Goal: Task Accomplishment & Management: Use online tool/utility

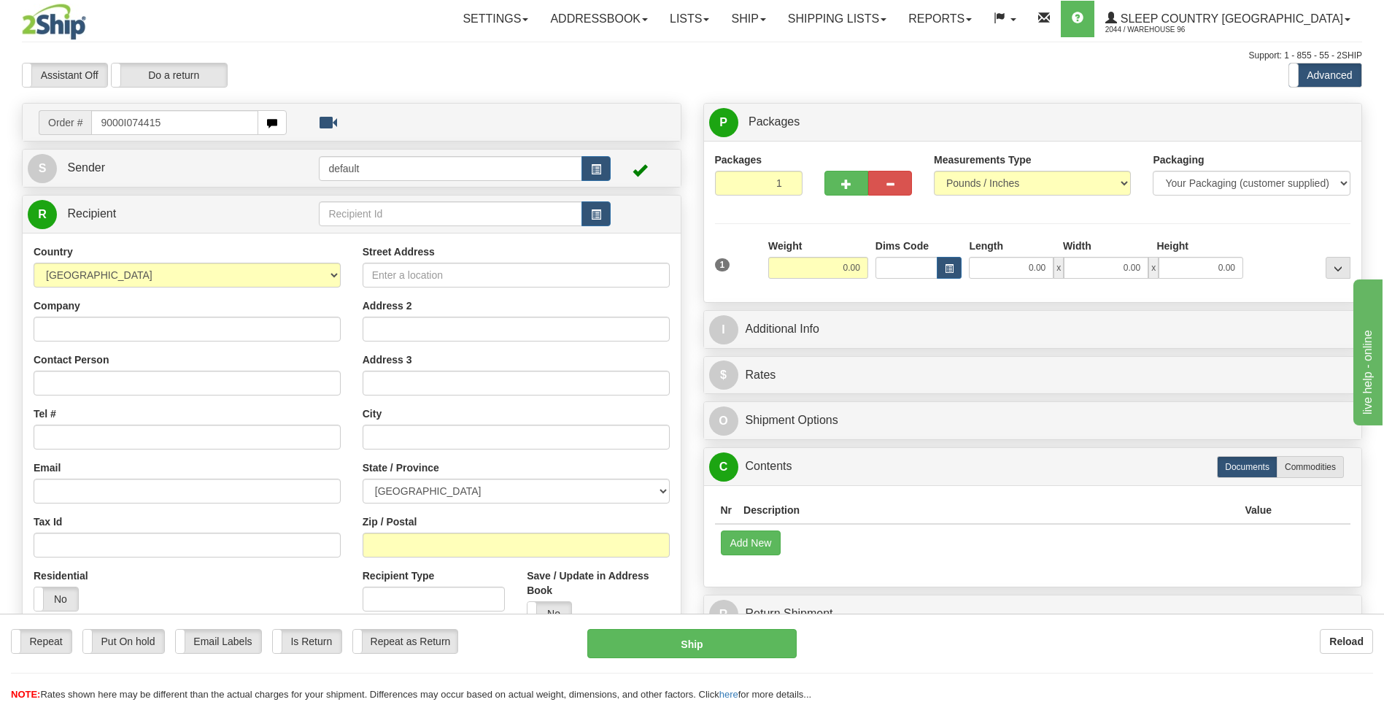
type input "9000I074415"
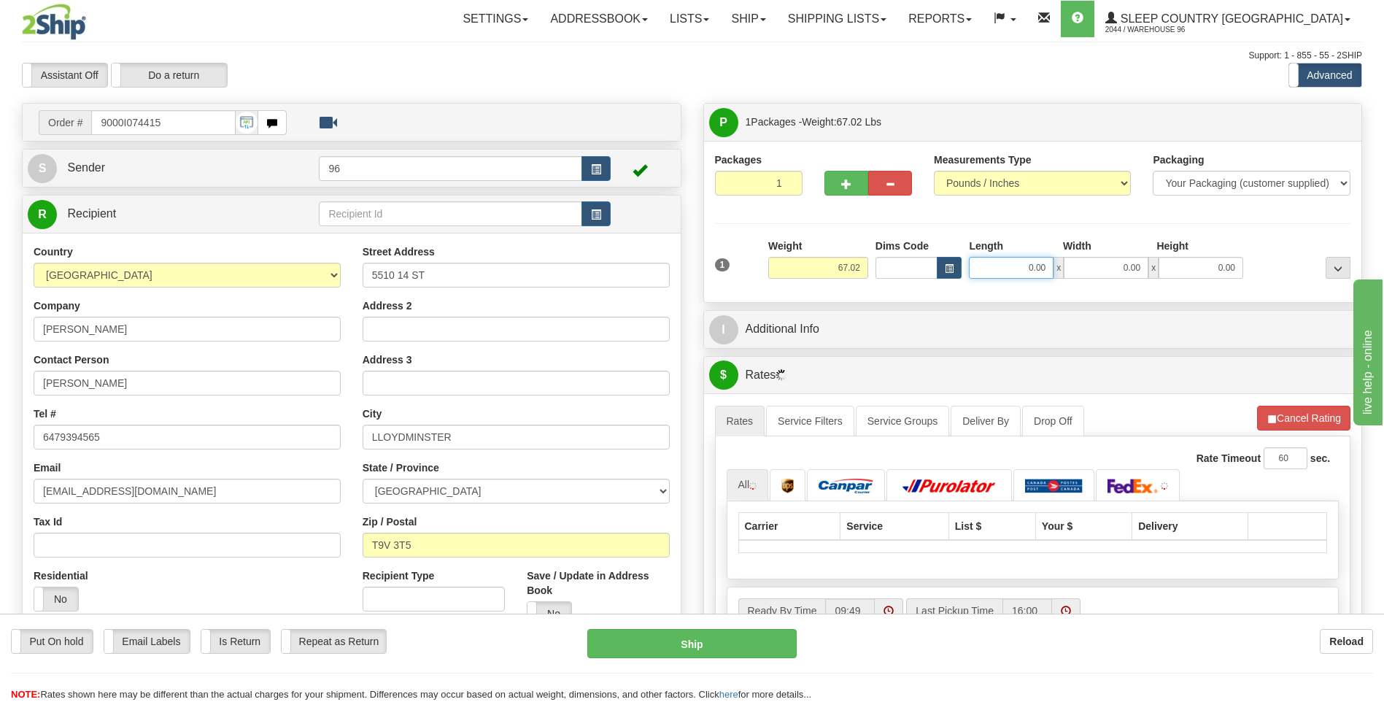
click at [1041, 272] on input "0.00" at bounding box center [1011, 268] width 85 height 22
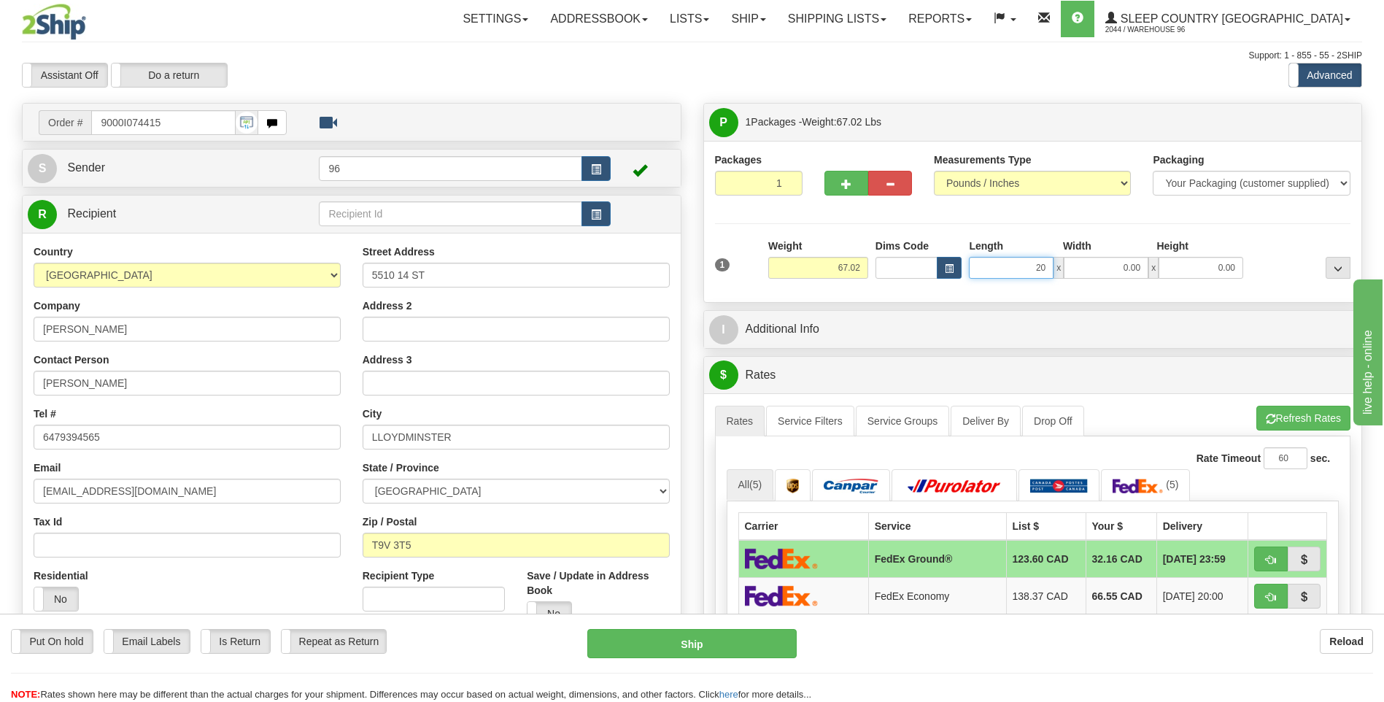
type input "20.00"
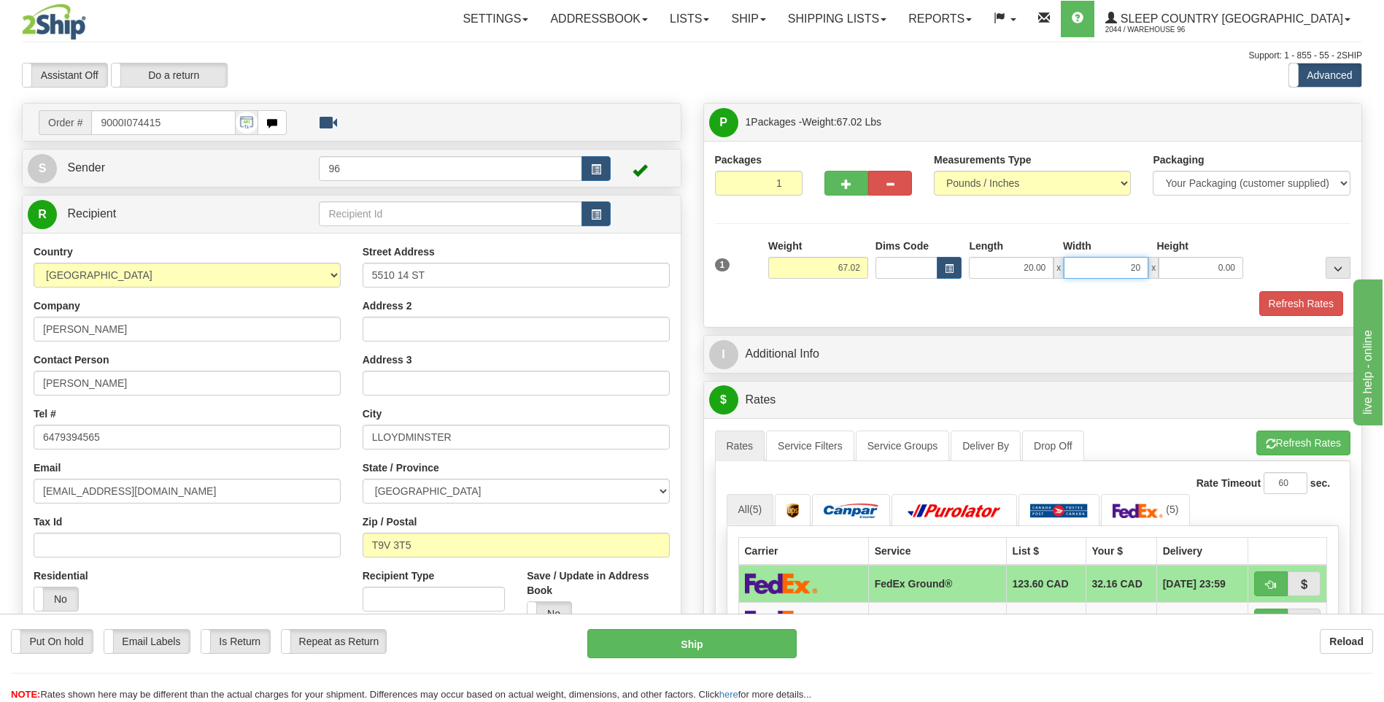
type input "20.00"
type input "40.00"
click at [1287, 315] on button "Refresh Rates" at bounding box center [1302, 303] width 84 height 25
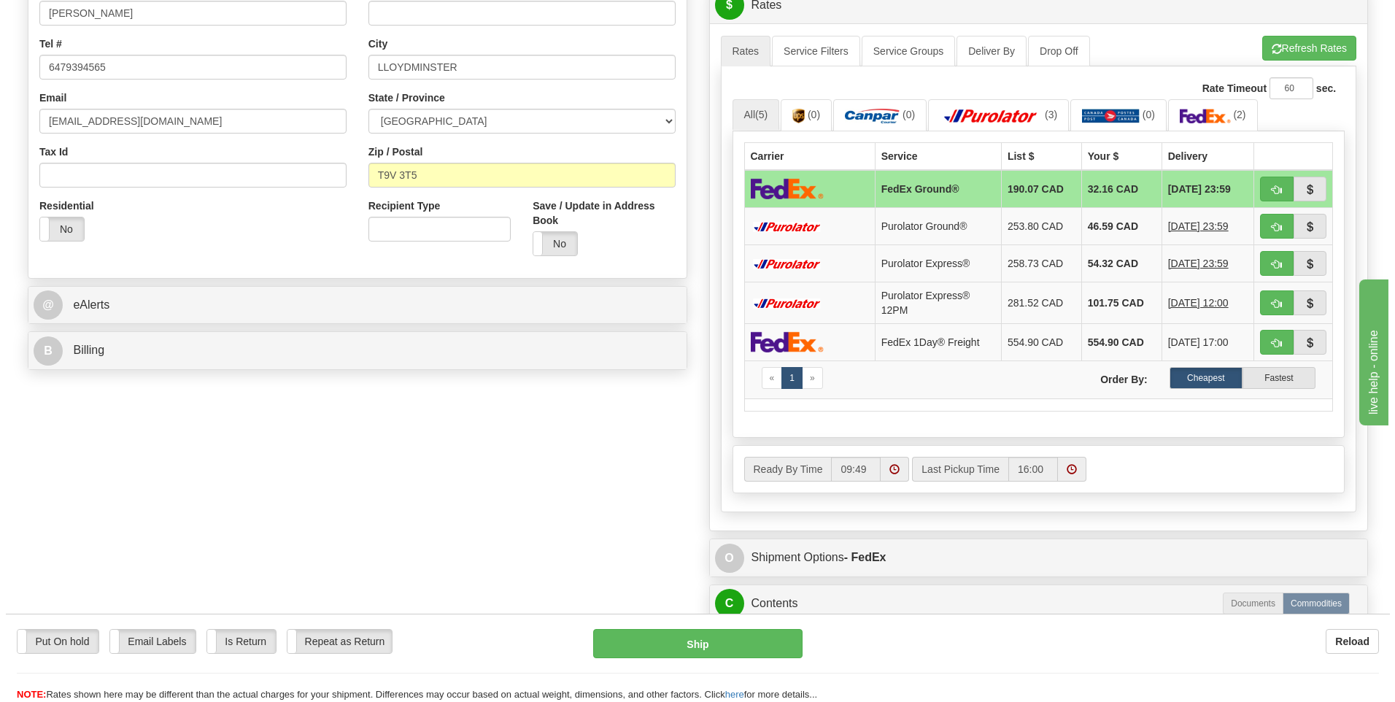
scroll to position [730, 0]
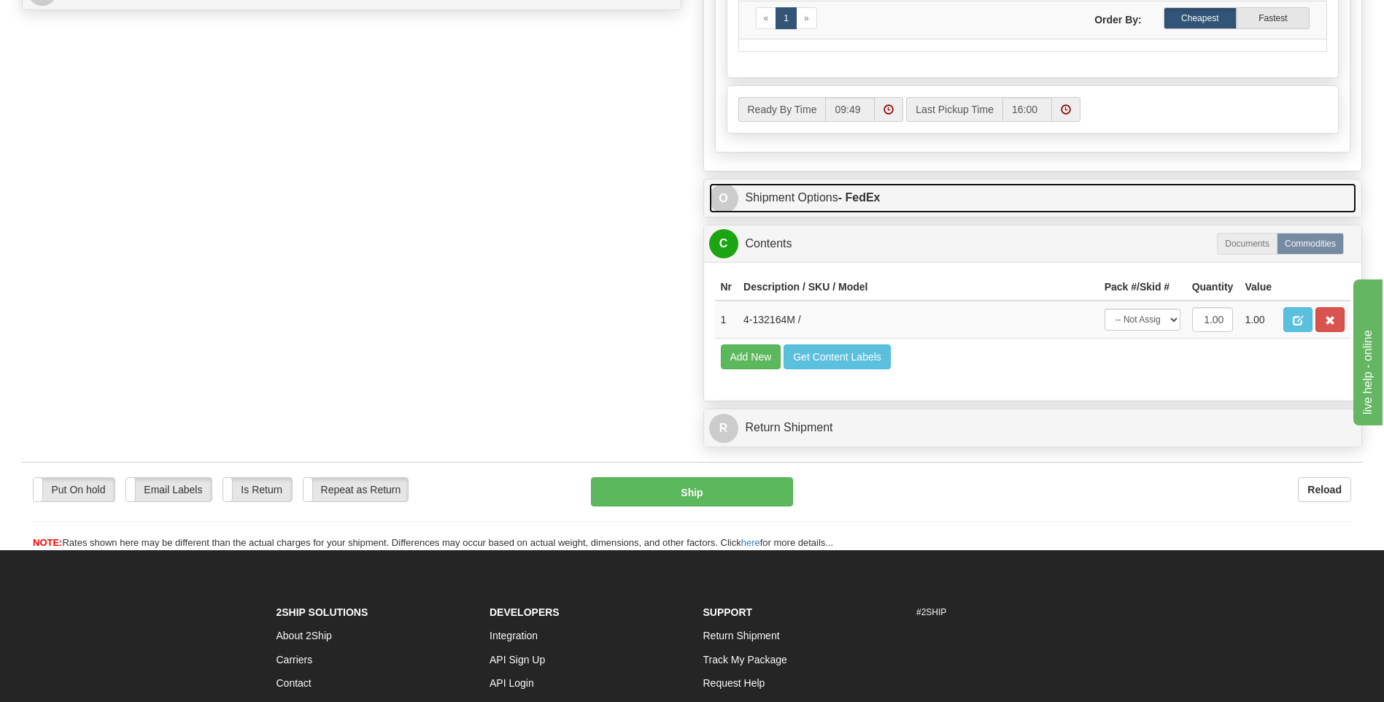
click at [872, 193] on strong "- FedEx" at bounding box center [859, 197] width 42 height 12
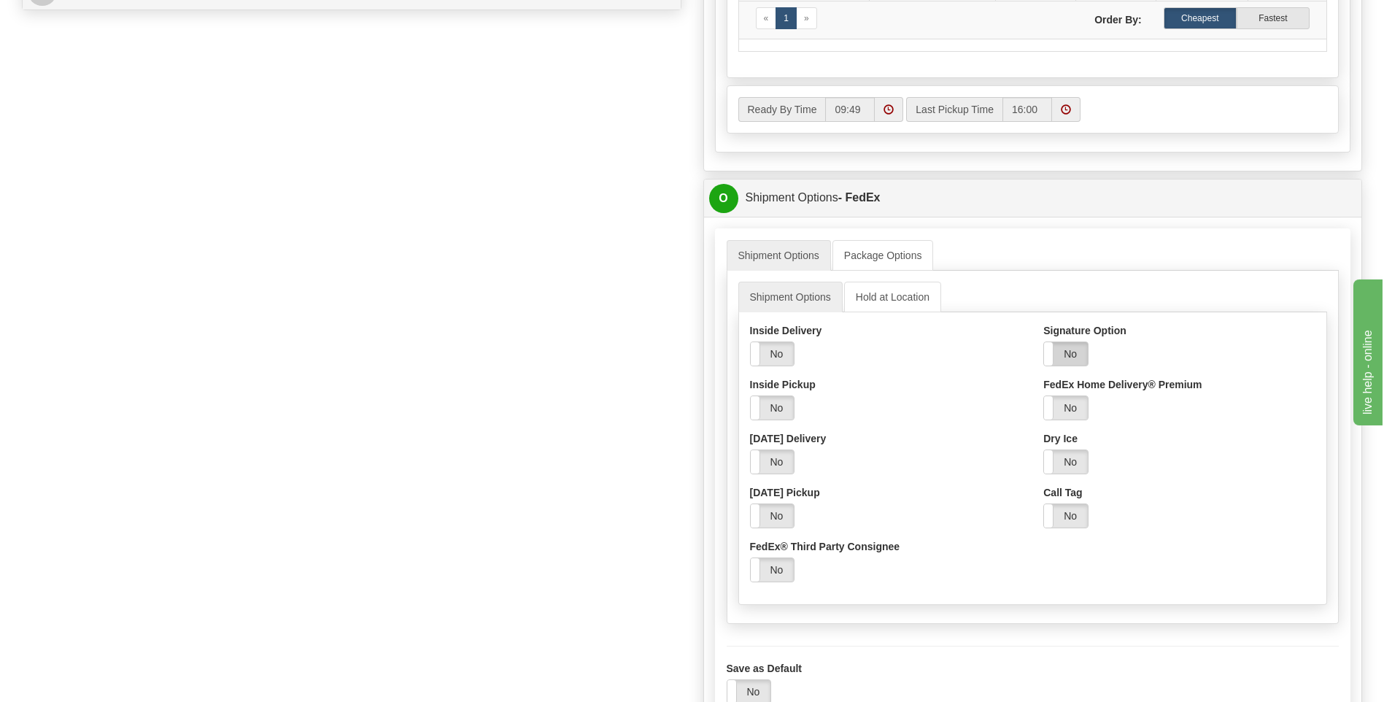
click at [1065, 355] on label "No" at bounding box center [1066, 353] width 44 height 23
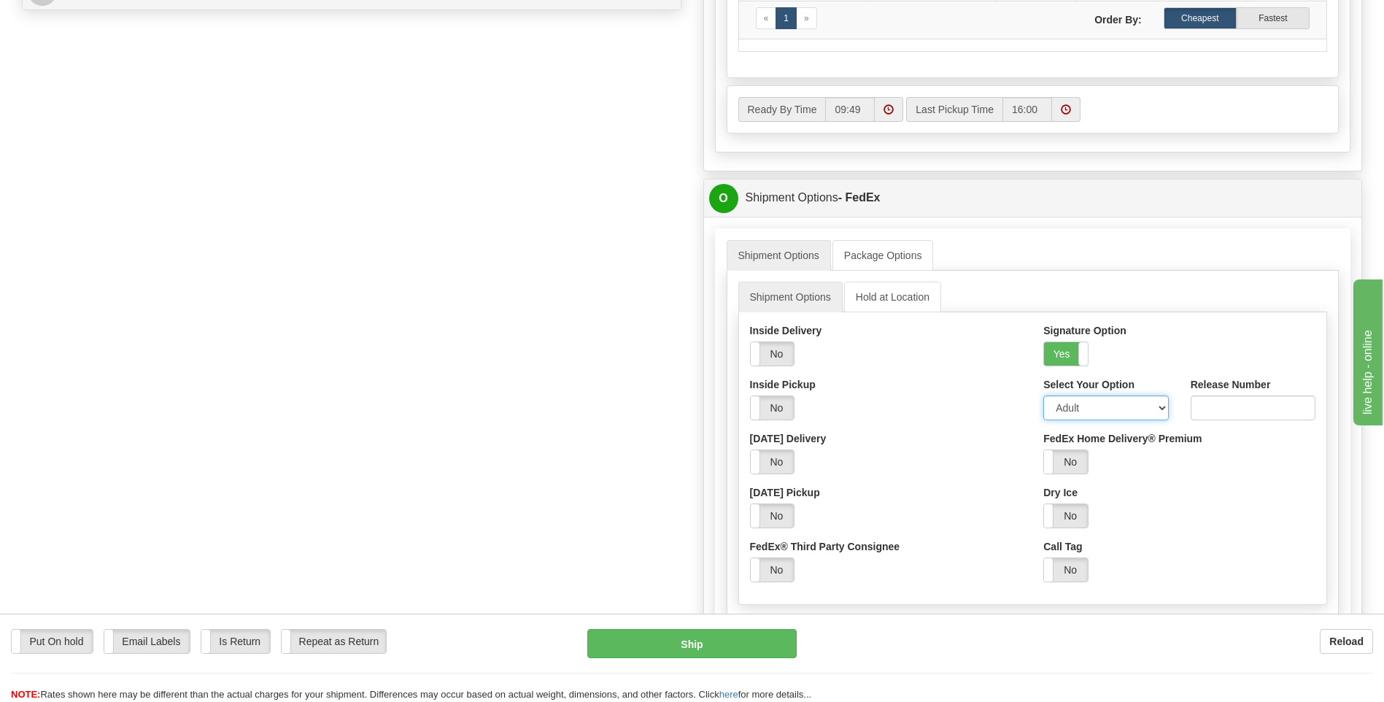
click at [1076, 406] on select "Adult Direct Indirect No Signature Required Service Default" at bounding box center [1106, 408] width 125 height 25
select select "2"
click at [1044, 396] on select "Adult Direct Indirect No Signature Required Service Default" at bounding box center [1106, 408] width 125 height 25
click at [687, 647] on button "Ship" at bounding box center [691, 643] width 209 height 29
type input "92"
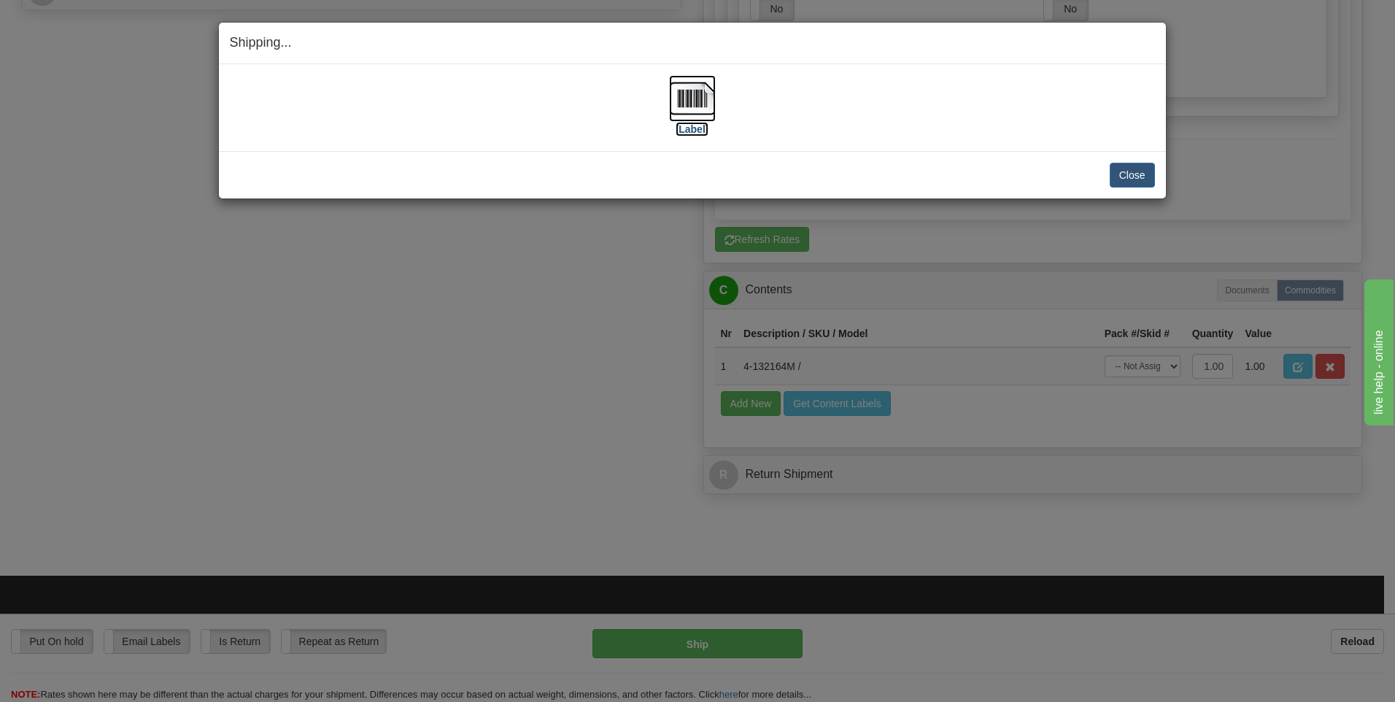
click at [696, 99] on img at bounding box center [692, 98] width 47 height 47
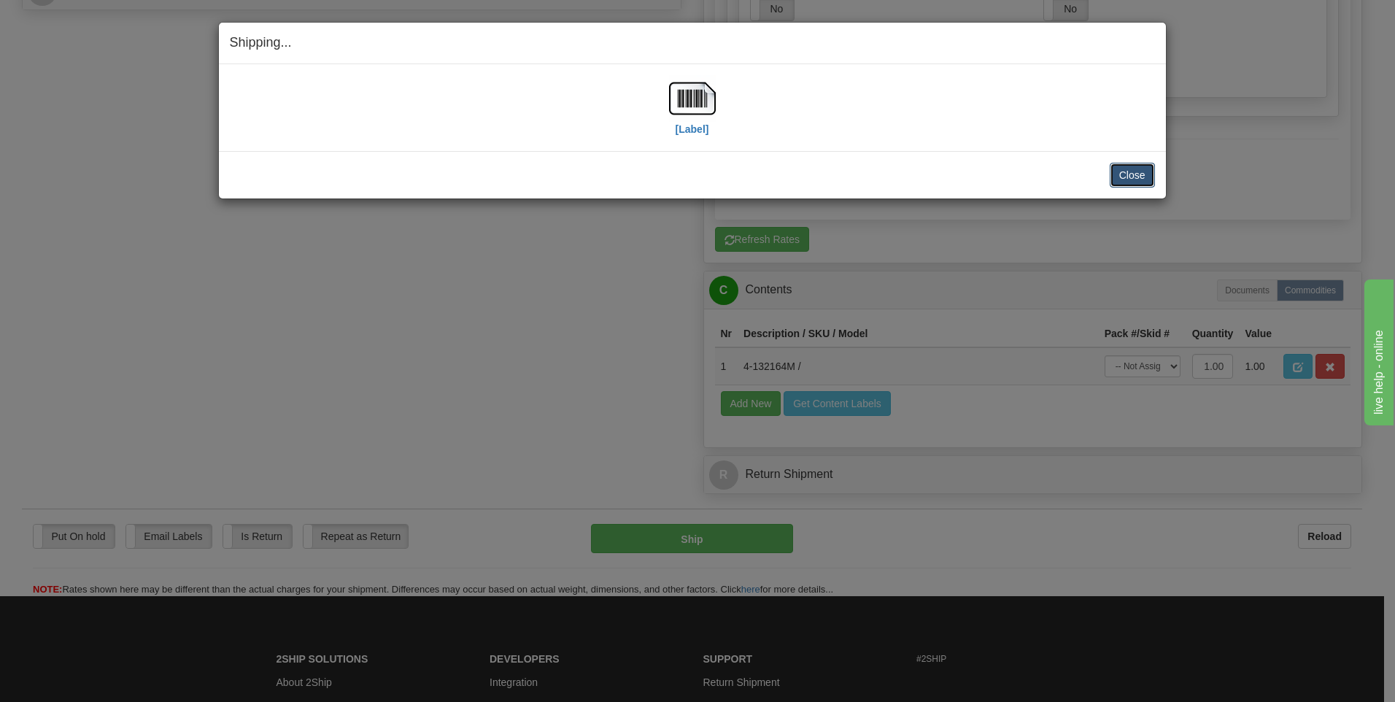
click at [1144, 185] on button "Close" at bounding box center [1132, 175] width 45 height 25
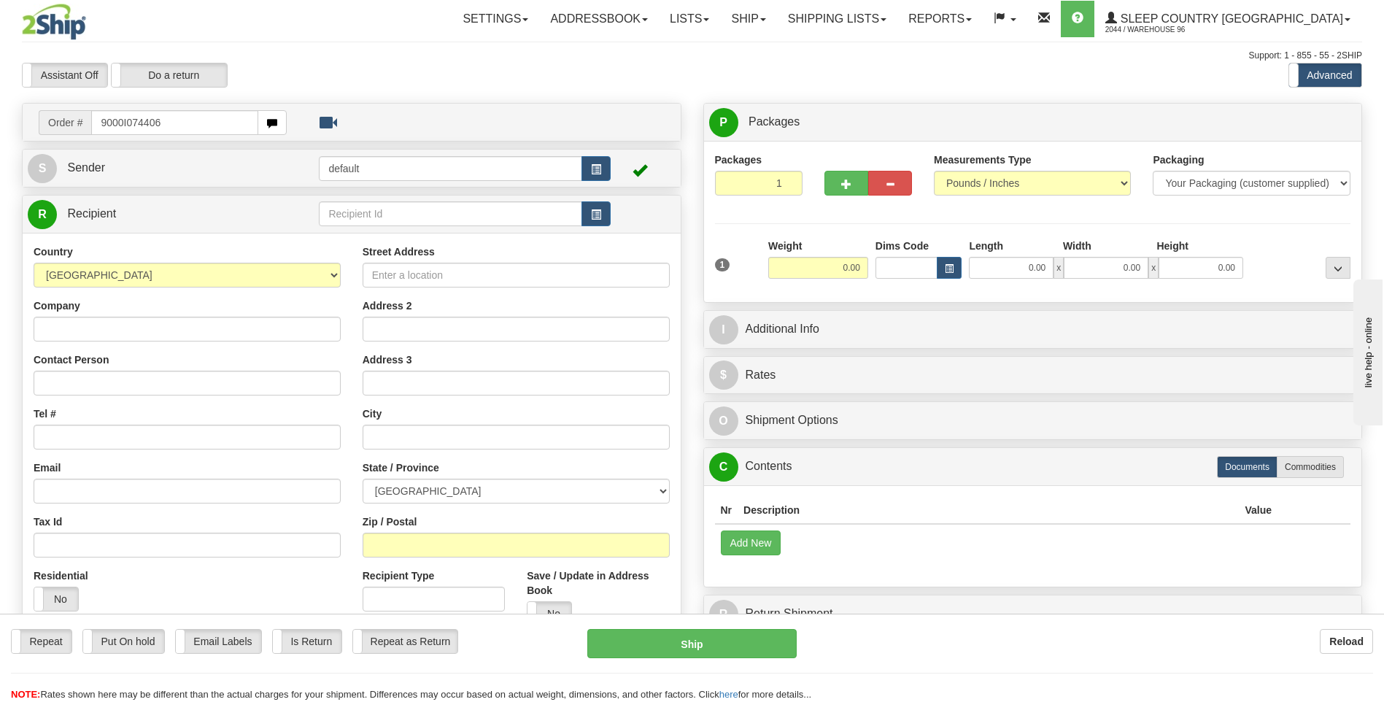
type input "9000I074406"
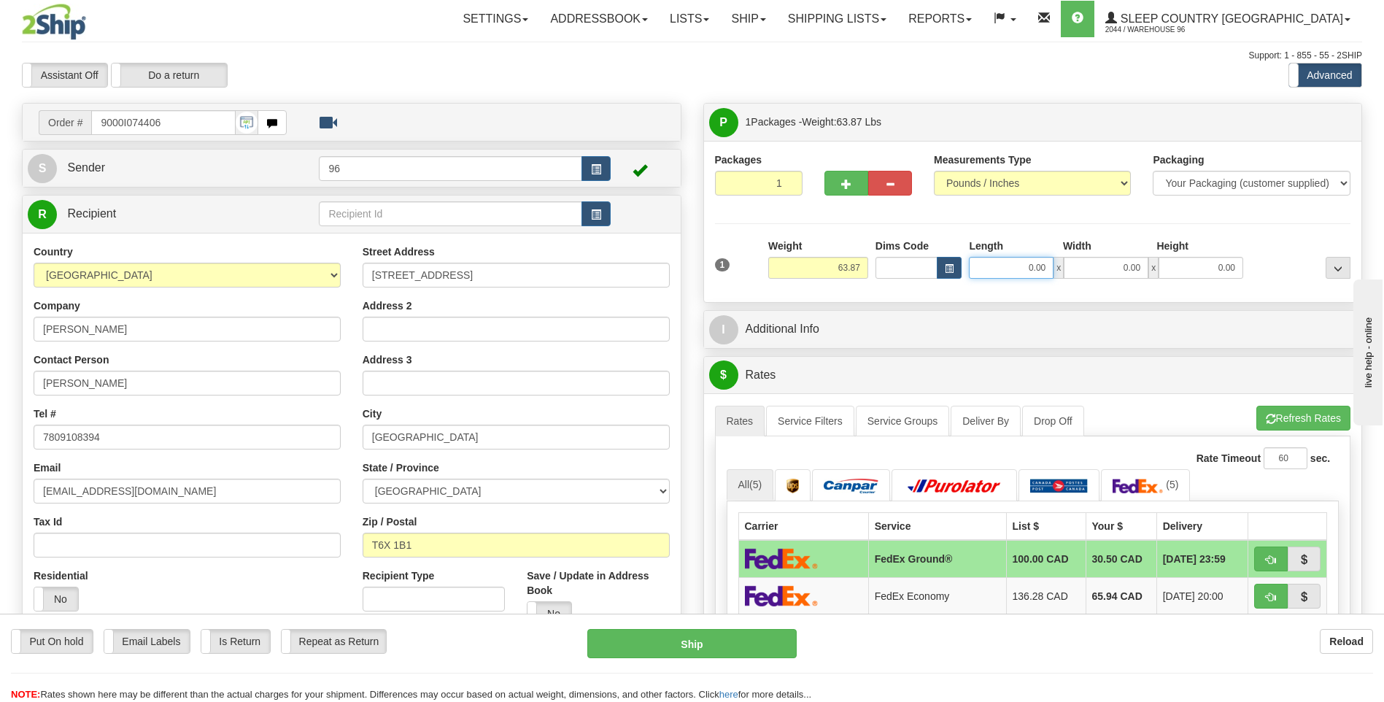
click at [1053, 271] on input "0.00" at bounding box center [1011, 268] width 85 height 22
type input "18.00"
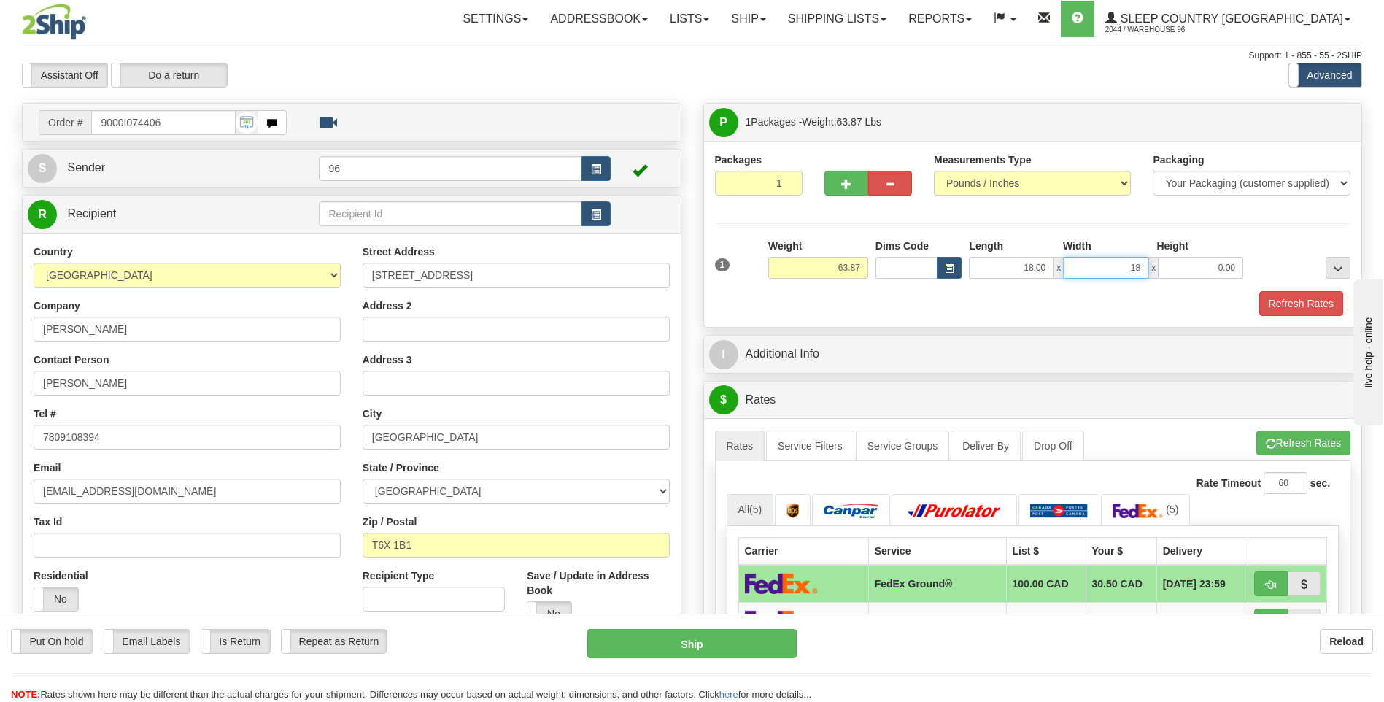
type input "18.00"
type input "42.00"
click at [1287, 304] on button "Refresh Rates" at bounding box center [1302, 303] width 84 height 25
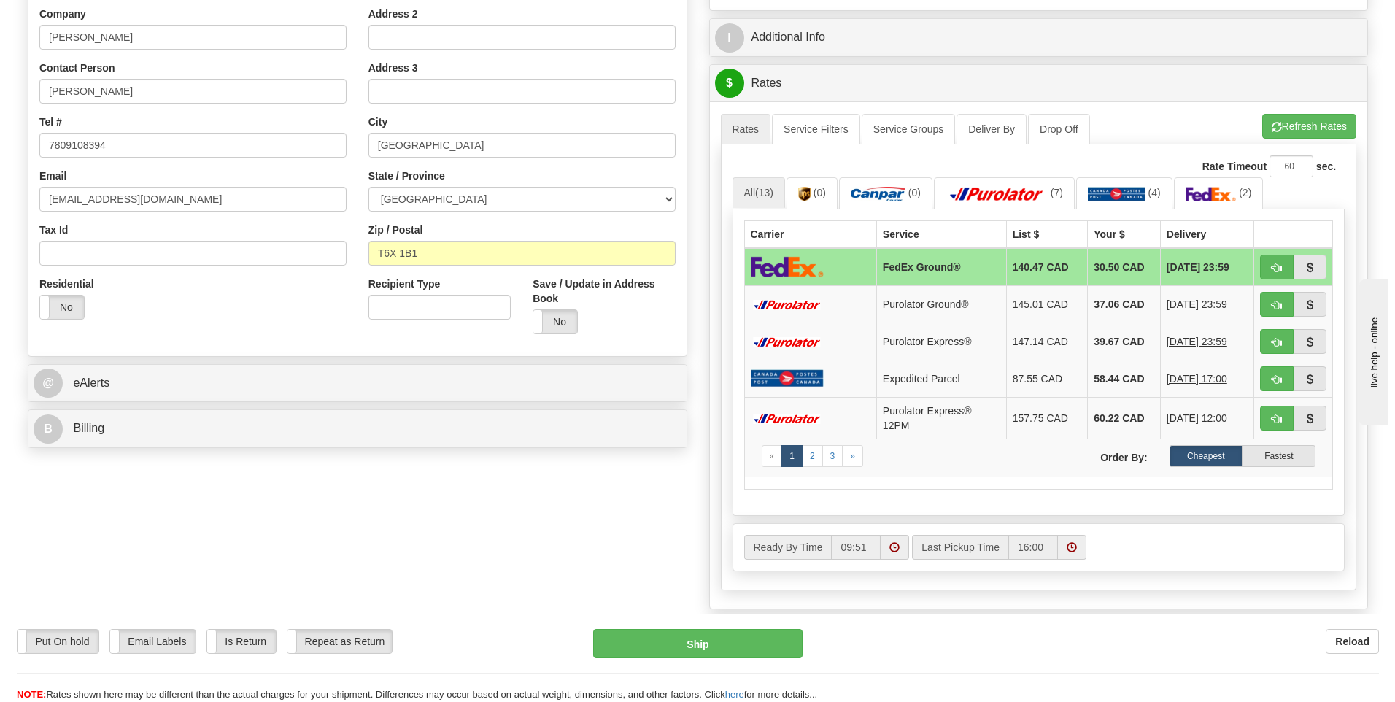
scroll to position [584, 0]
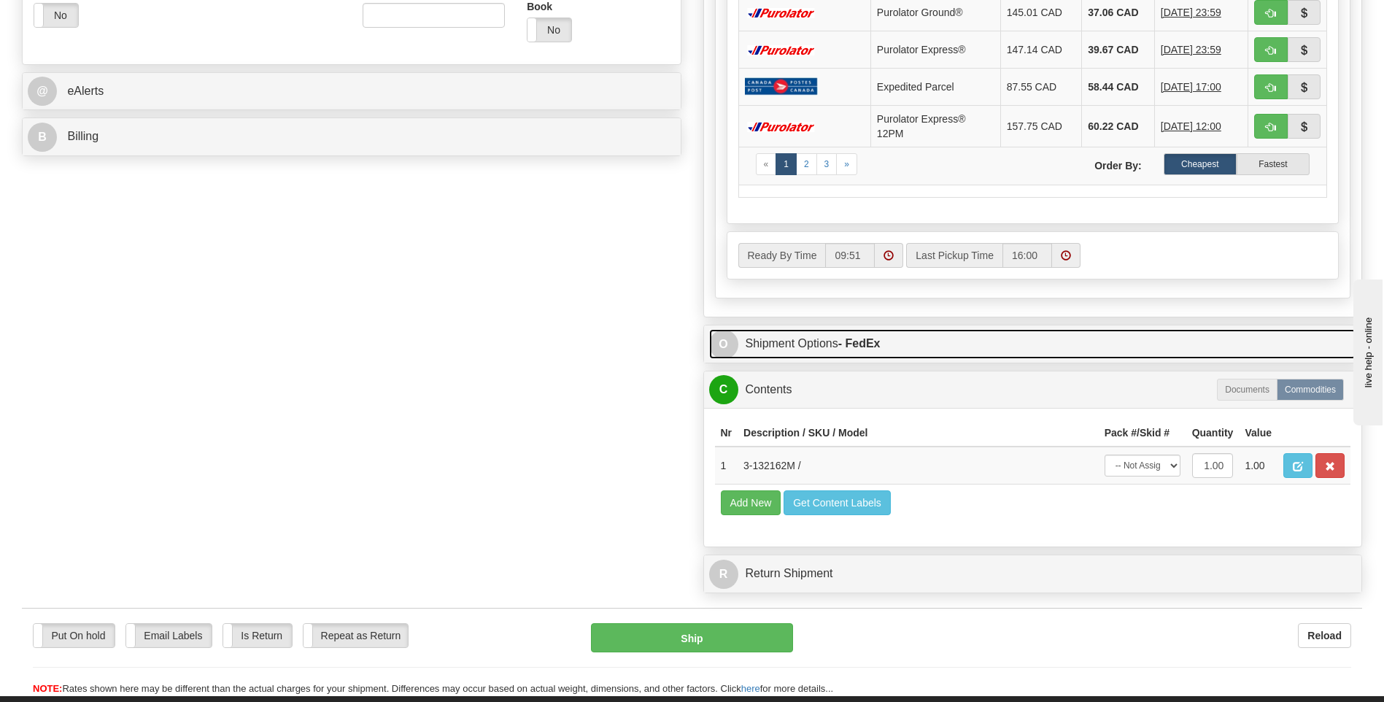
click at [871, 345] on strong "- FedEx" at bounding box center [859, 343] width 42 height 12
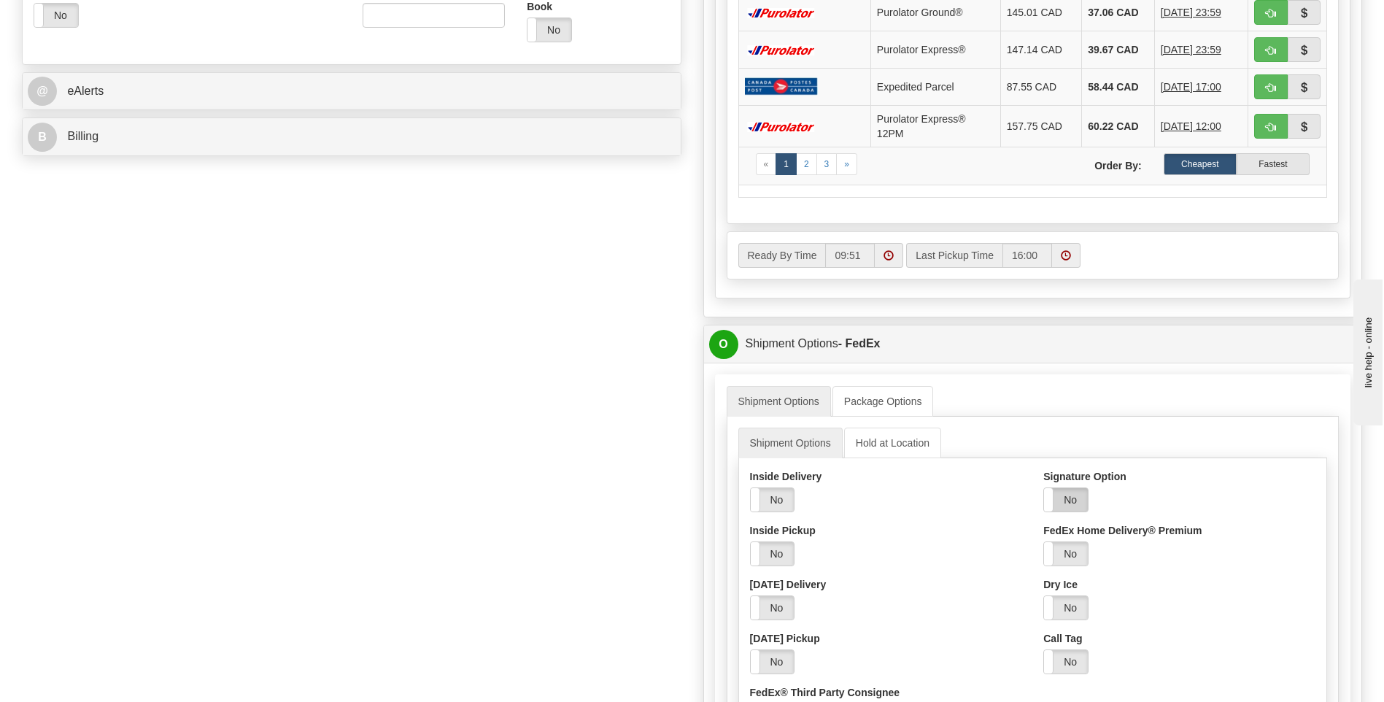
click at [1065, 495] on label "No" at bounding box center [1066, 499] width 44 height 23
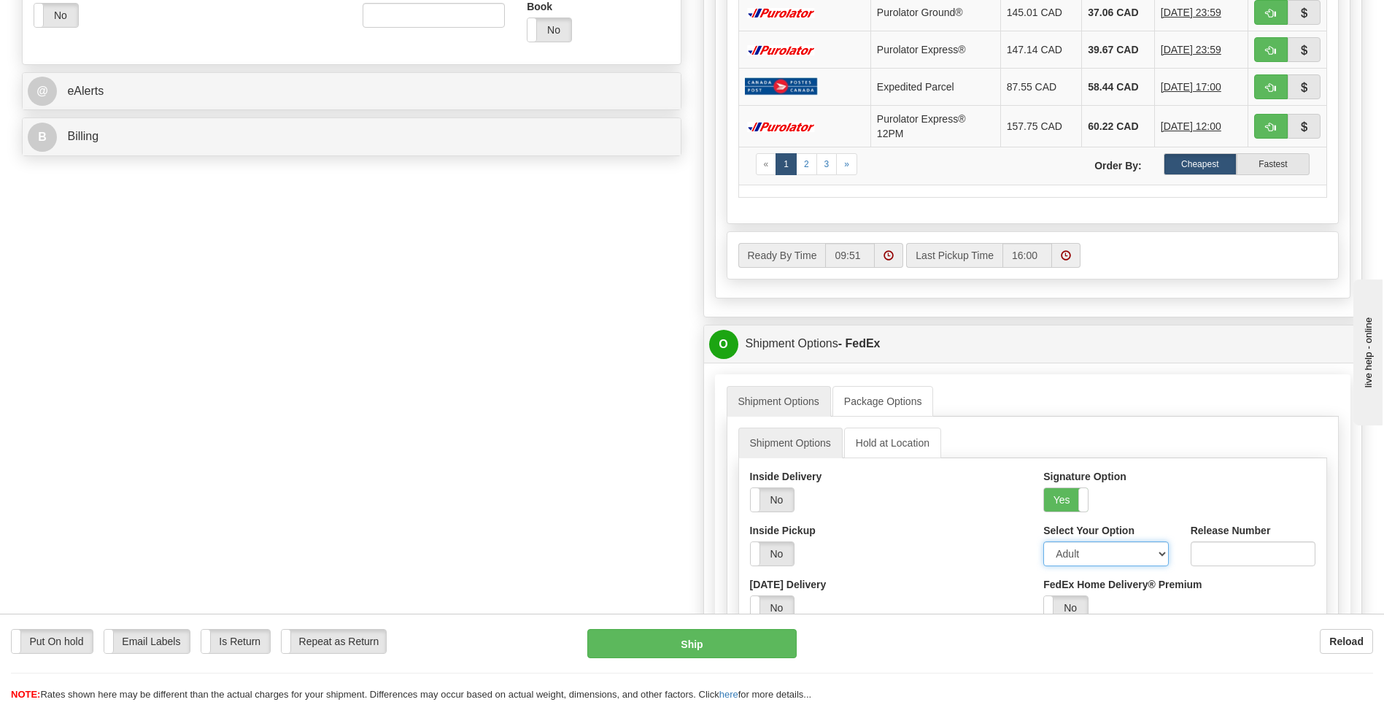
click at [1070, 556] on select "Adult Direct Indirect No Signature Required Service Default" at bounding box center [1106, 553] width 125 height 25
select select "2"
click at [1044, 541] on select "Adult Direct Indirect No Signature Required Service Default" at bounding box center [1106, 553] width 125 height 25
click at [730, 645] on button "Ship" at bounding box center [691, 643] width 209 height 29
type input "92"
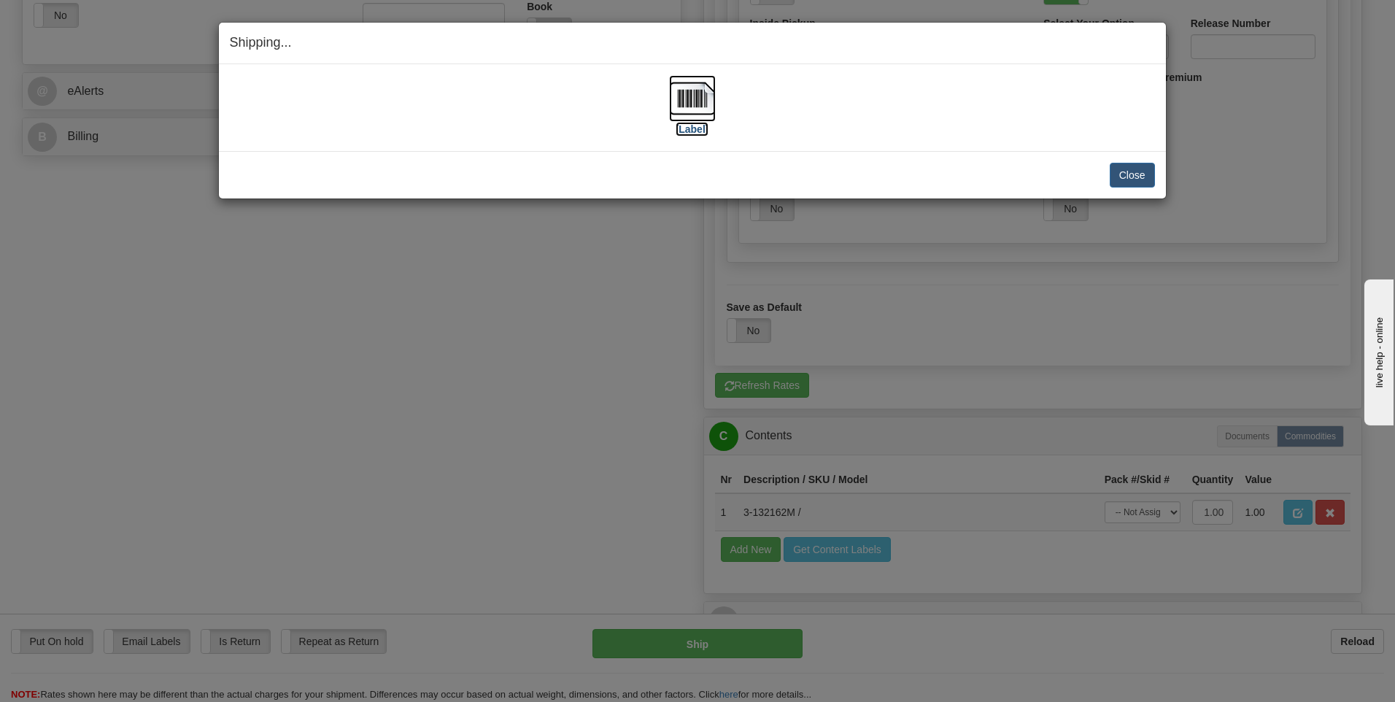
click at [685, 101] on img at bounding box center [692, 98] width 47 height 47
click at [1131, 175] on button "Close" at bounding box center [1132, 175] width 45 height 25
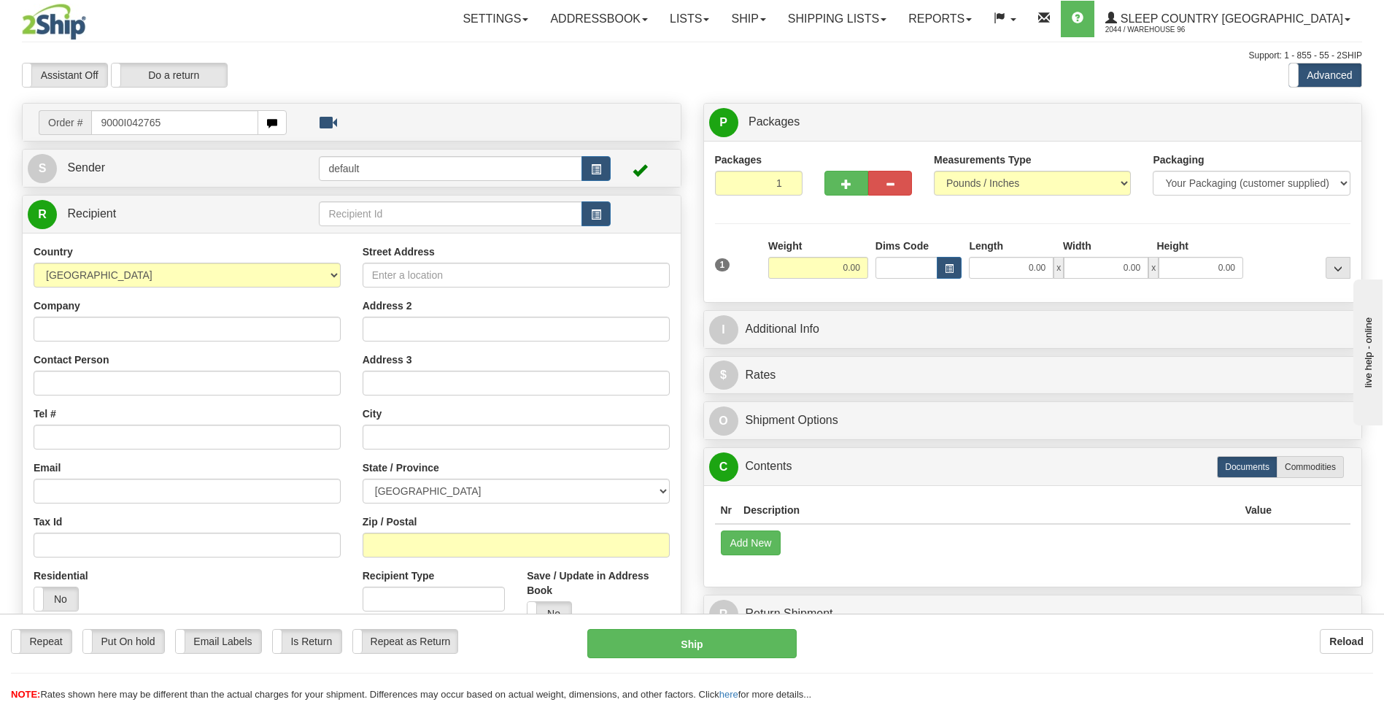
type input "9000I042765"
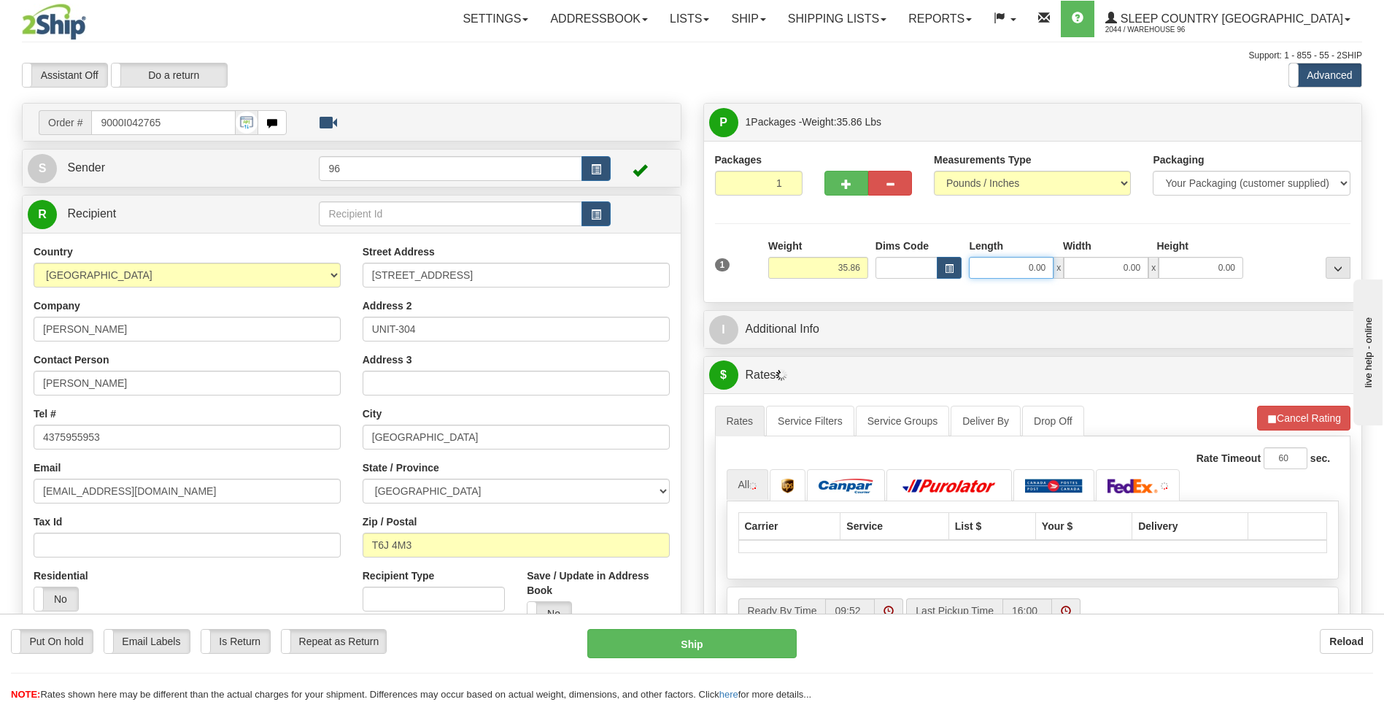
click at [1045, 268] on input "0.00" at bounding box center [1011, 268] width 85 height 22
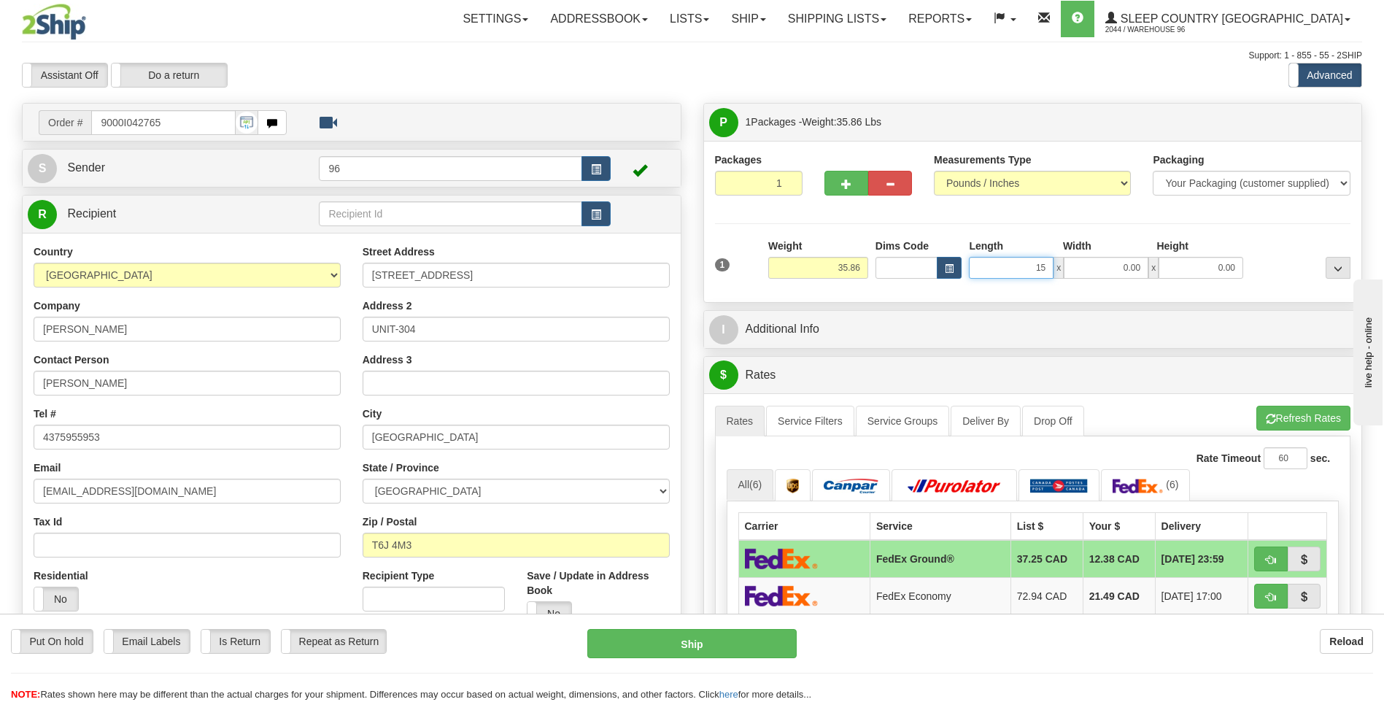
type input "15.00"
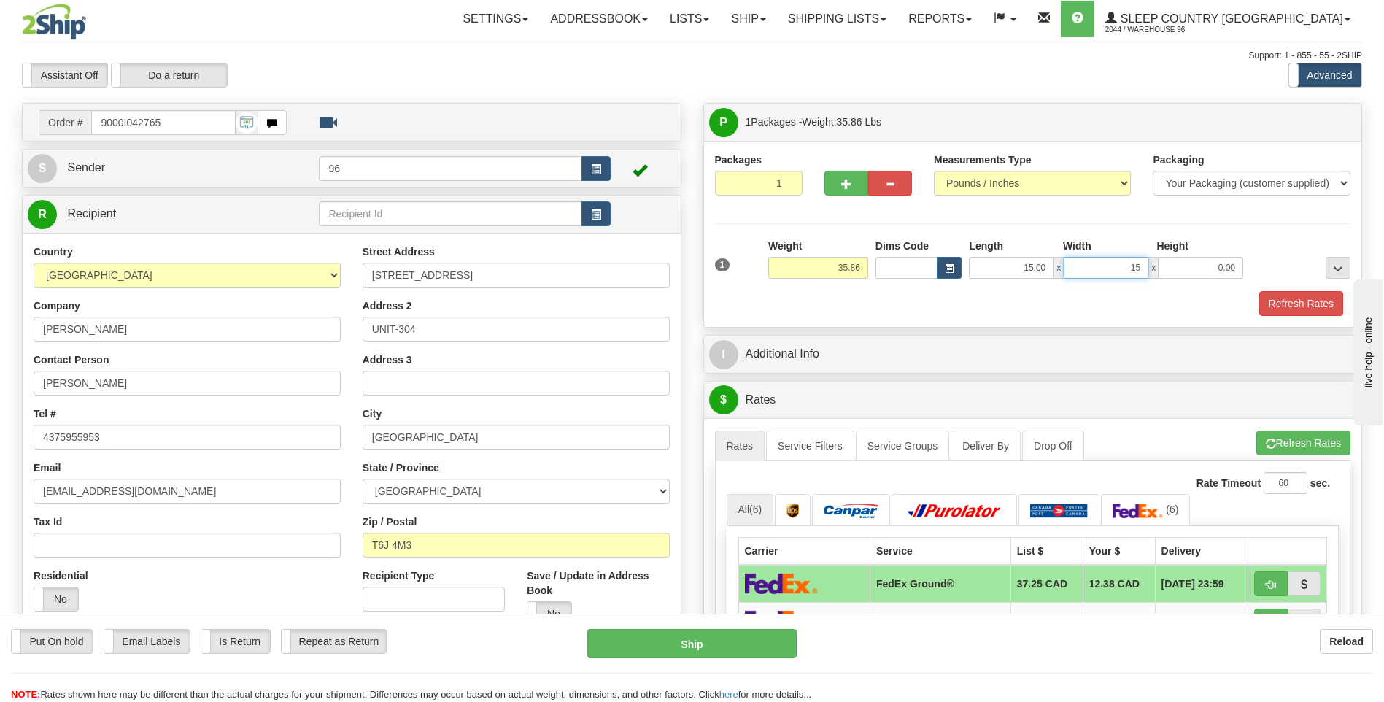
type input "15.00"
type input "42.00"
click at [1295, 306] on button "Refresh Rates" at bounding box center [1302, 303] width 84 height 25
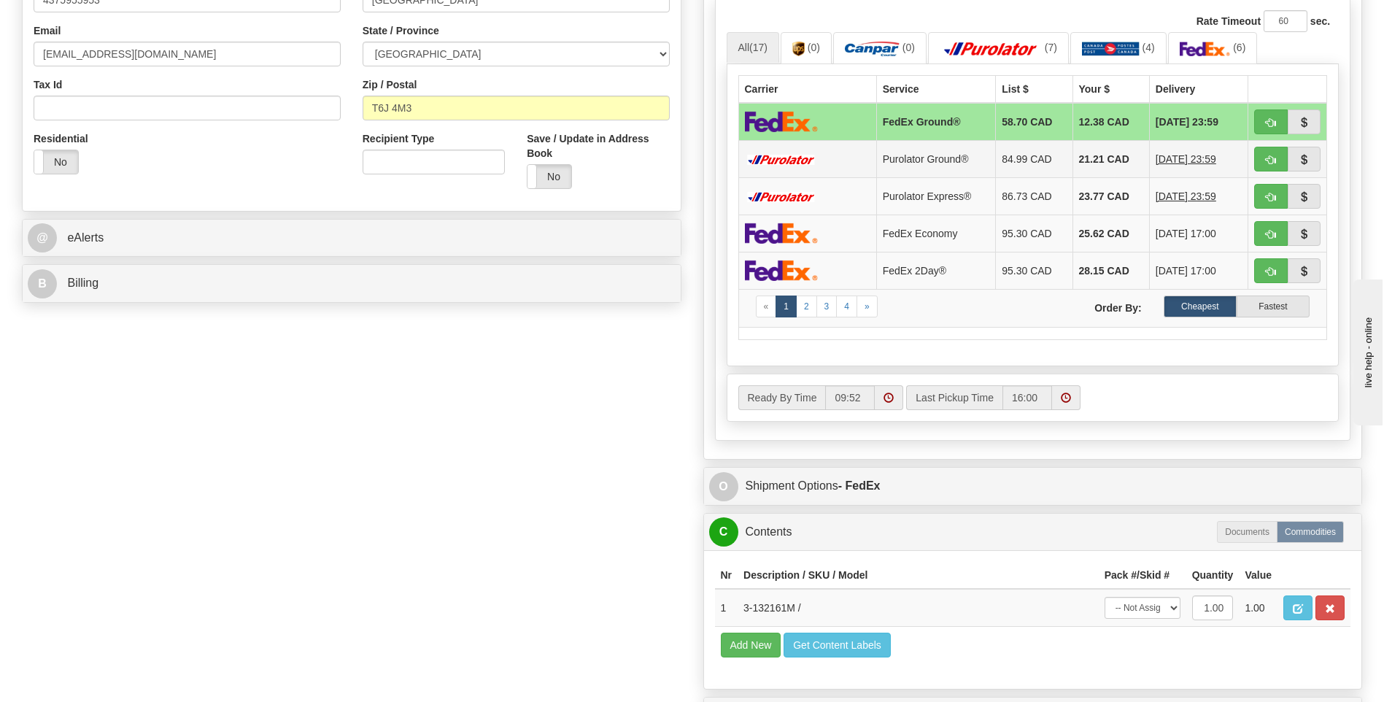
scroll to position [584, 0]
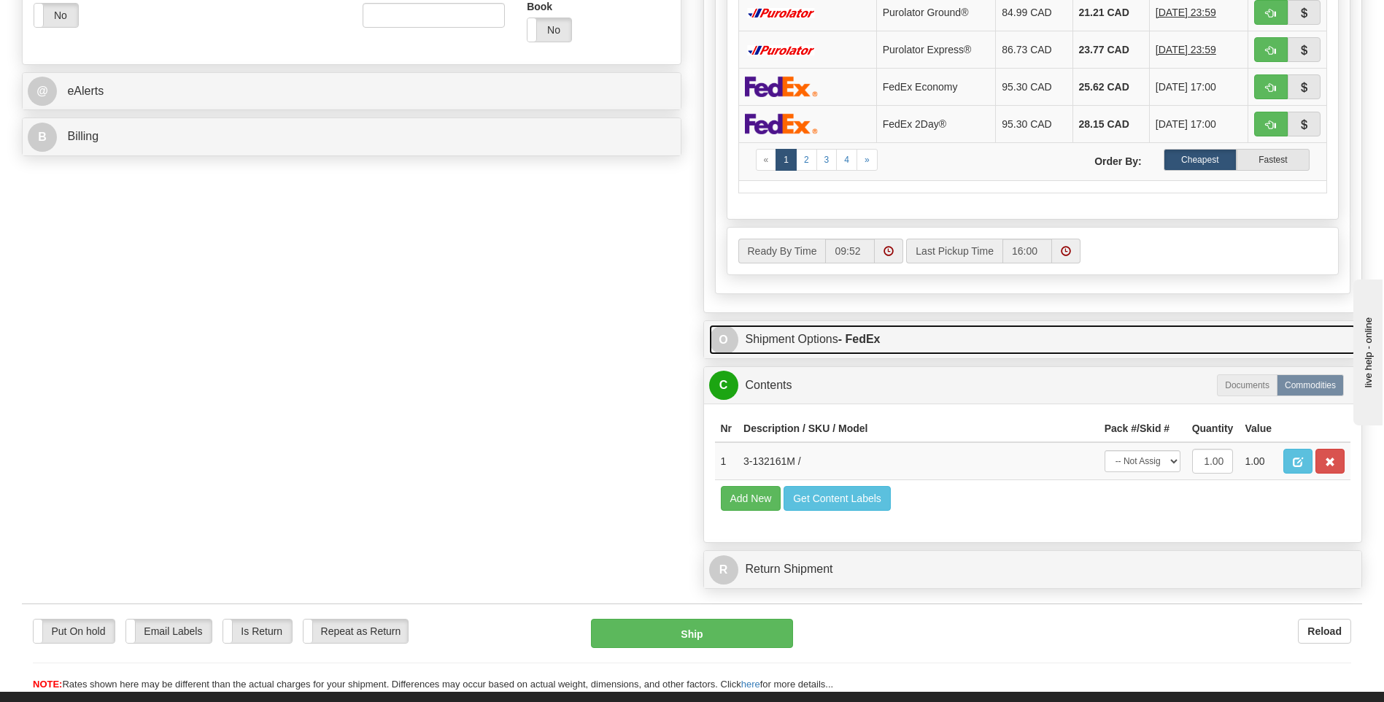
click at [860, 342] on strong "- FedEx" at bounding box center [859, 339] width 42 height 12
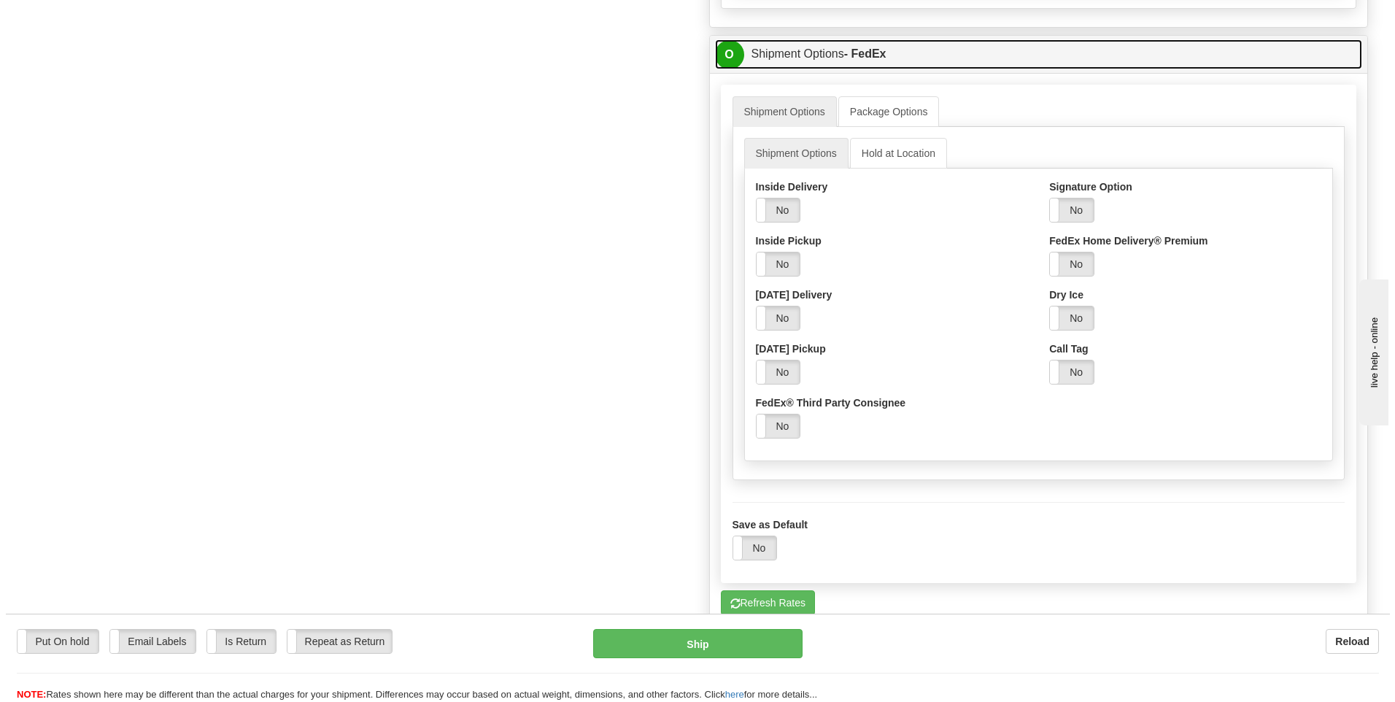
scroll to position [876, 0]
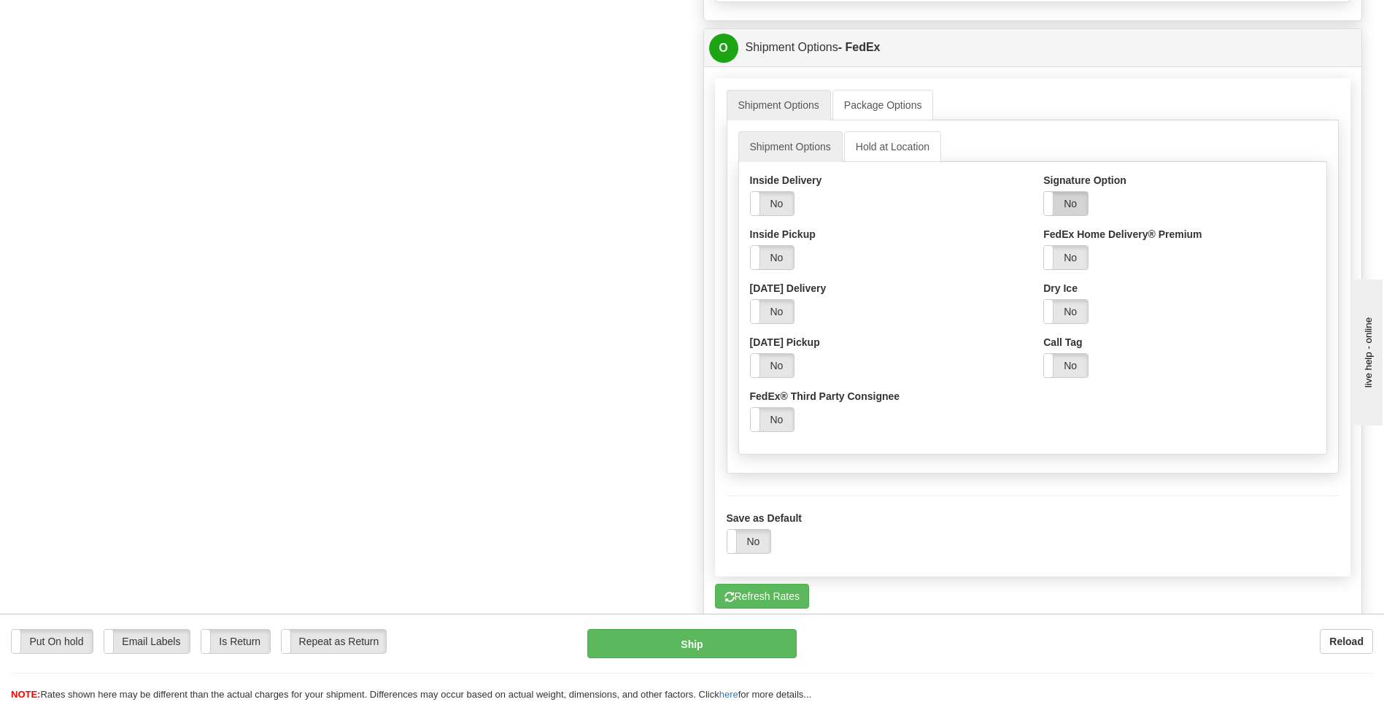
click at [1073, 203] on label "No" at bounding box center [1066, 203] width 44 height 23
click at [1062, 259] on select "Adult Direct Indirect No Signature Required Service Default" at bounding box center [1106, 257] width 125 height 25
select select "2"
click at [1044, 245] on select "Adult Direct Indirect No Signature Required Service Default" at bounding box center [1106, 257] width 125 height 25
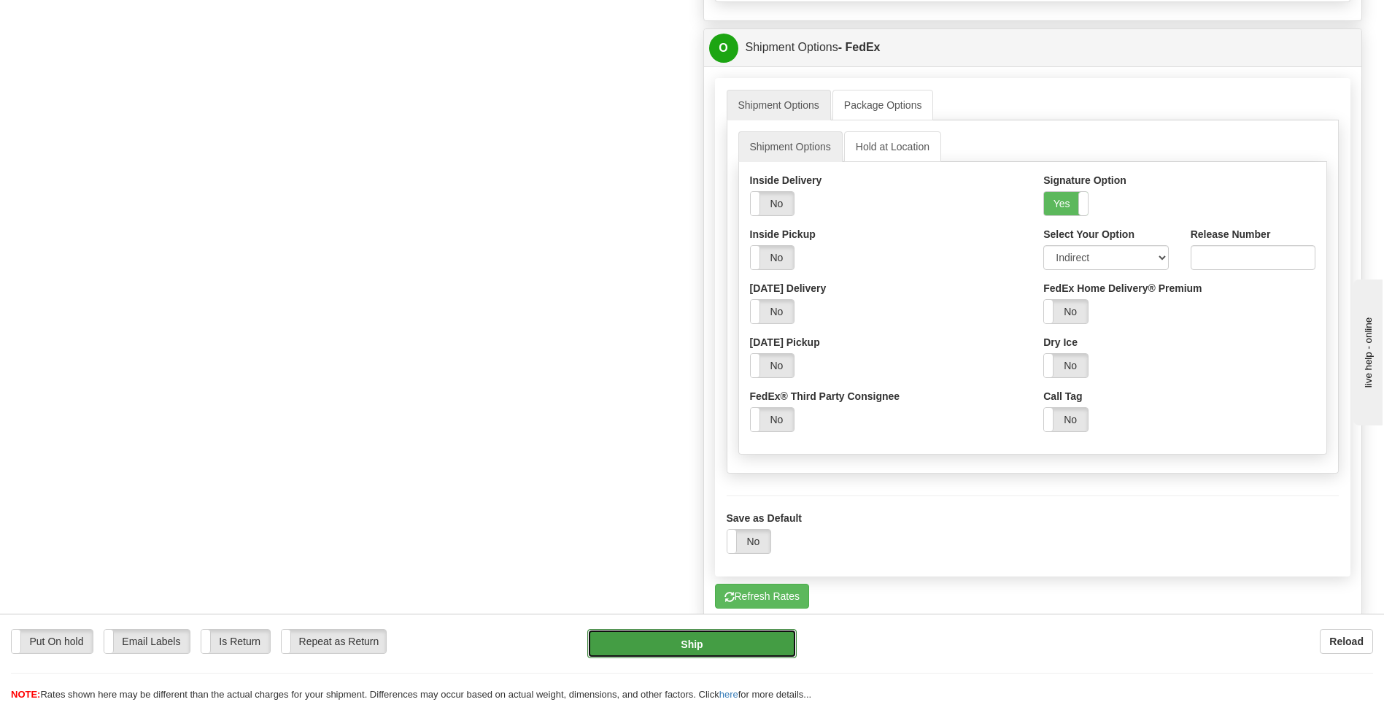
click at [725, 641] on button "Ship" at bounding box center [691, 643] width 209 height 29
type input "92"
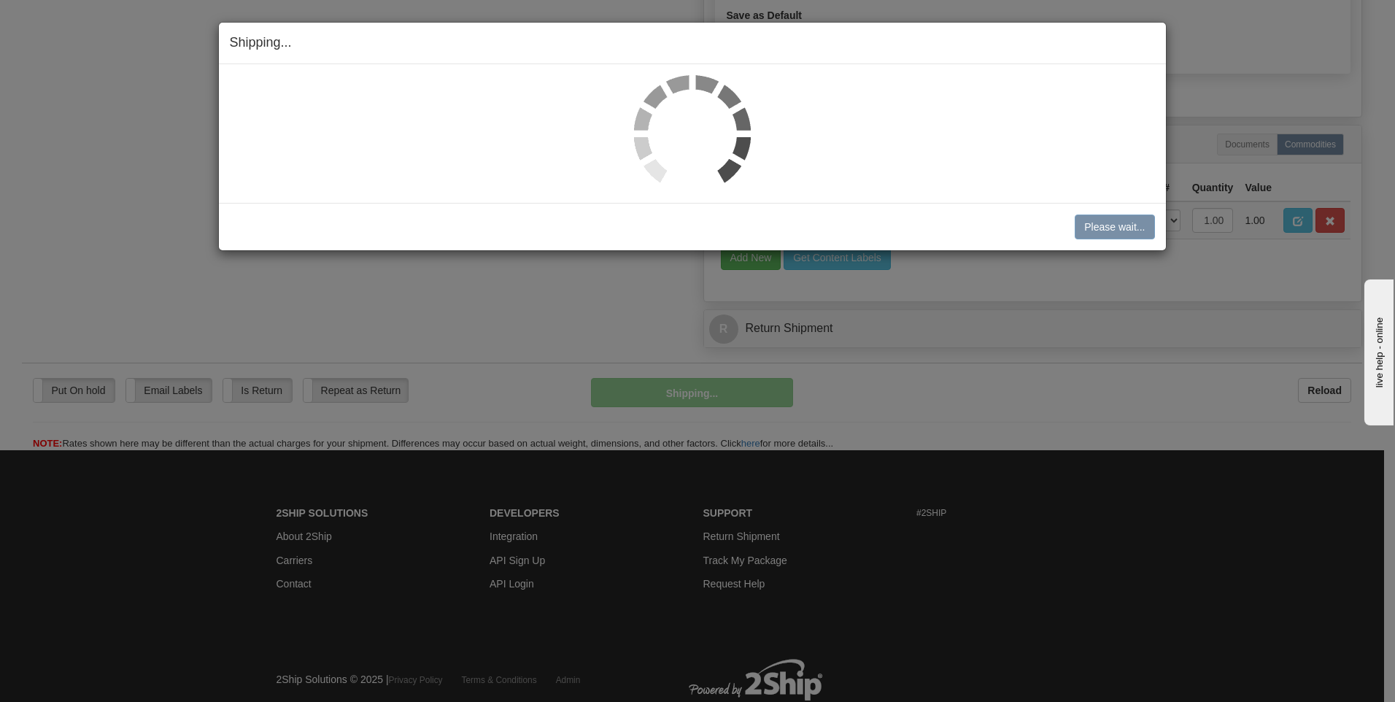
scroll to position [865, 0]
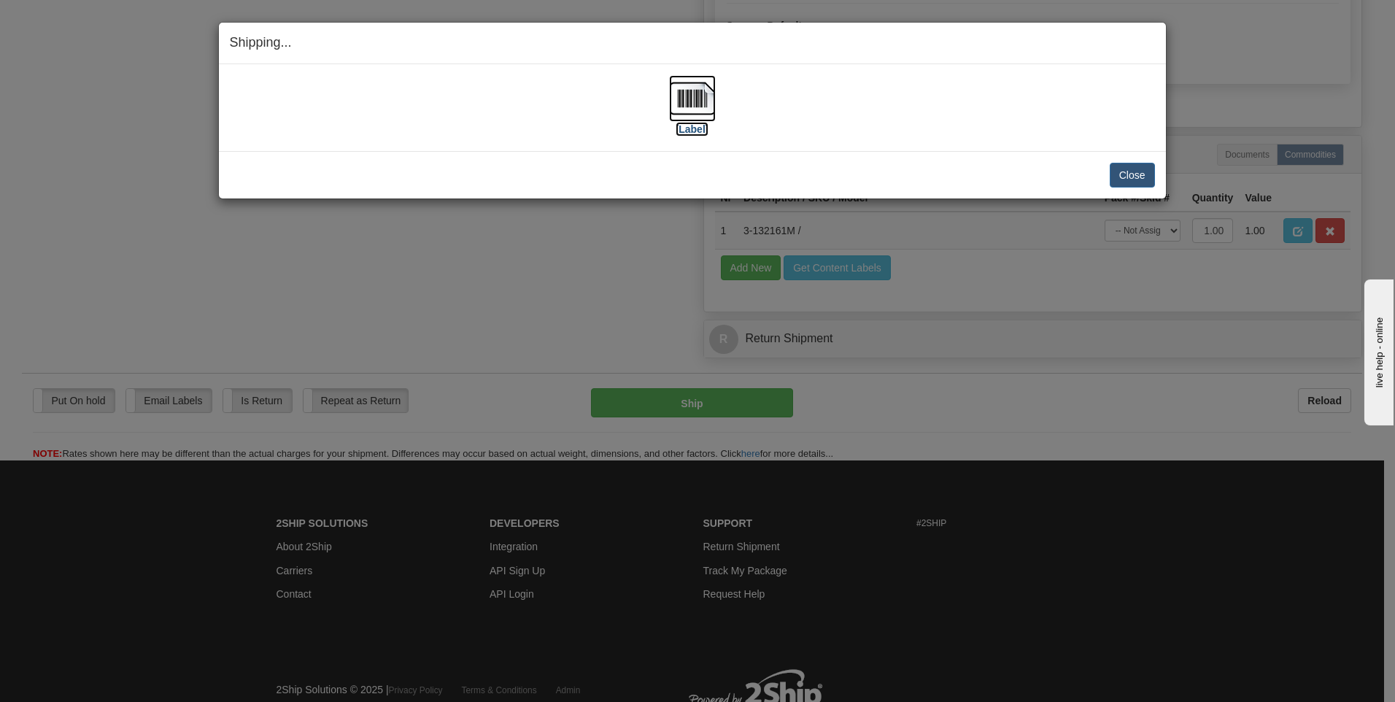
click at [703, 101] on img at bounding box center [692, 98] width 47 height 47
click at [1135, 178] on button "Close" at bounding box center [1132, 175] width 45 height 25
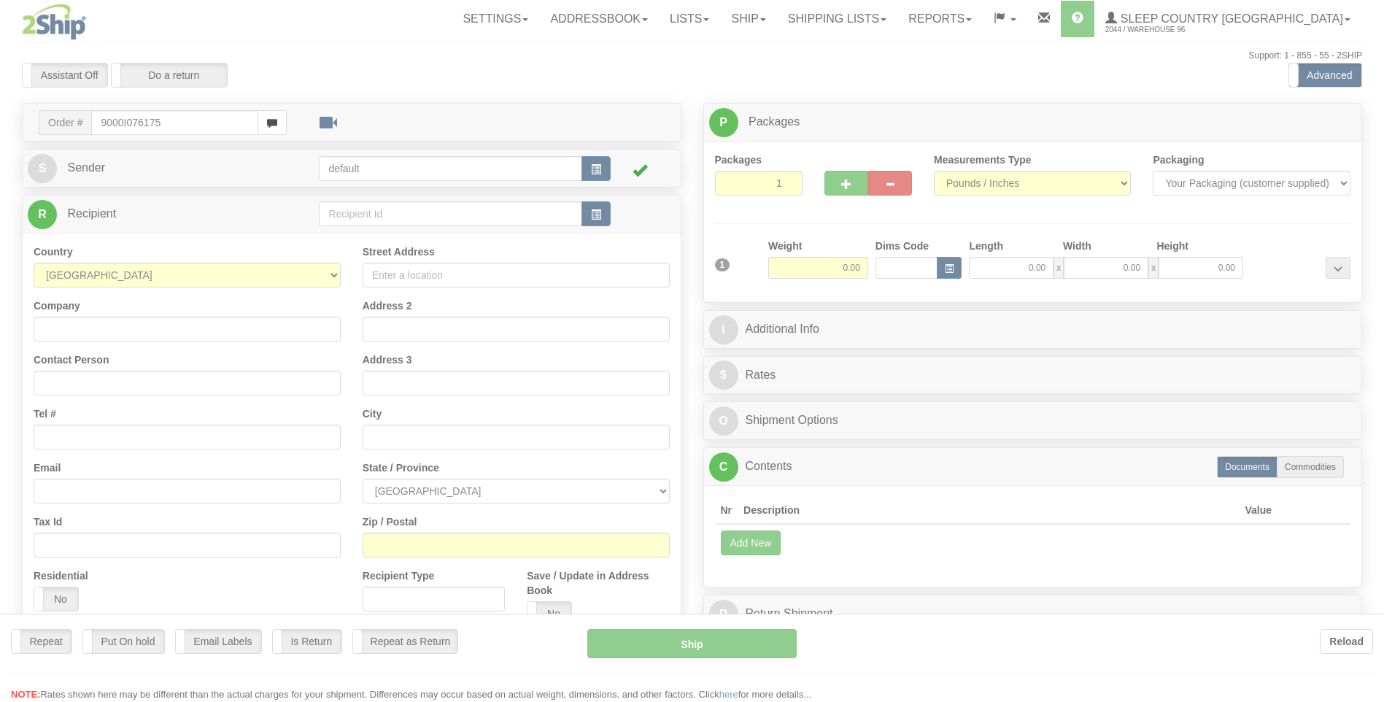
type input "9000I076175"
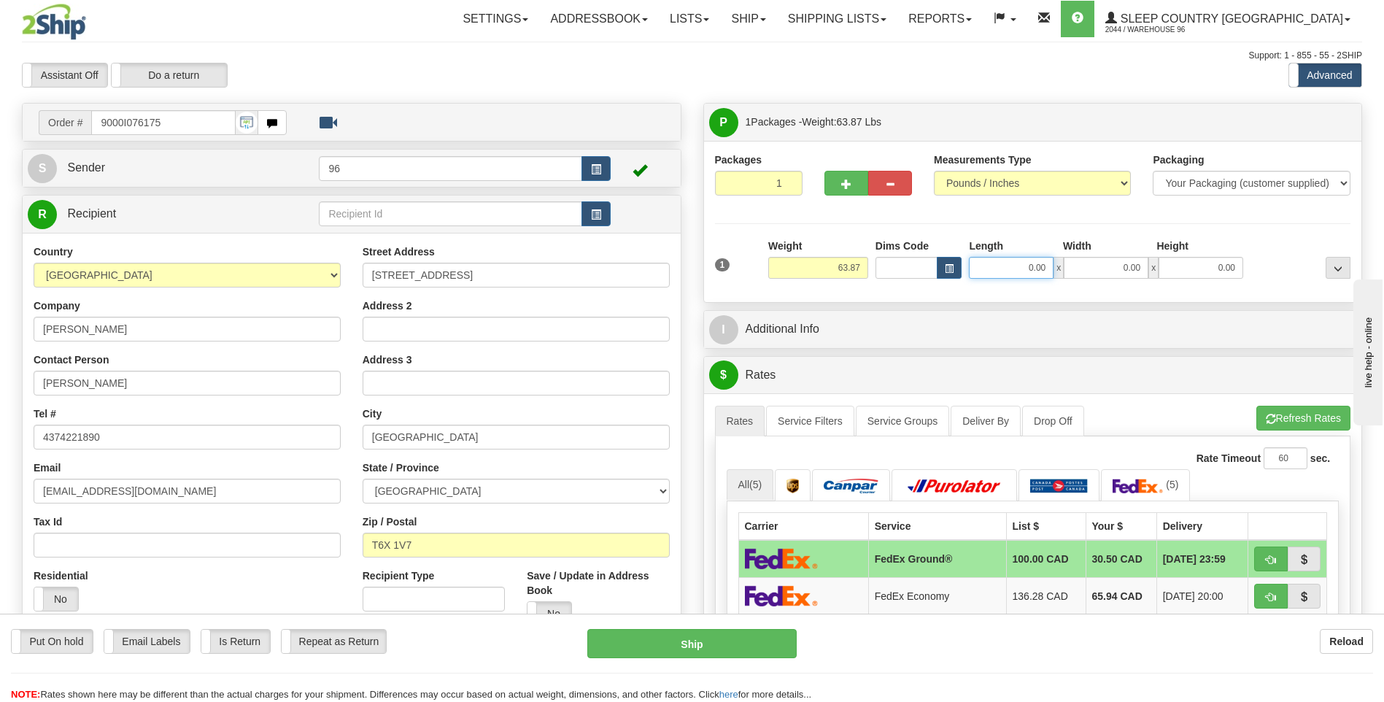
click at [1046, 271] on input "0.00" at bounding box center [1011, 268] width 85 height 22
type input "18.00"
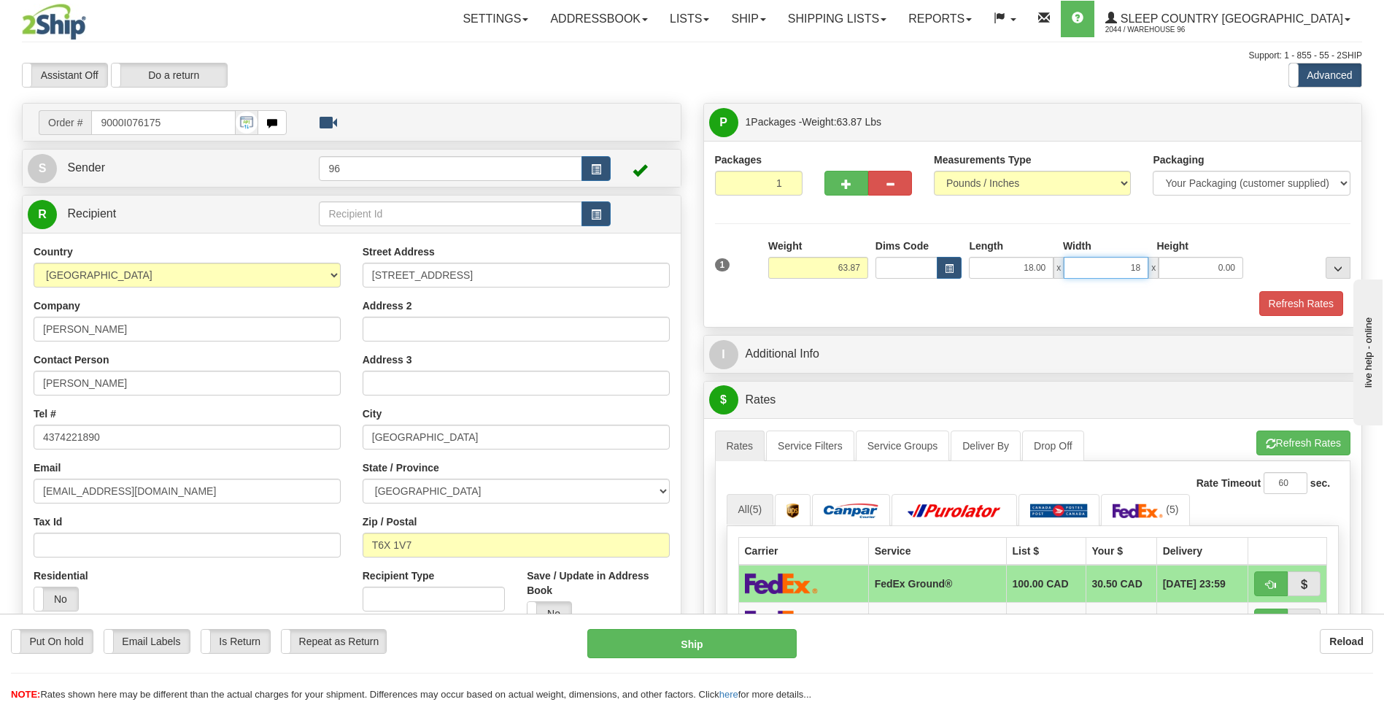
type input "18.00"
type input "42.00"
click at [1315, 305] on button "Refresh Rates" at bounding box center [1302, 303] width 84 height 25
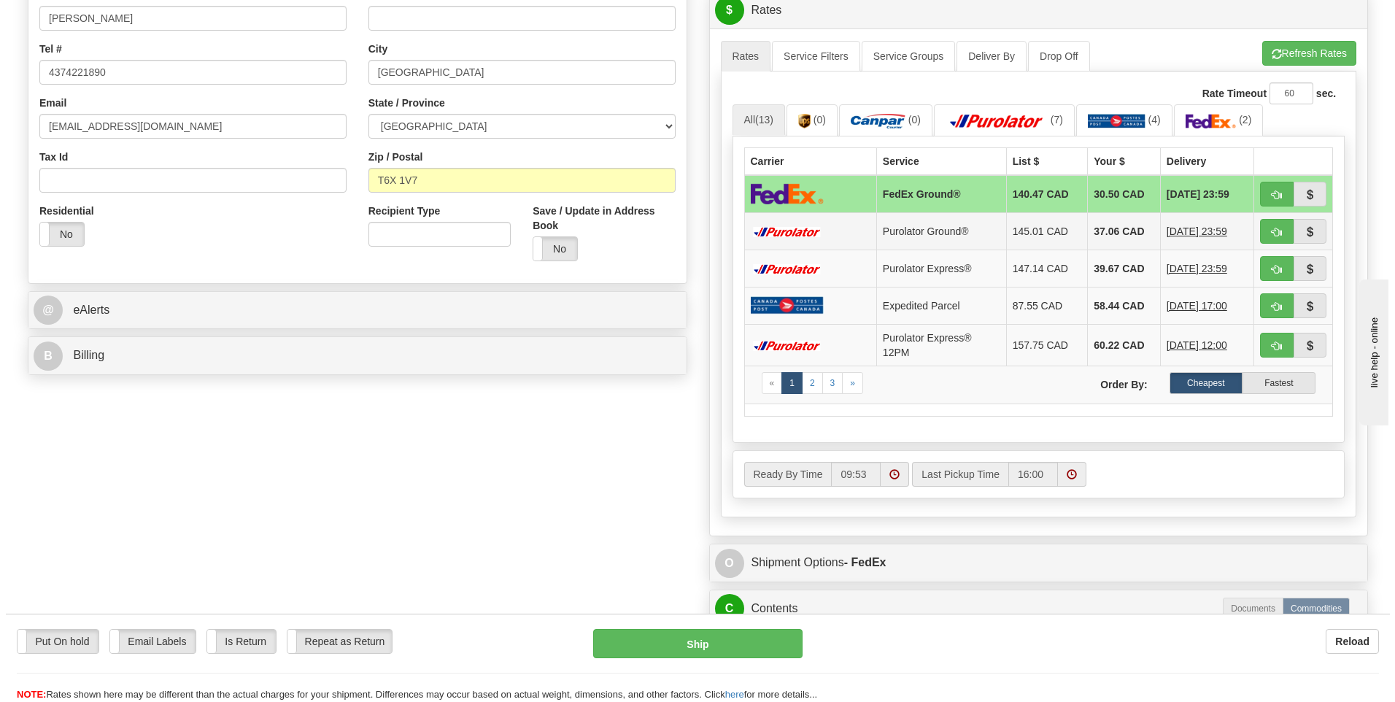
scroll to position [657, 0]
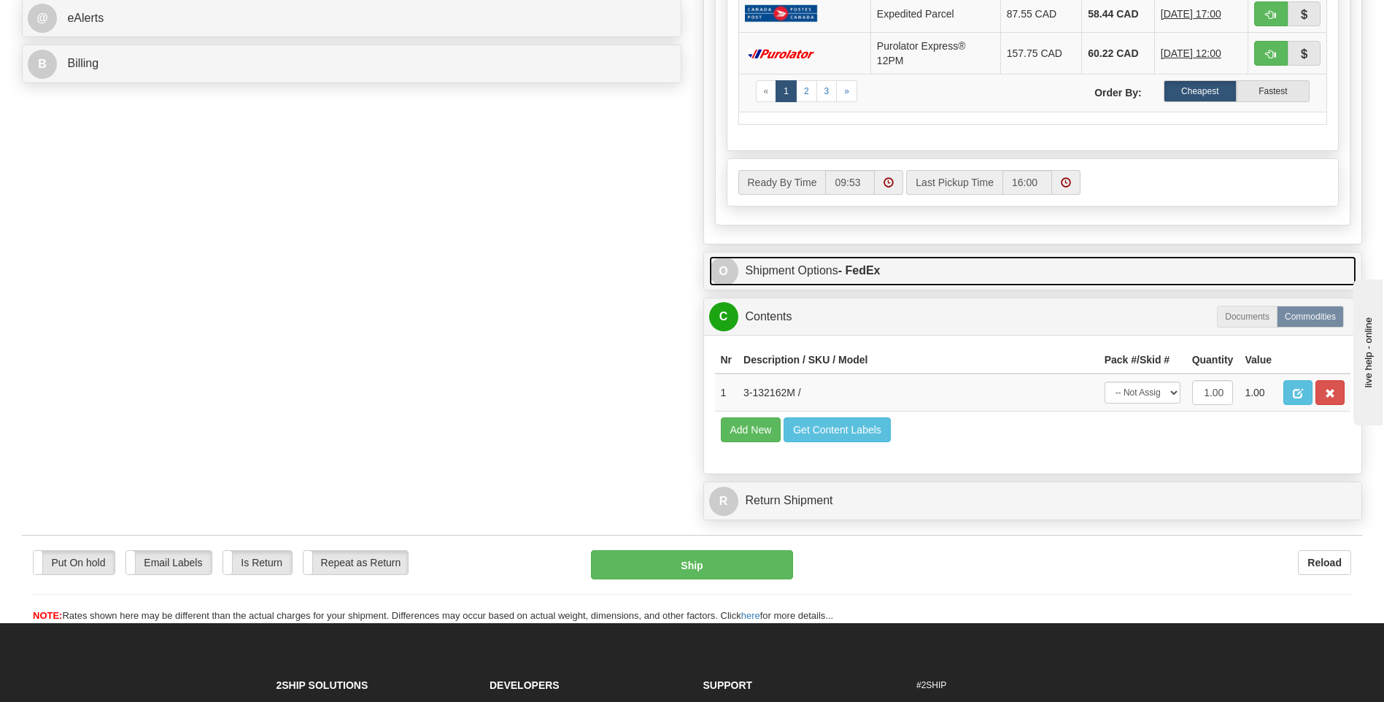
click at [852, 264] on strong "- FedEx" at bounding box center [859, 270] width 42 height 12
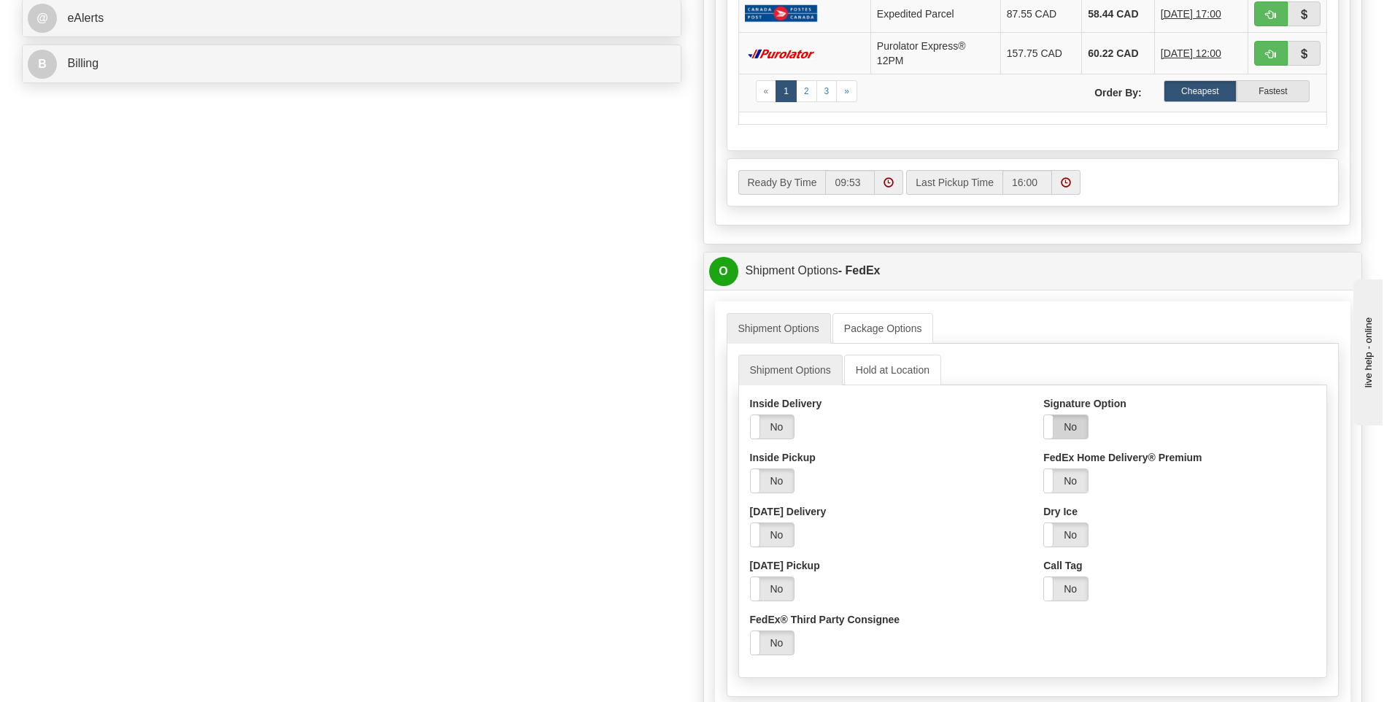
click at [1075, 430] on label "No" at bounding box center [1066, 426] width 44 height 23
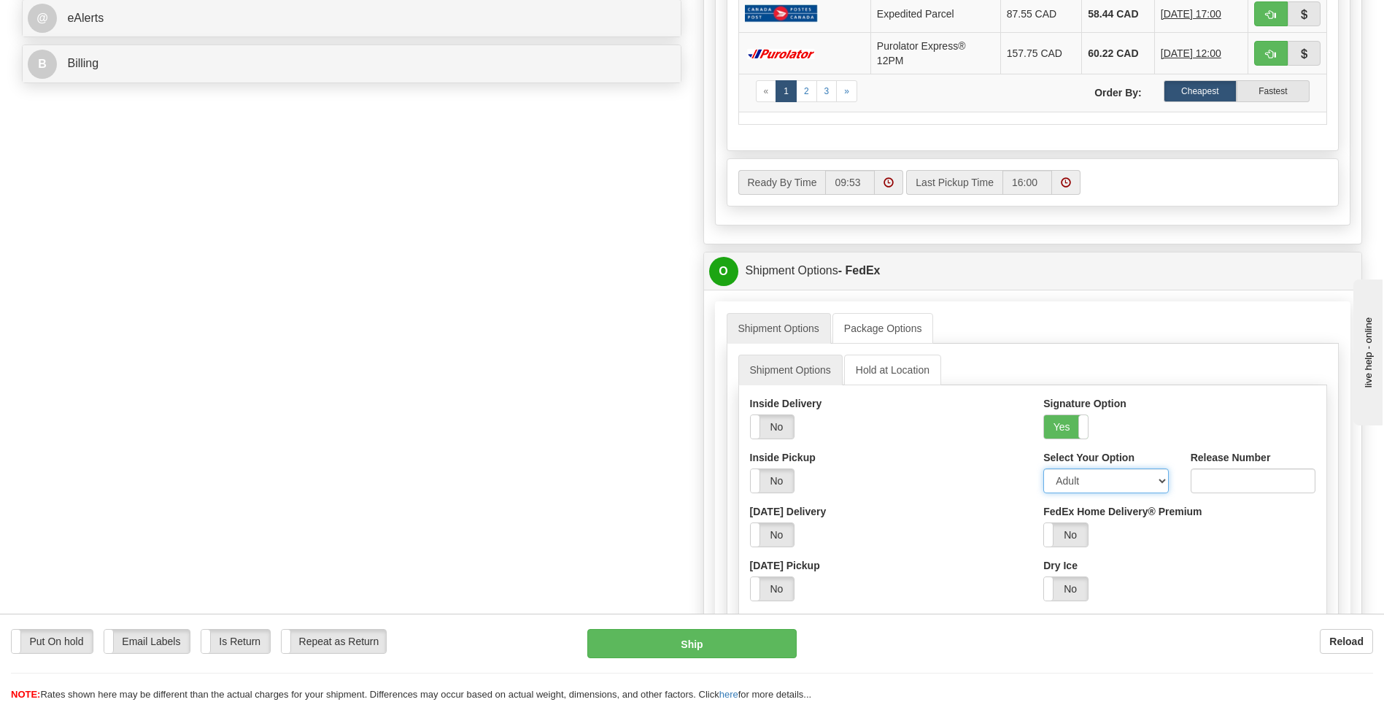
click at [1073, 482] on select "Adult Direct Indirect No Signature Required Service Default" at bounding box center [1106, 480] width 125 height 25
select select "2"
click at [1044, 468] on select "Adult Direct Indirect No Signature Required Service Default" at bounding box center [1106, 480] width 125 height 25
click at [690, 643] on button "Ship" at bounding box center [691, 643] width 209 height 29
type input "92"
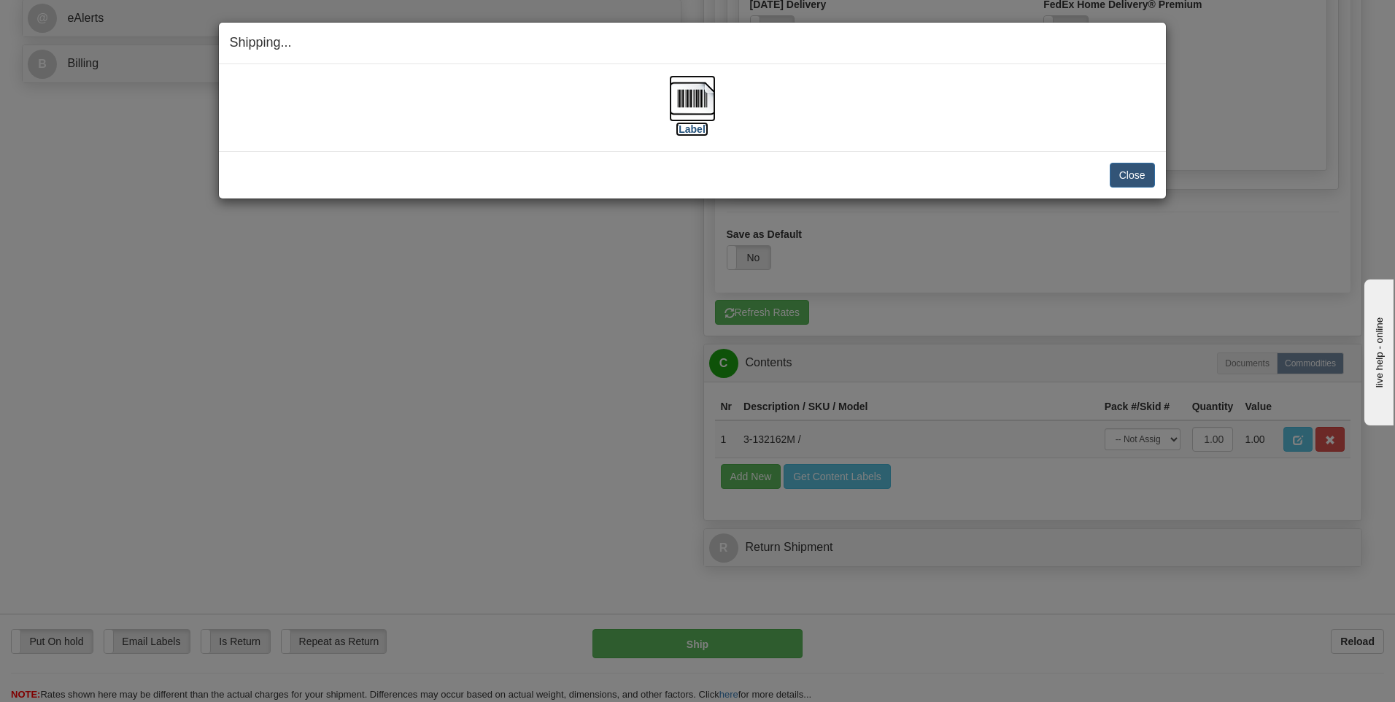
click at [697, 101] on img at bounding box center [692, 98] width 47 height 47
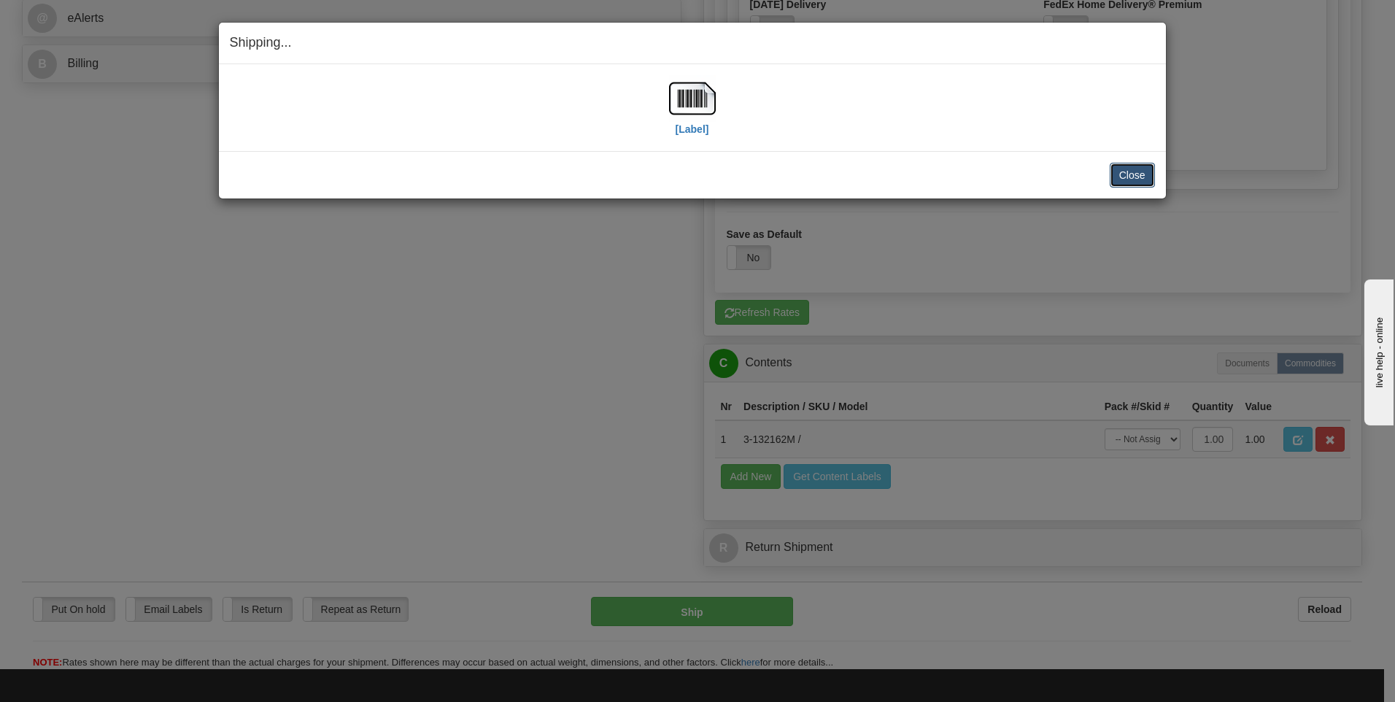
click at [1135, 177] on button "Close" at bounding box center [1132, 175] width 45 height 25
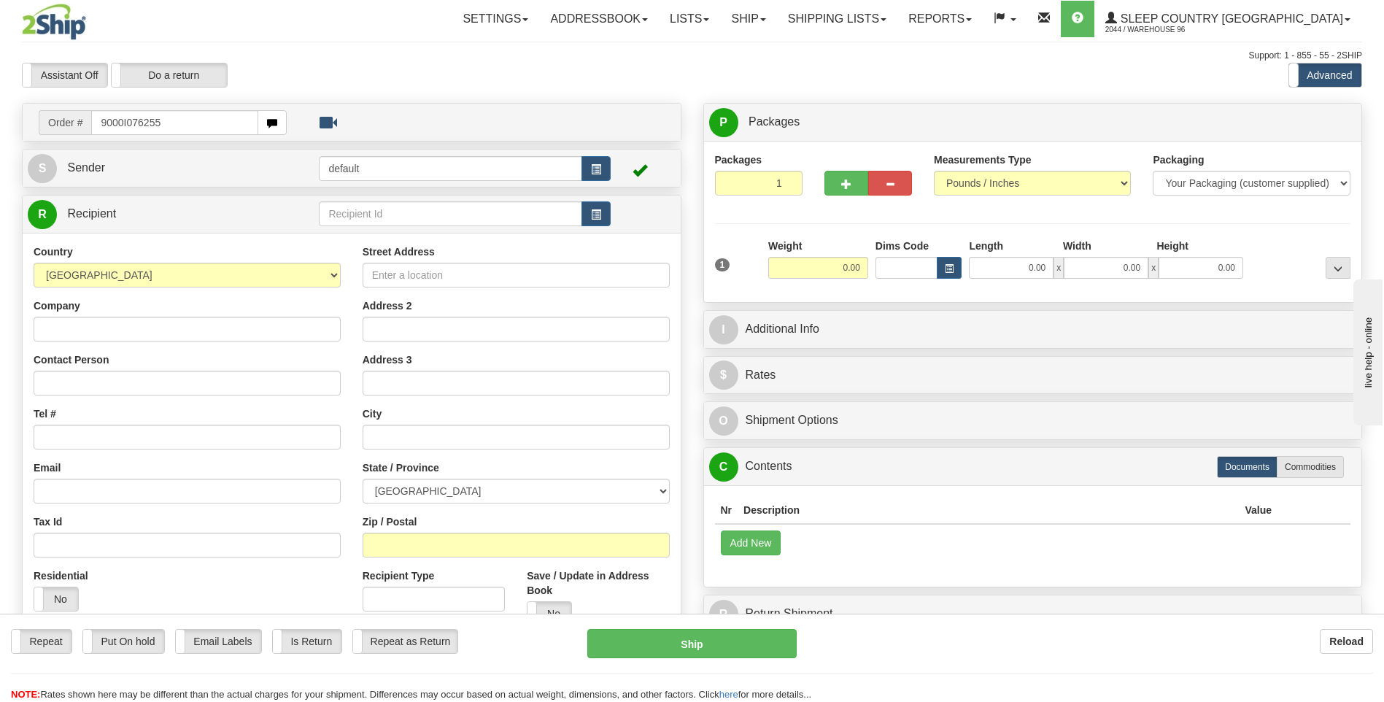
type input "9000I076255"
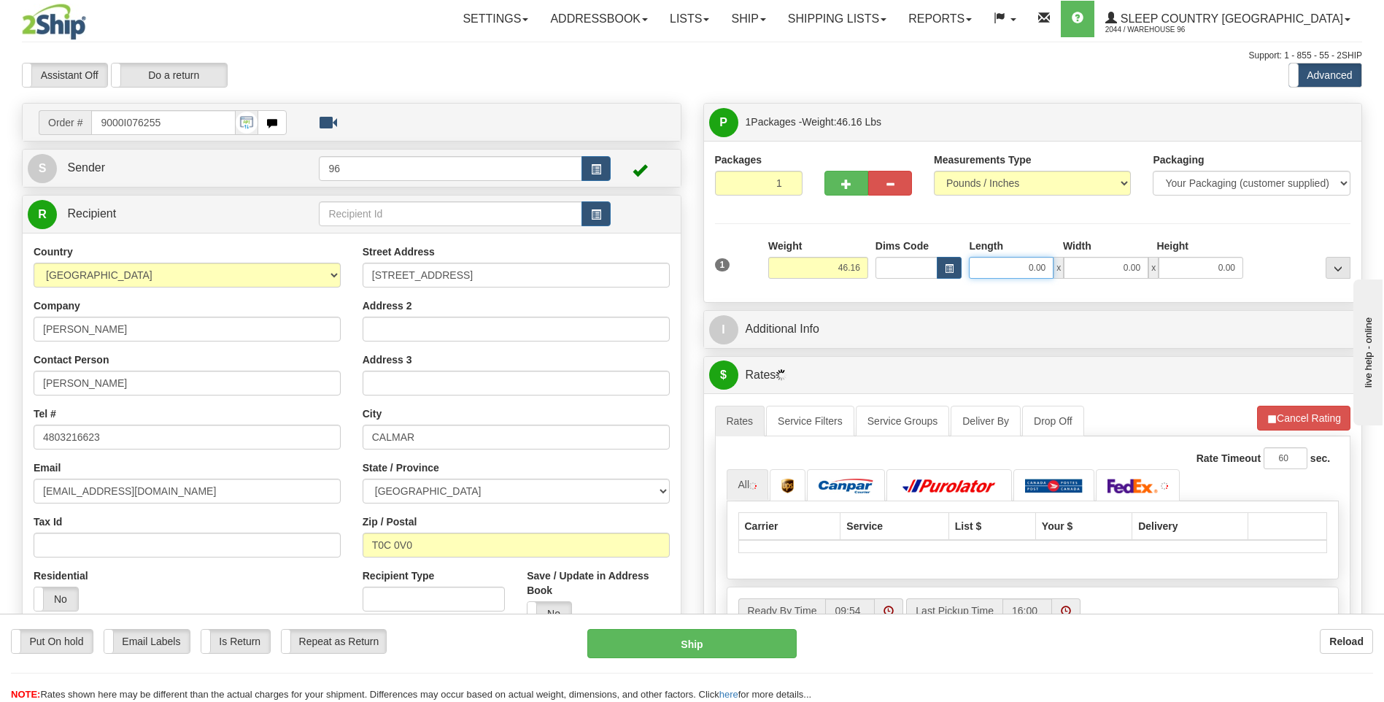
click at [1044, 271] on input "0.00" at bounding box center [1011, 268] width 85 height 22
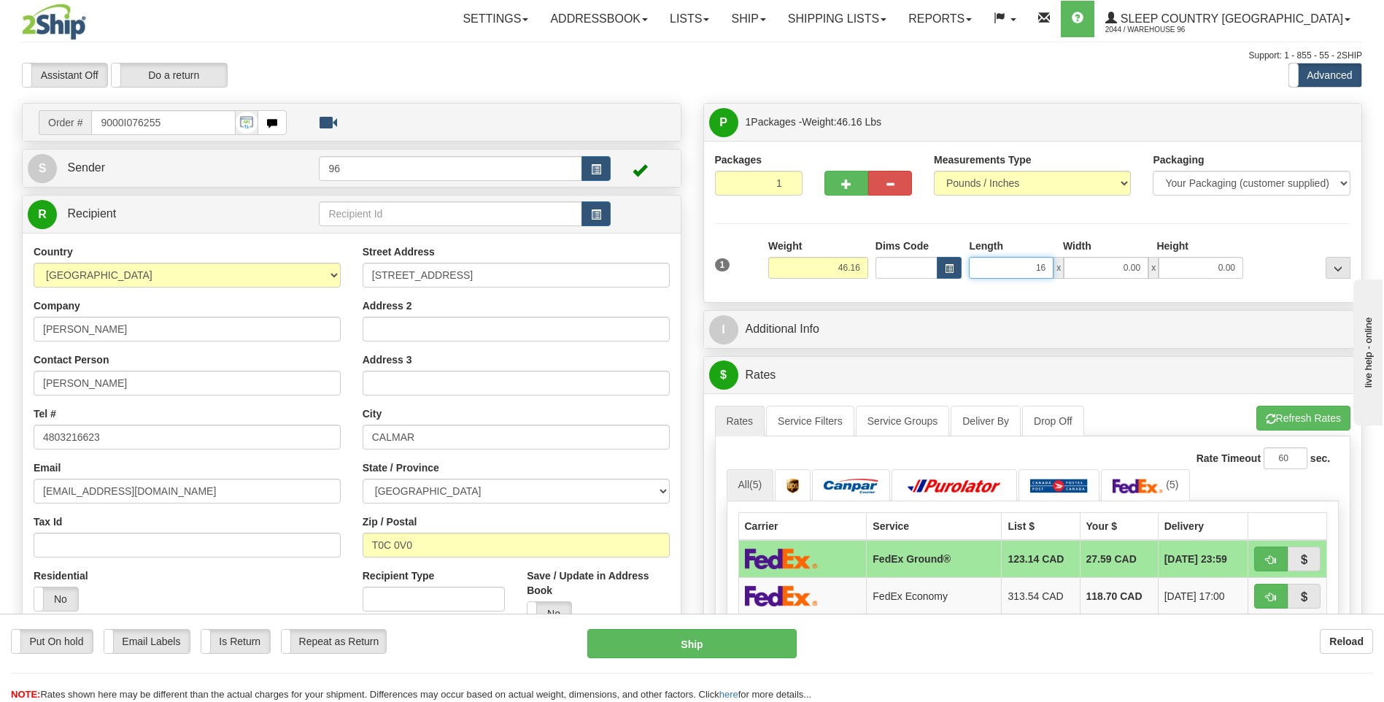
type input "16.00"
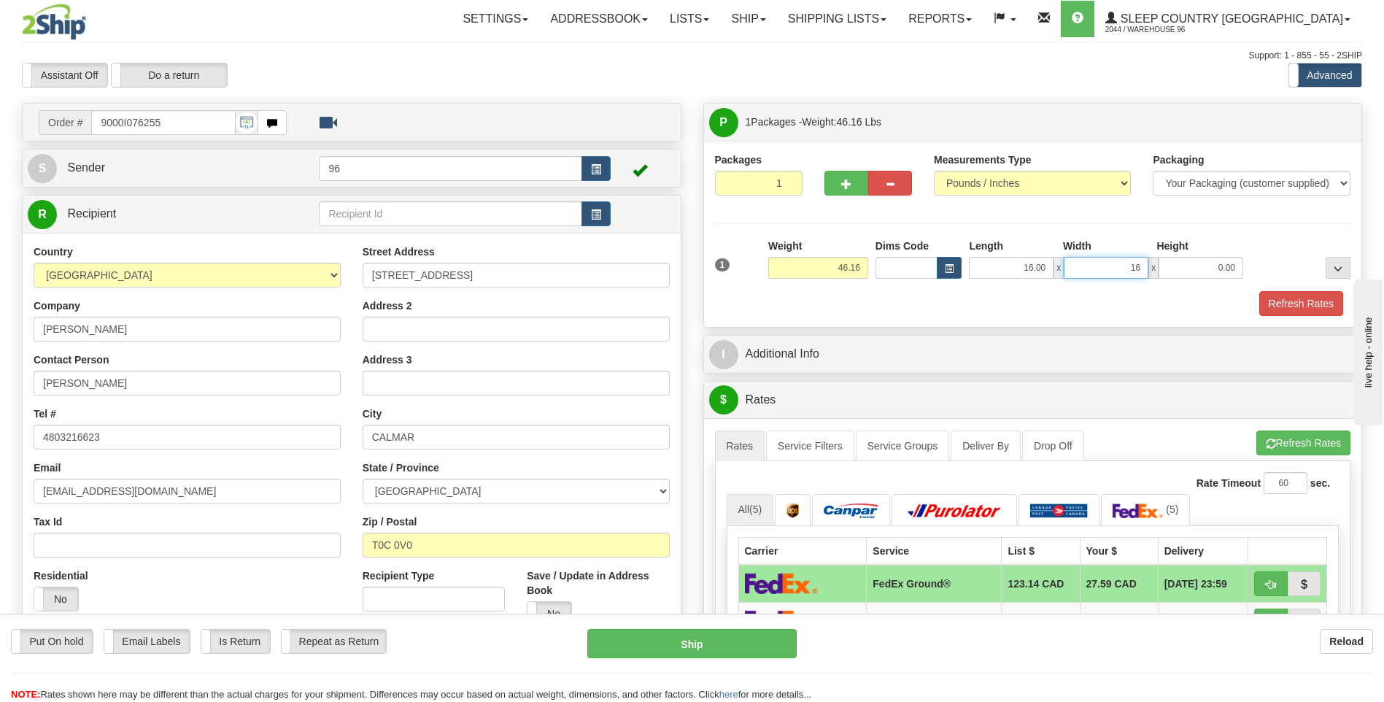
type input "16.00"
type input "42.00"
click at [1300, 303] on button "Refresh Rates" at bounding box center [1302, 303] width 84 height 25
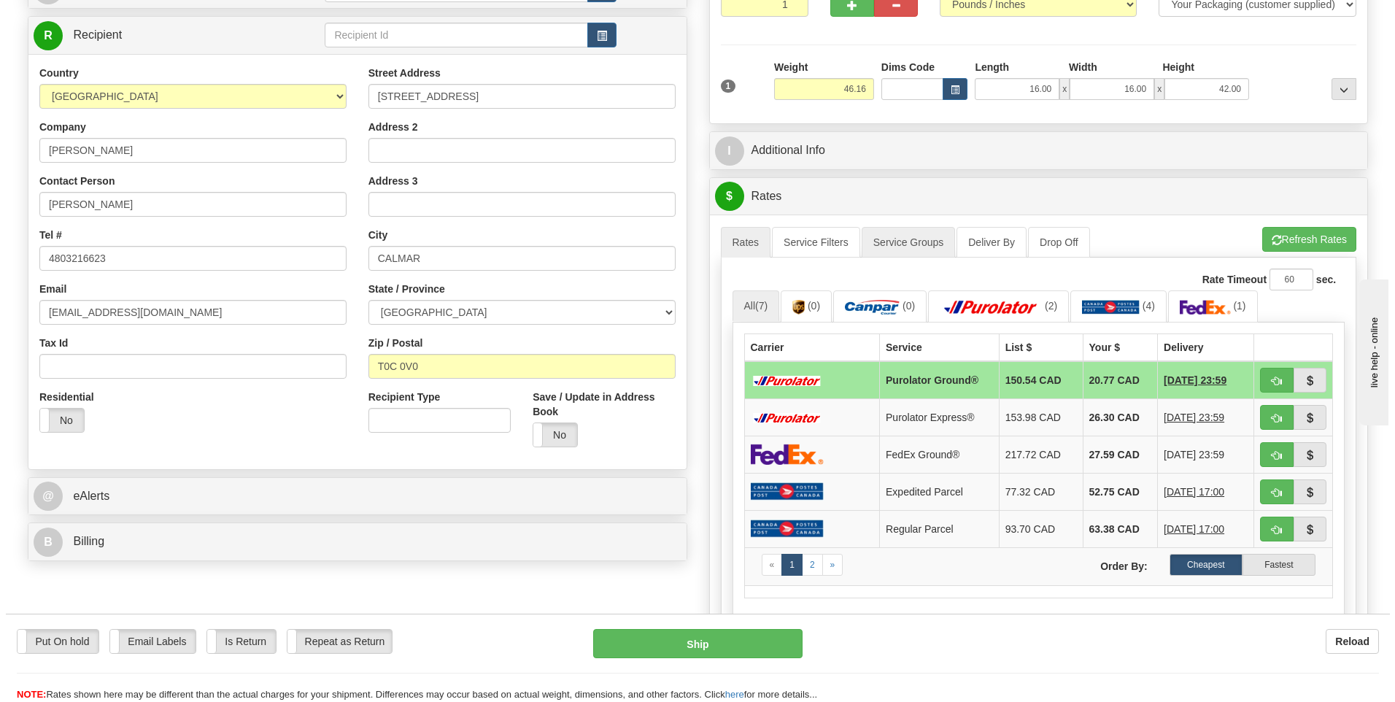
scroll to position [438, 0]
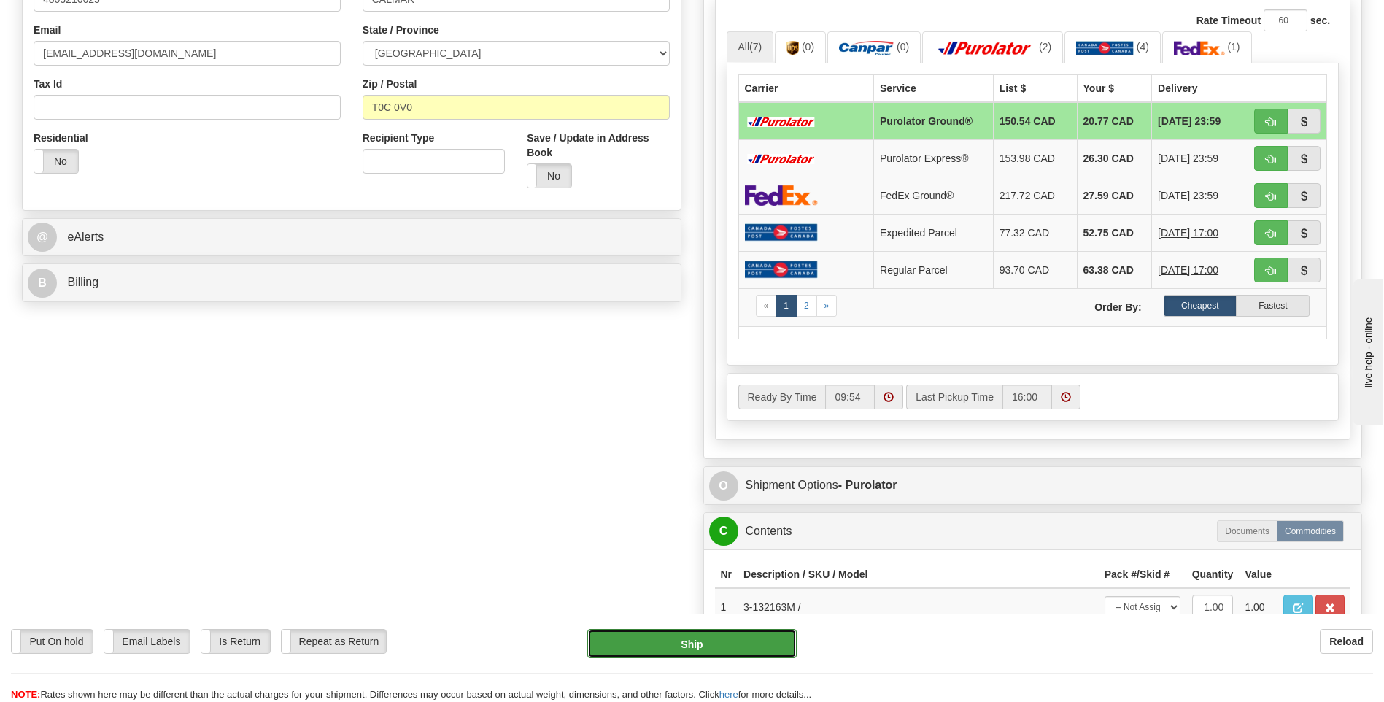
click at [737, 644] on button "Ship" at bounding box center [691, 643] width 209 height 29
type input "260"
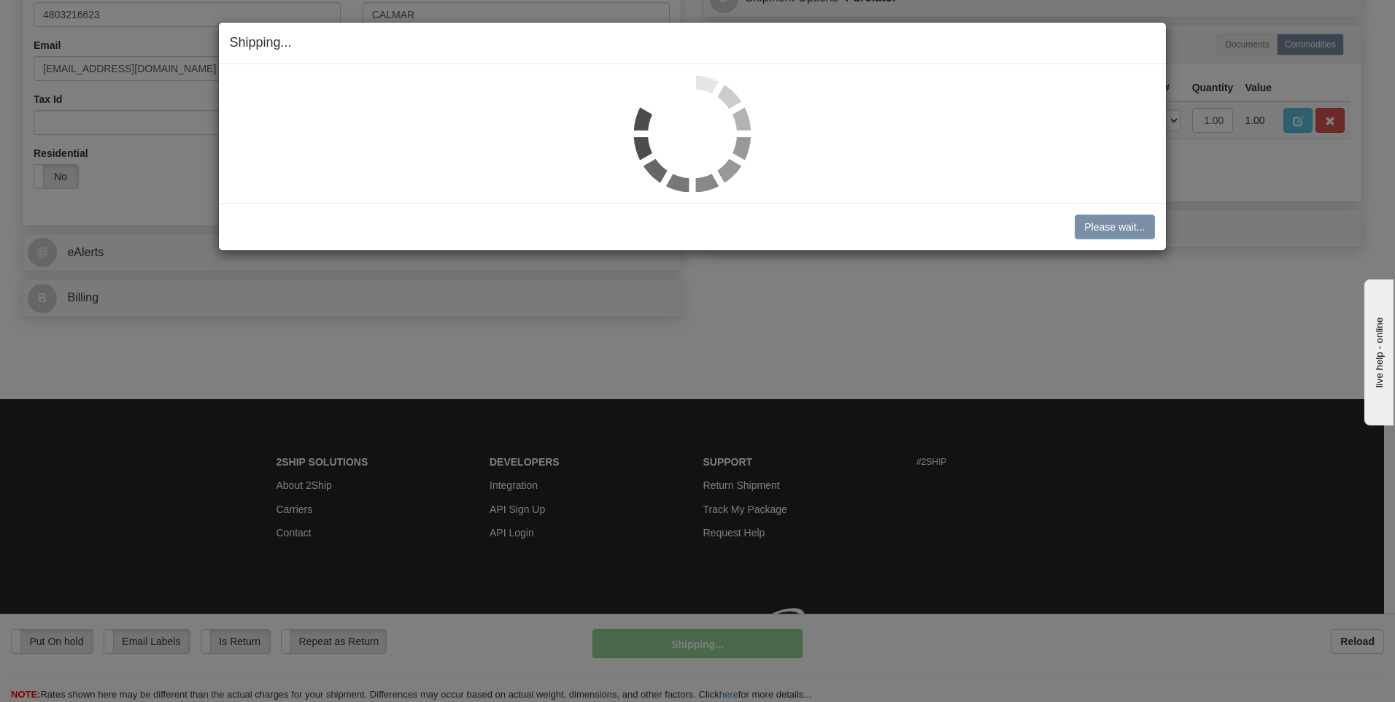
scroll to position [423, 0]
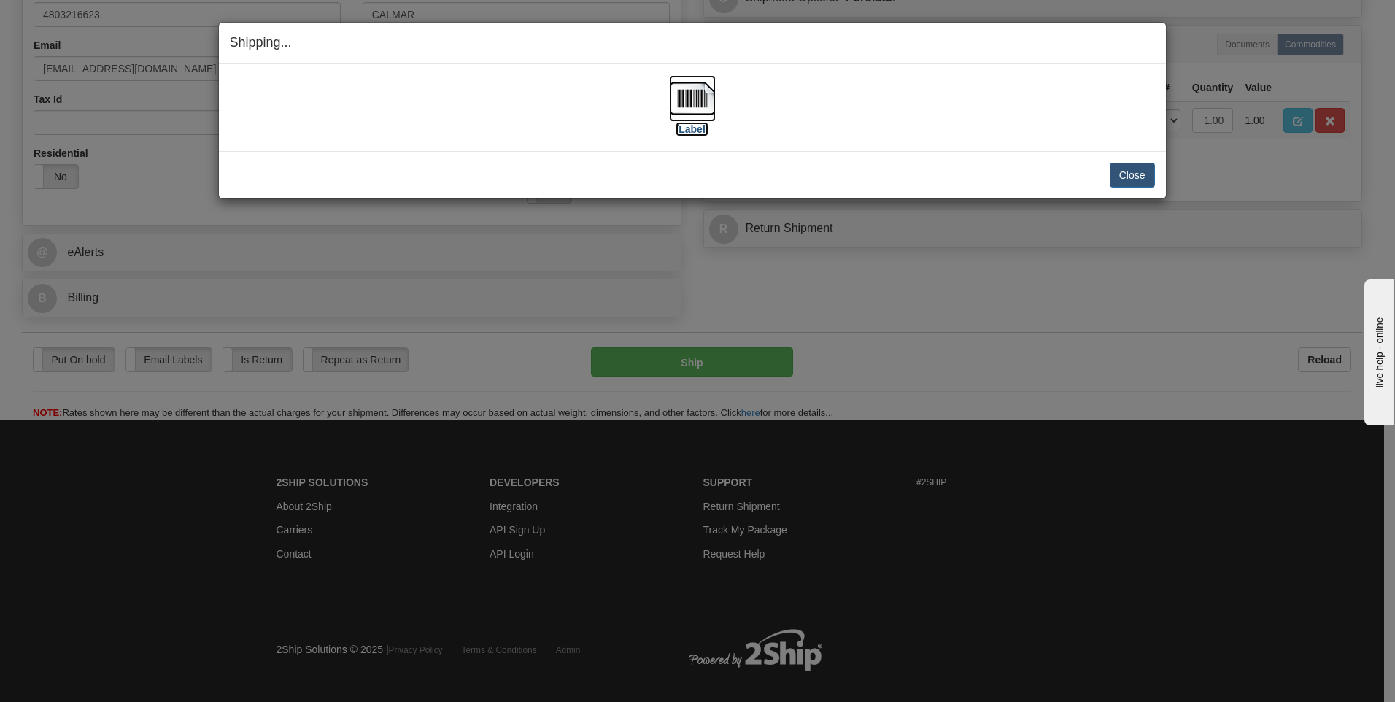
click at [691, 100] on img at bounding box center [692, 98] width 47 height 47
click at [1137, 177] on button "Close" at bounding box center [1132, 175] width 45 height 25
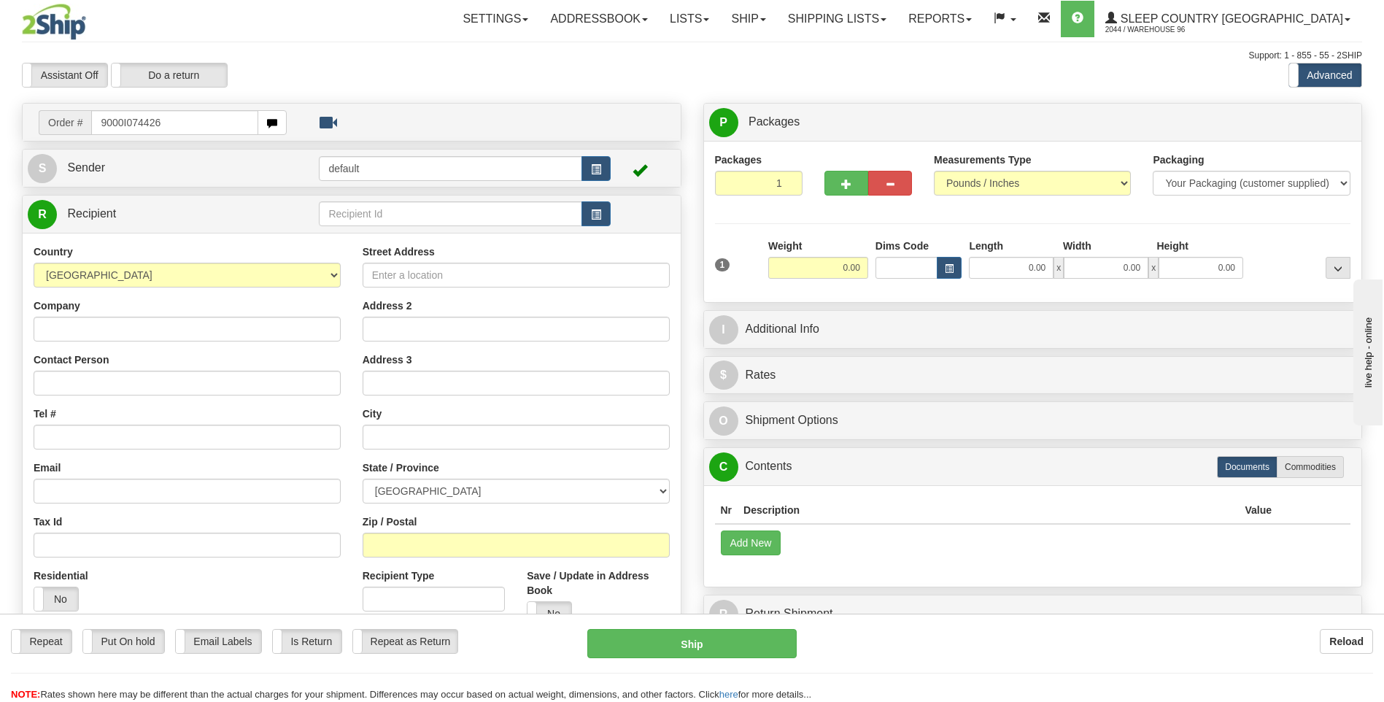
type input "9000I074426"
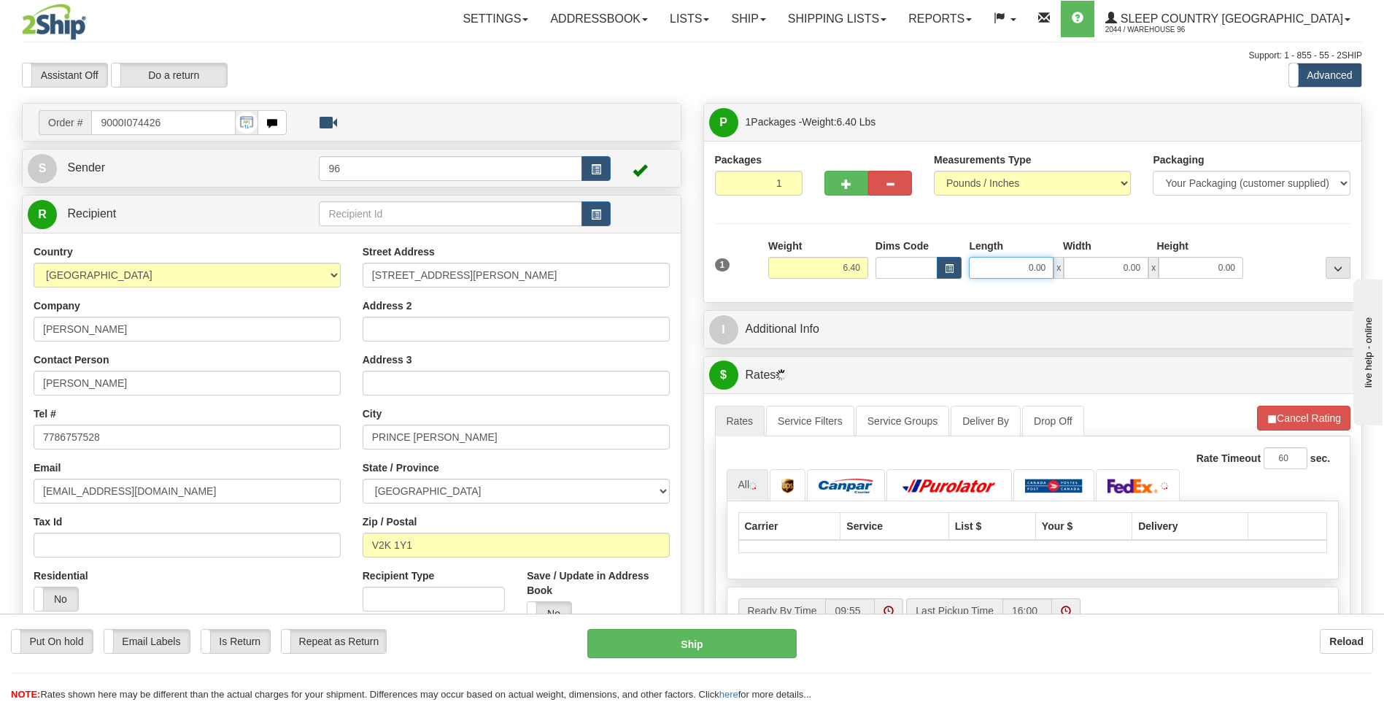
click at [1048, 269] on input "0.00" at bounding box center [1011, 268] width 85 height 22
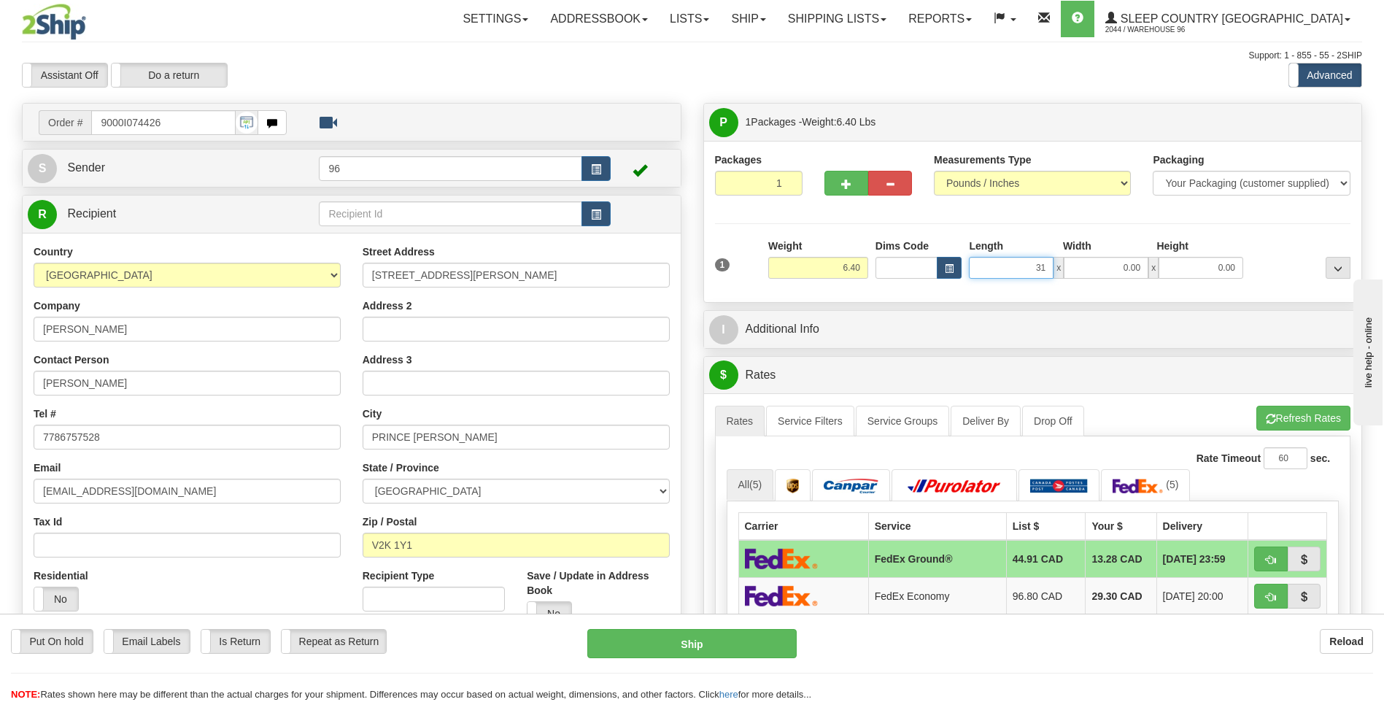
type input "31.00"
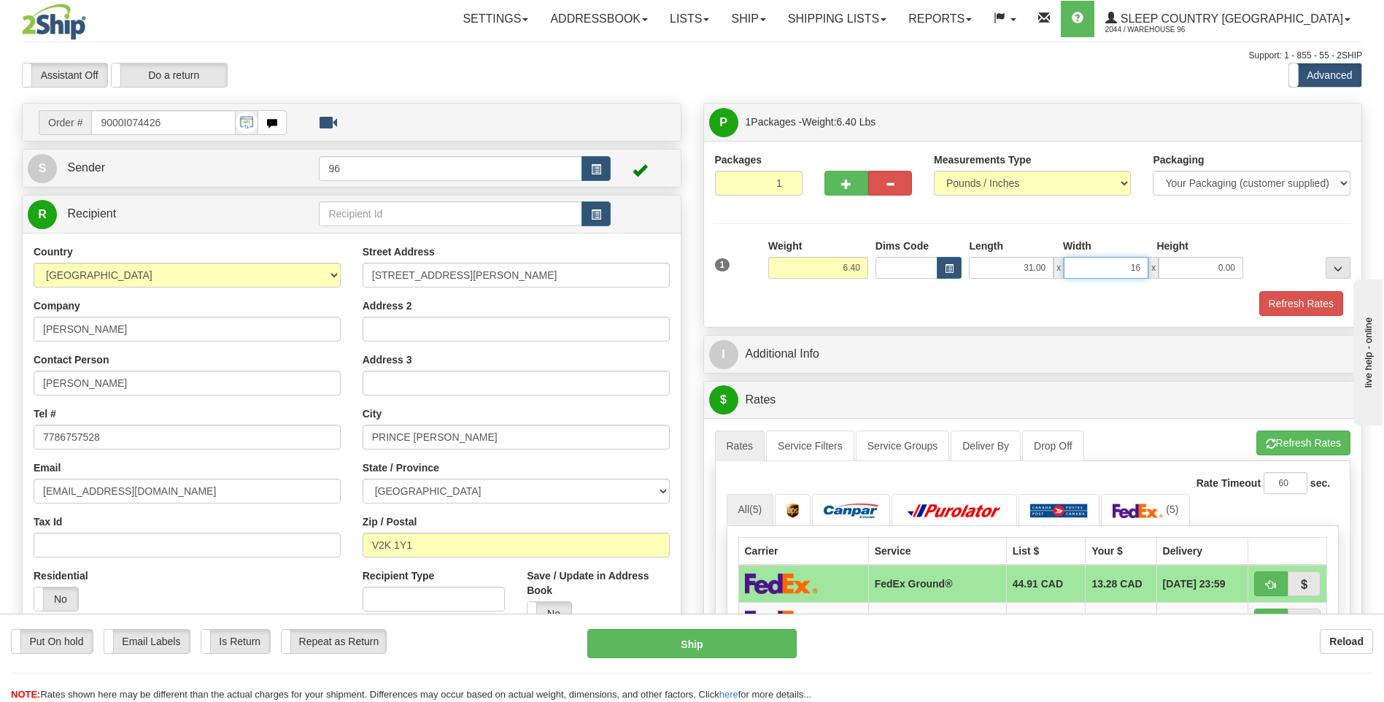
type input "16.00"
type input "5.00"
click at [1292, 305] on button "Refresh Rates" at bounding box center [1302, 303] width 84 height 25
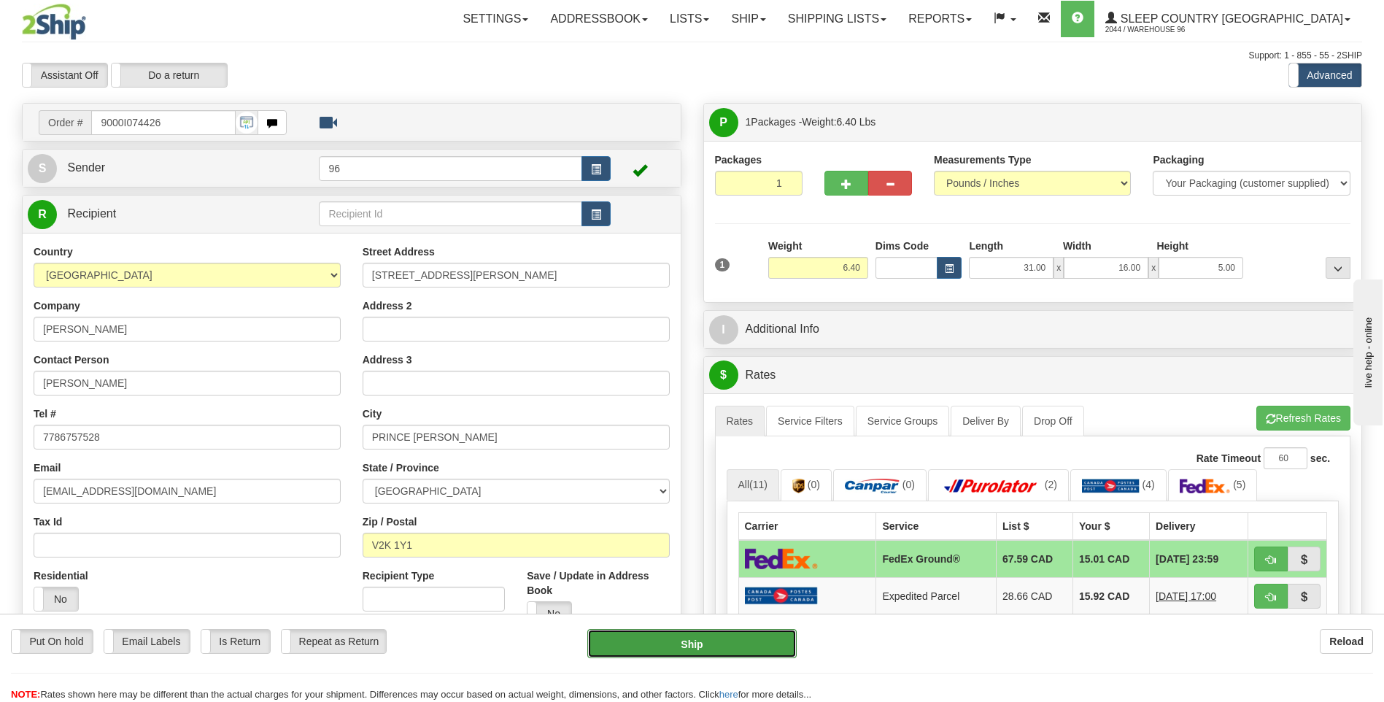
click at [727, 643] on button "Ship" at bounding box center [691, 643] width 209 height 29
type input "92"
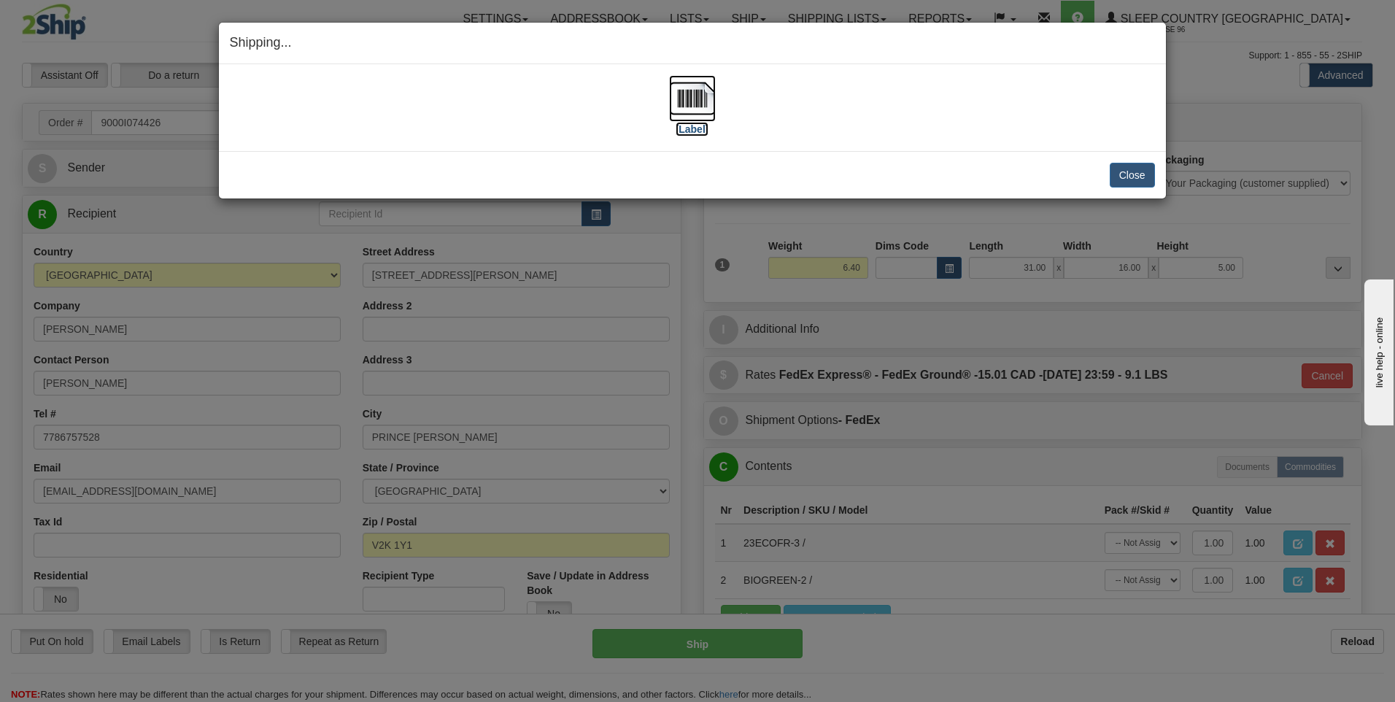
click at [690, 100] on img at bounding box center [692, 98] width 47 height 47
click at [1133, 177] on button "Close" at bounding box center [1132, 175] width 45 height 25
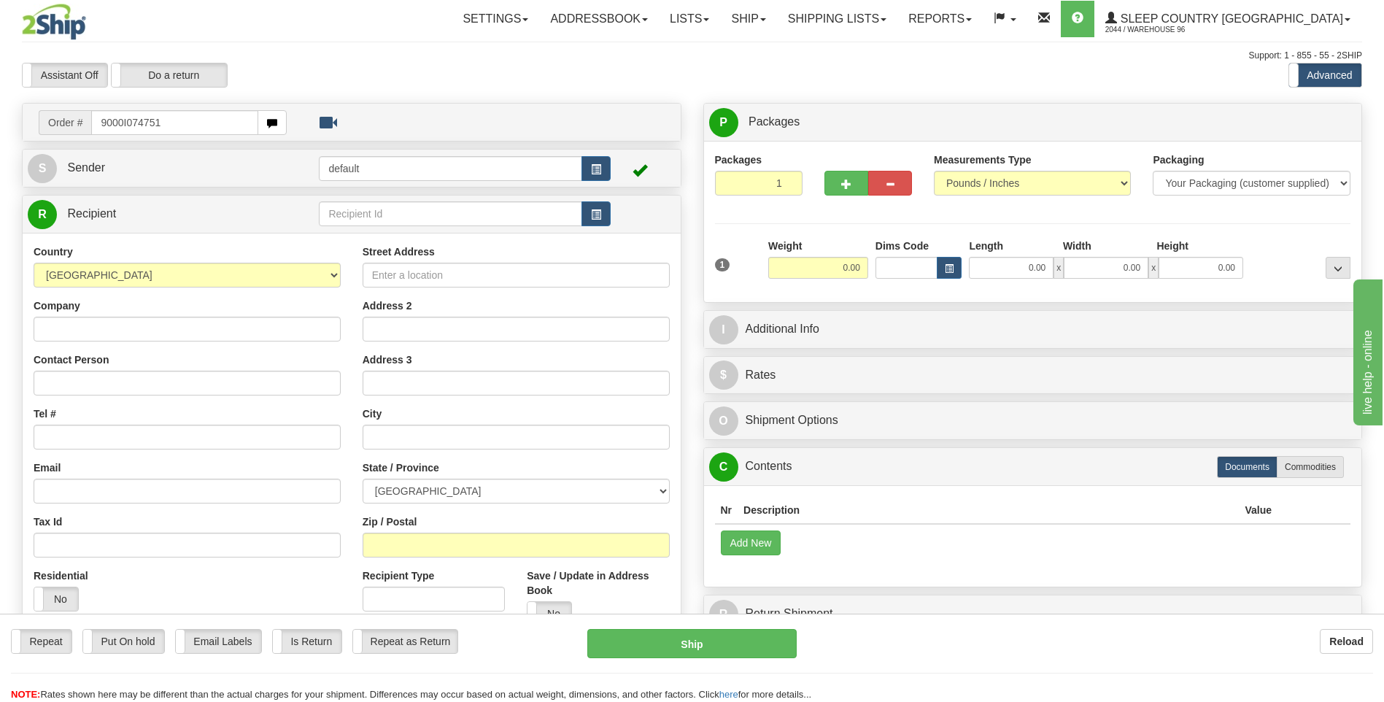
type input "9000I074751"
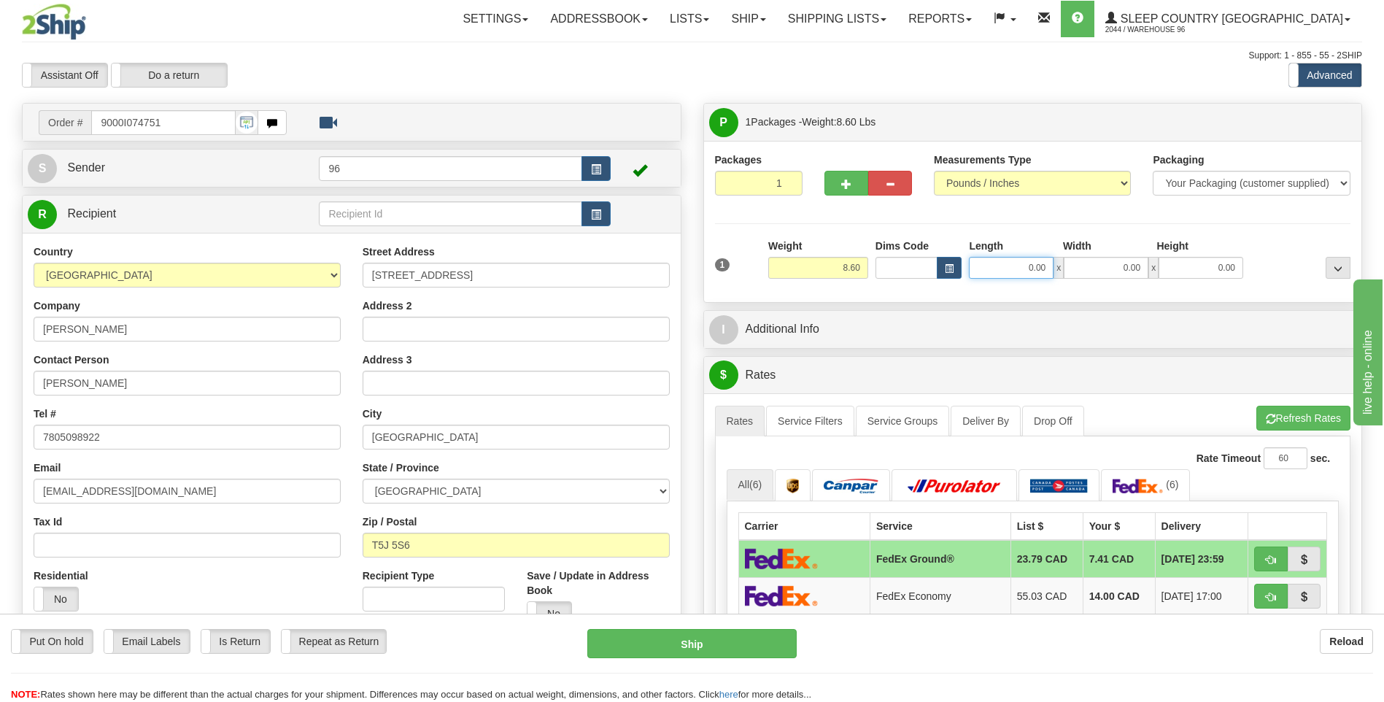
click at [1049, 270] on input "0.00" at bounding box center [1011, 268] width 85 height 22
type input "22.00"
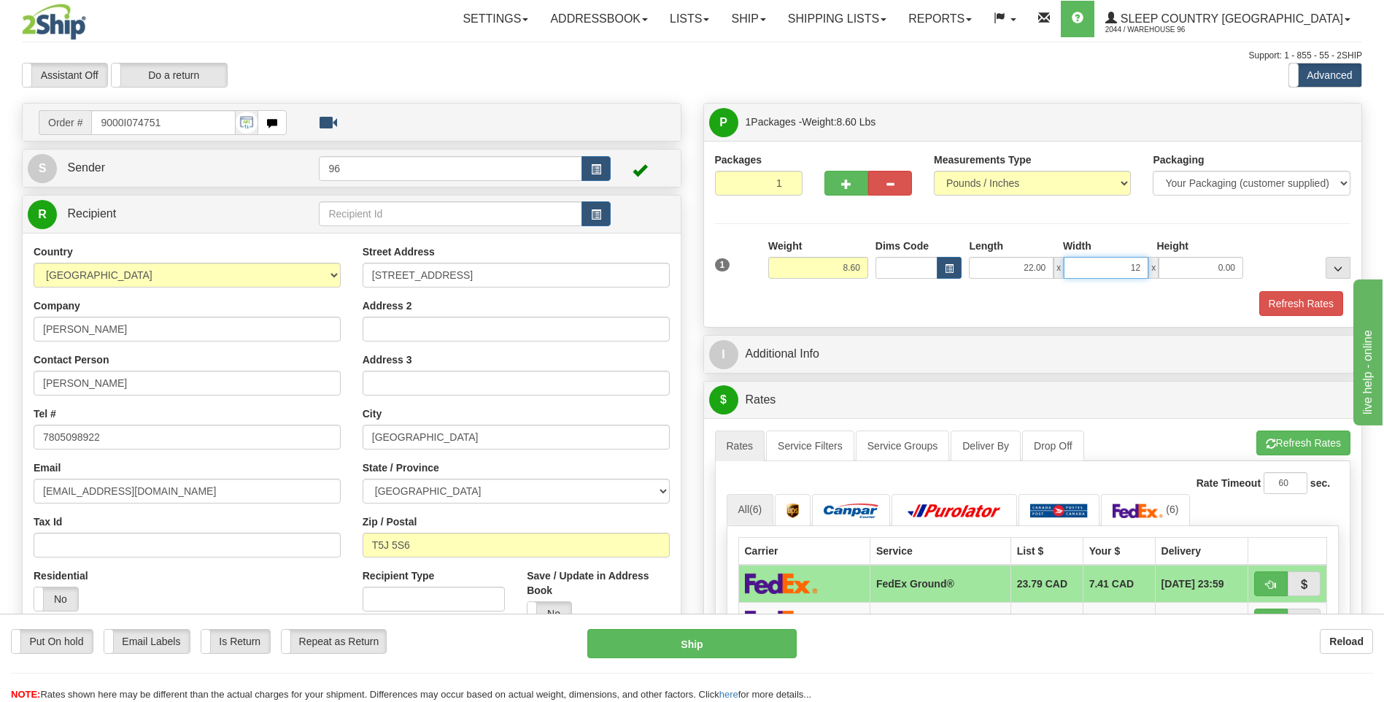
type input "12.00"
type input "5.00"
click at [1280, 308] on button "Refresh Rates" at bounding box center [1302, 303] width 84 height 25
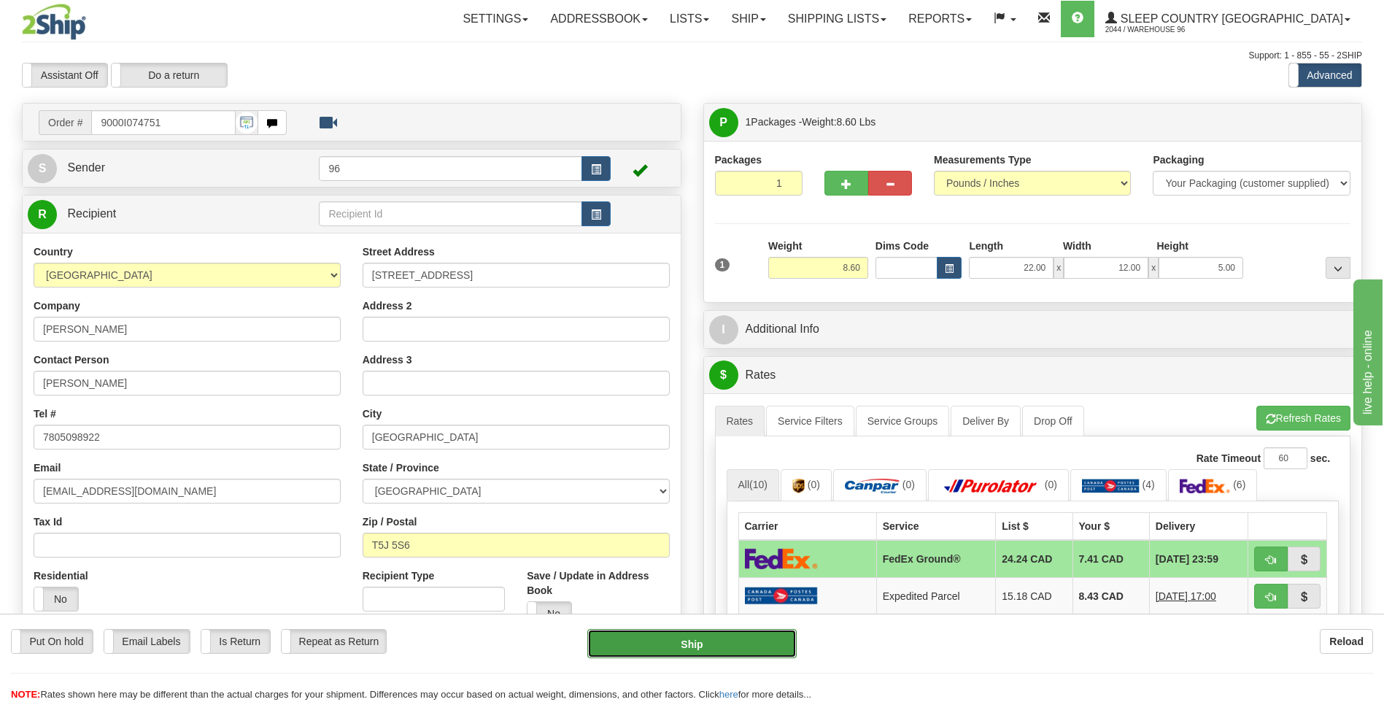
click at [722, 644] on button "Ship" at bounding box center [691, 643] width 209 height 29
type input "92"
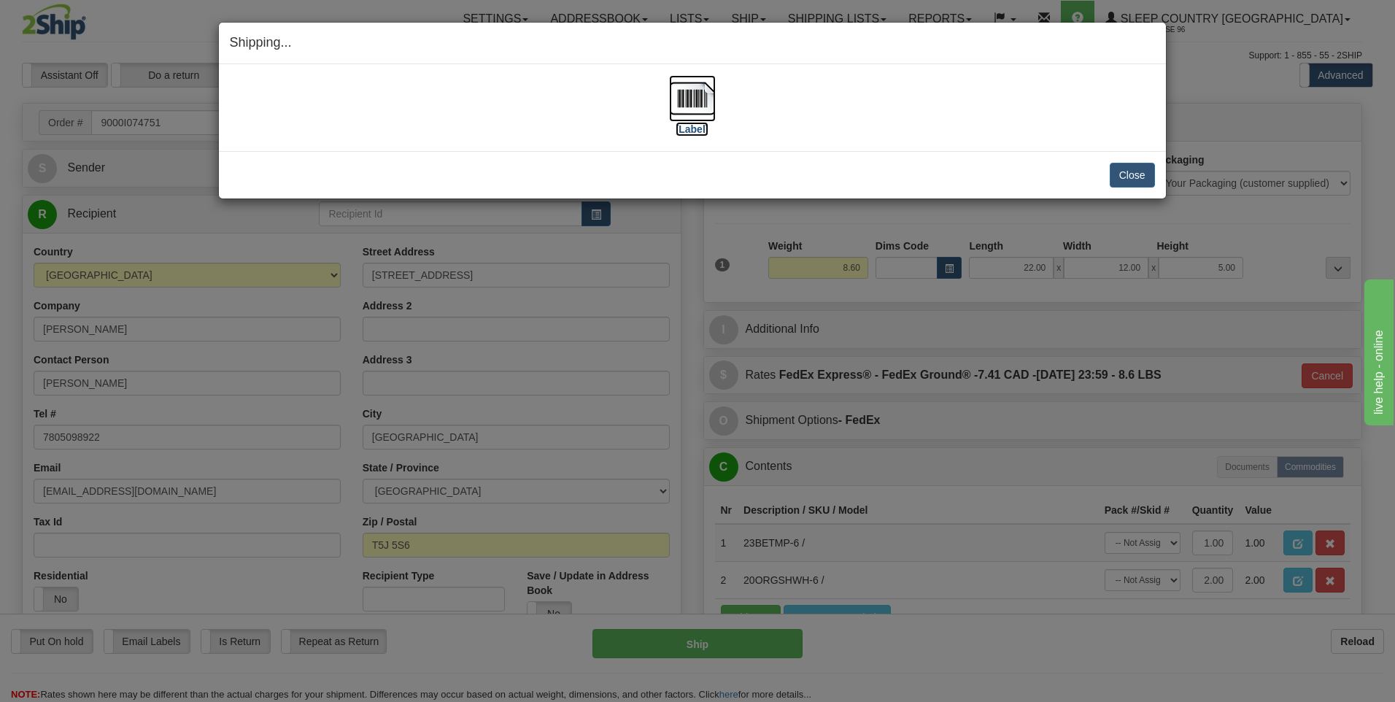
click at [695, 98] on img at bounding box center [692, 98] width 47 height 47
click at [1147, 179] on button "Close" at bounding box center [1132, 175] width 45 height 25
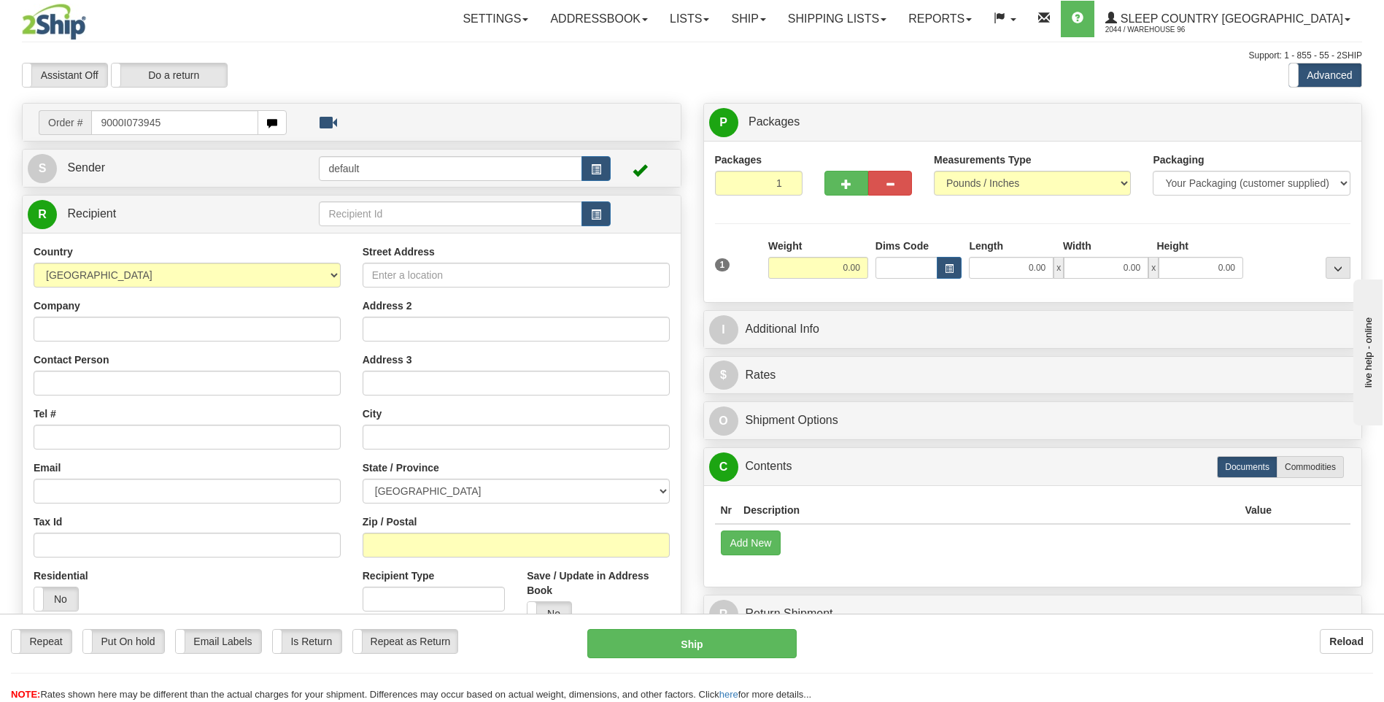
type input "9000I073945"
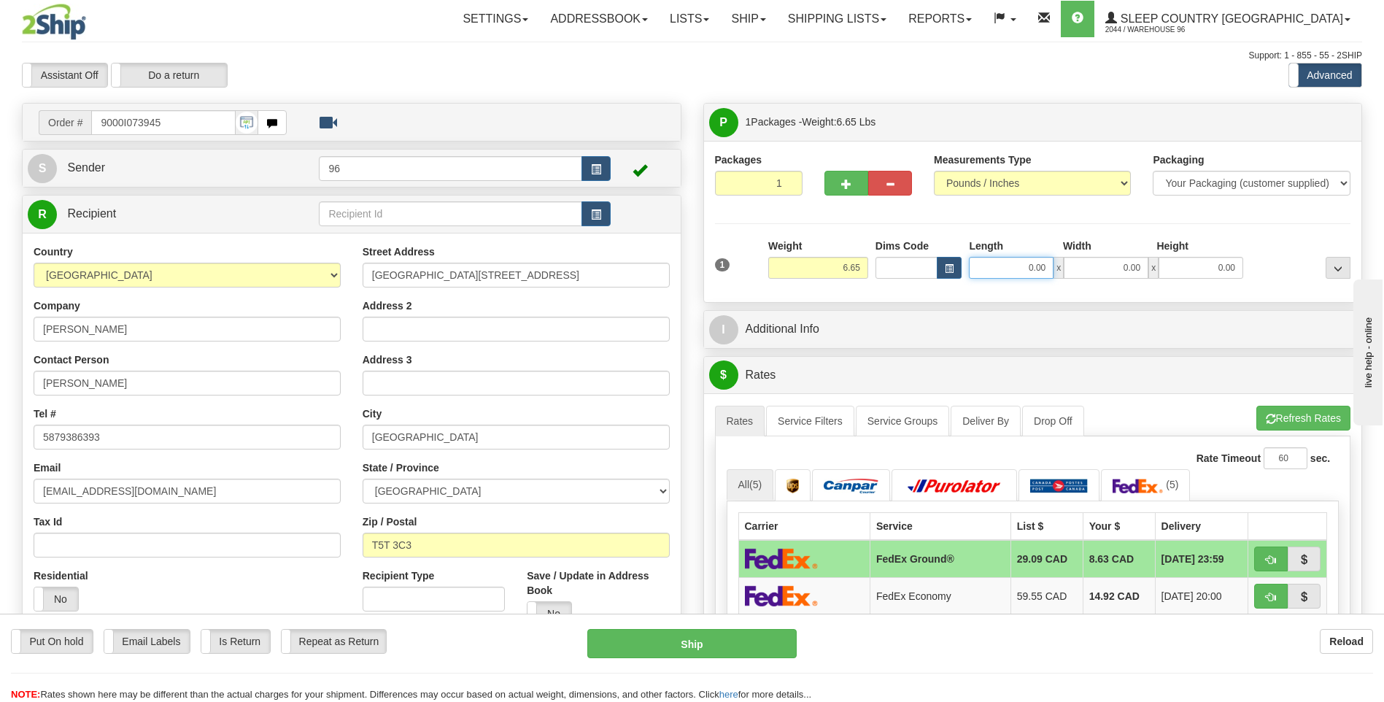
click at [1047, 269] on input "0.00" at bounding box center [1011, 268] width 85 height 22
type input "13.00"
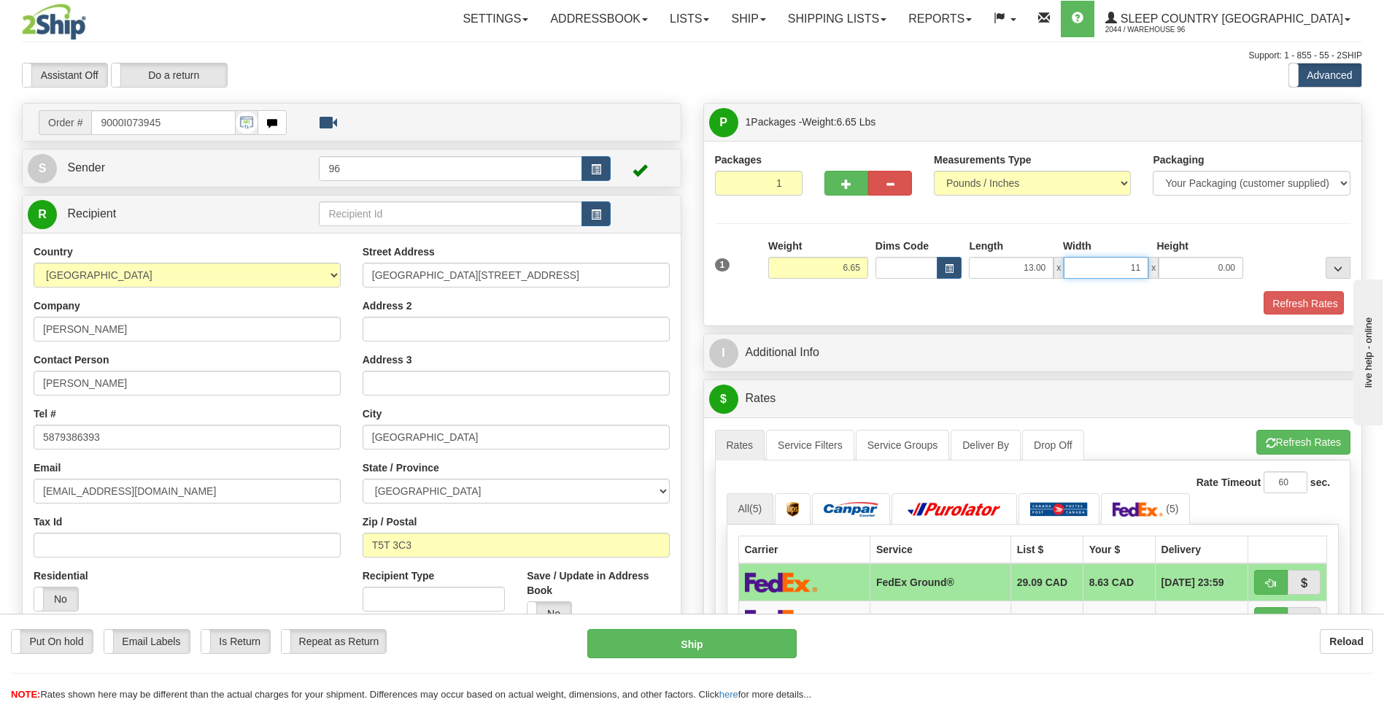
type input "11.00"
type input "4.00"
click at [1306, 302] on button "Refresh Rates" at bounding box center [1302, 303] width 84 height 25
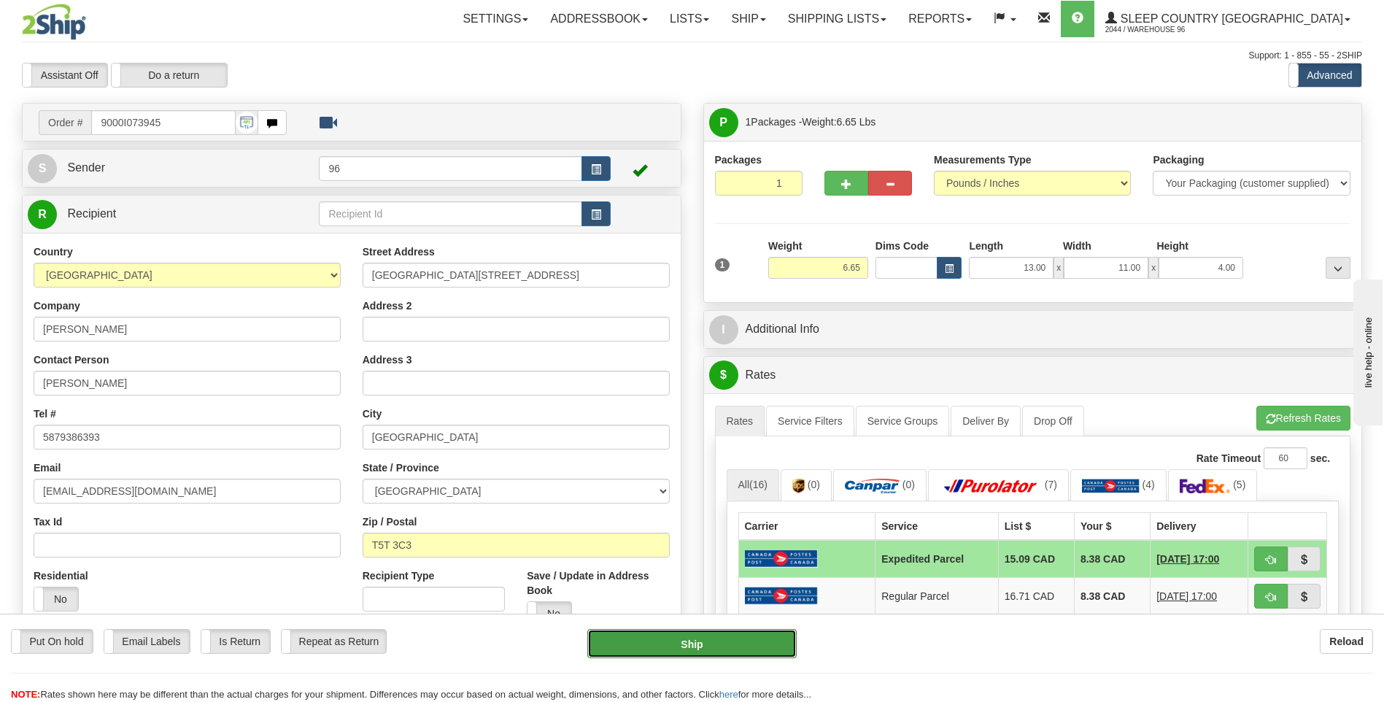
click at [771, 639] on button "Ship" at bounding box center [691, 643] width 209 height 29
type input "DOM.EP"
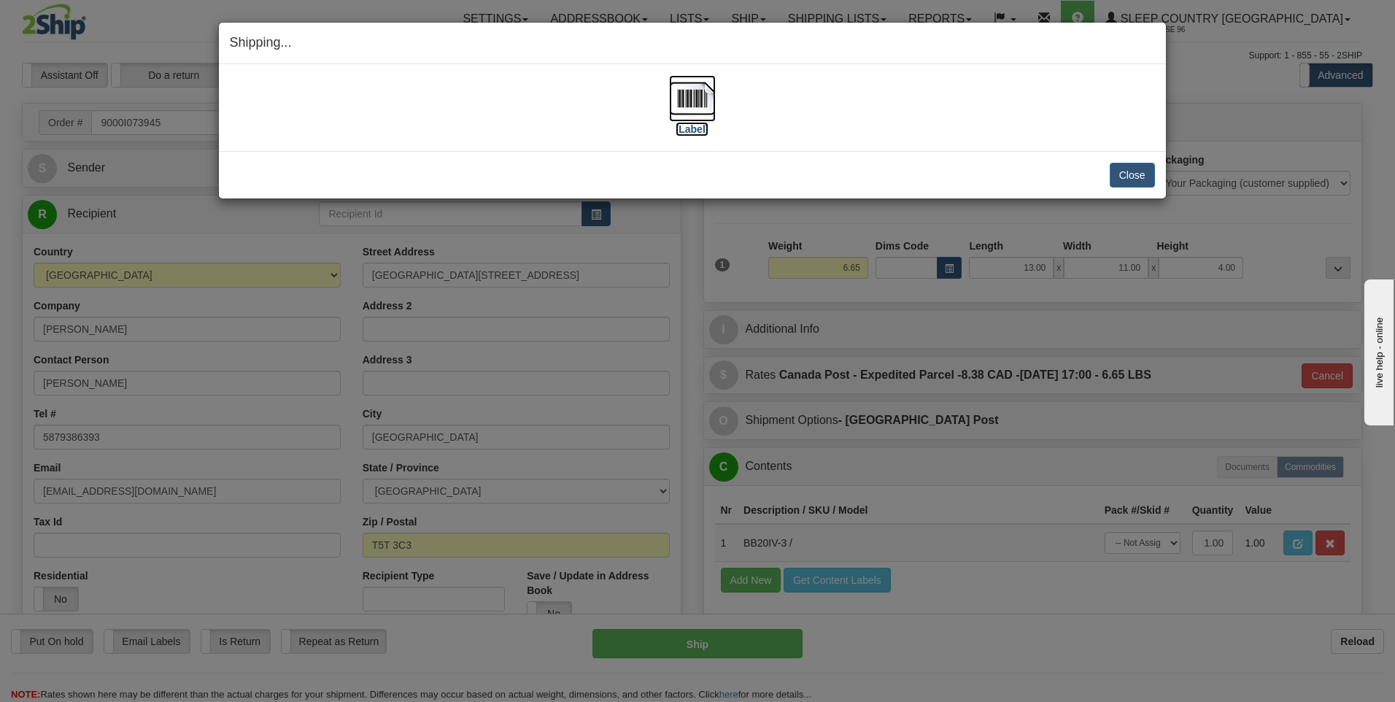
click at [699, 104] on img at bounding box center [692, 98] width 47 height 47
click at [1122, 180] on button "Close" at bounding box center [1132, 175] width 45 height 25
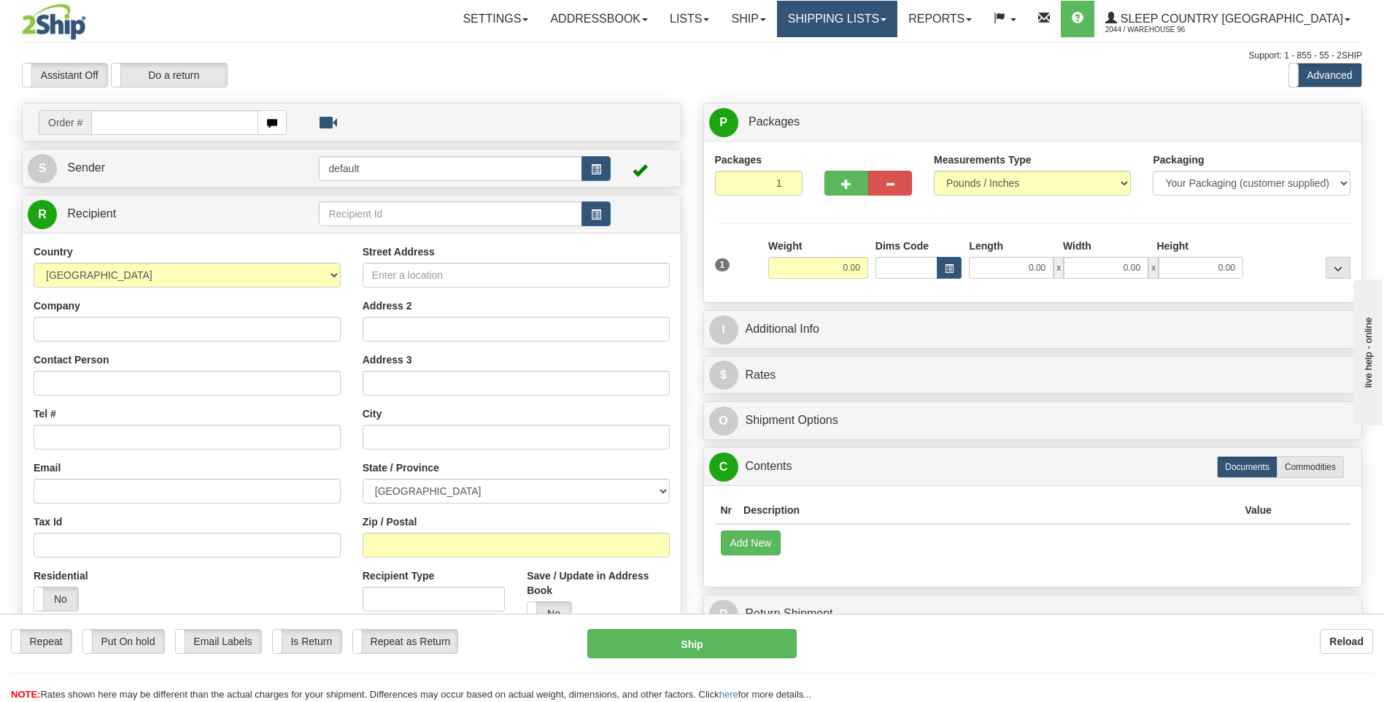
click at [898, 20] on link "Shipping lists" at bounding box center [837, 19] width 120 height 36
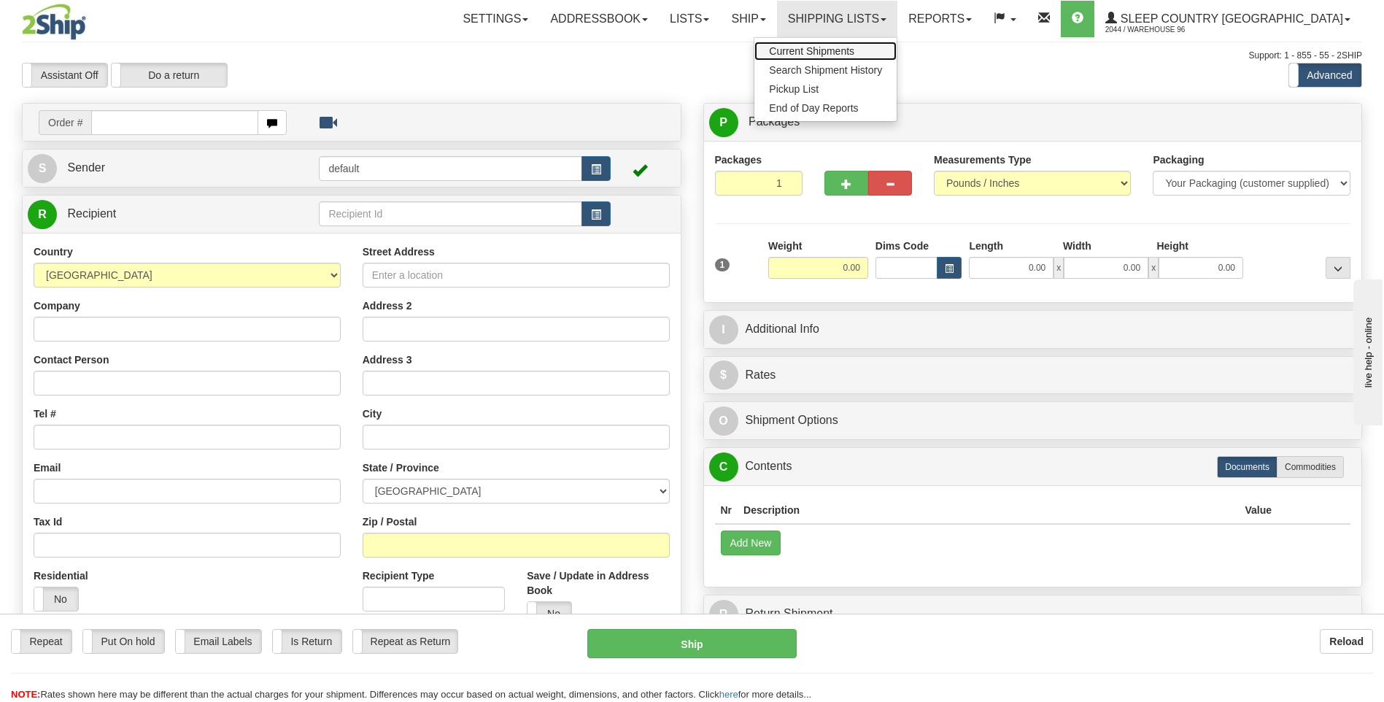
click at [855, 53] on span "Current Shipments" at bounding box center [811, 51] width 85 height 12
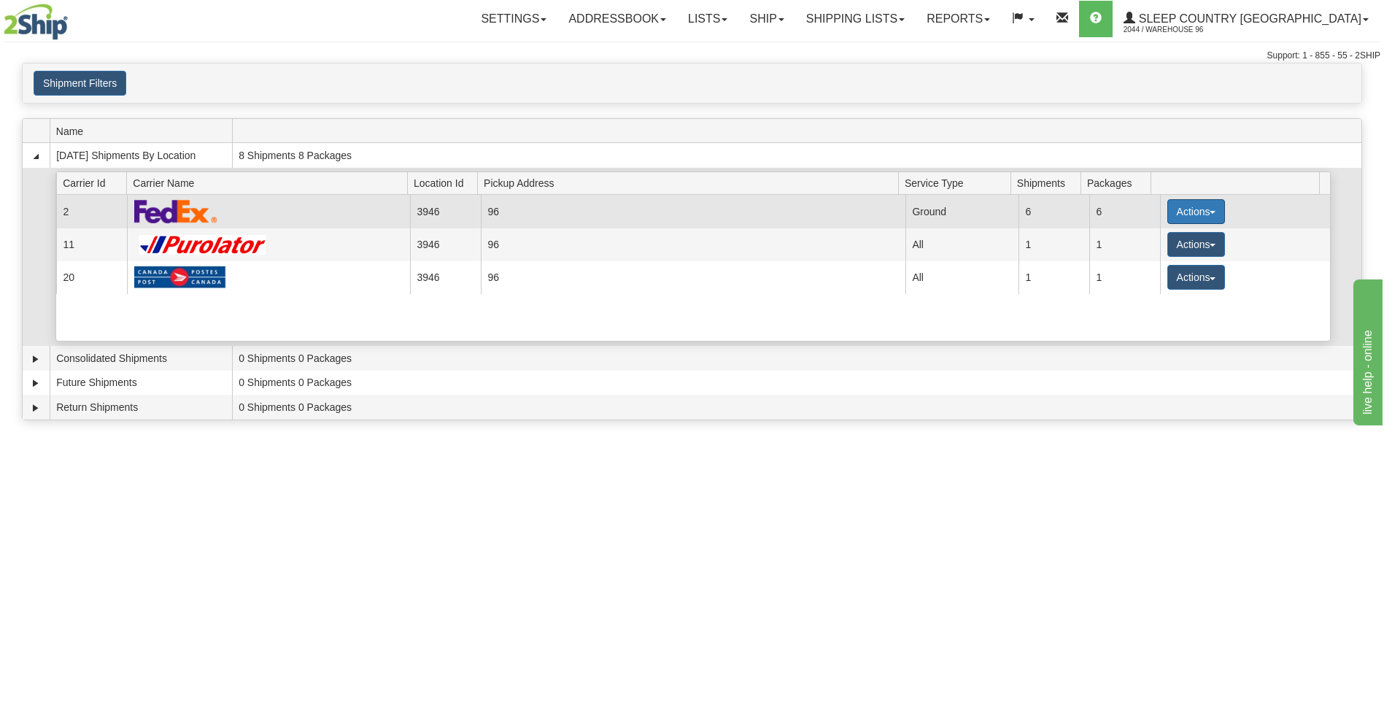
click at [1174, 207] on button "Actions" at bounding box center [1197, 211] width 58 height 25
click at [1151, 258] on span "Close" at bounding box center [1139, 257] width 34 height 10
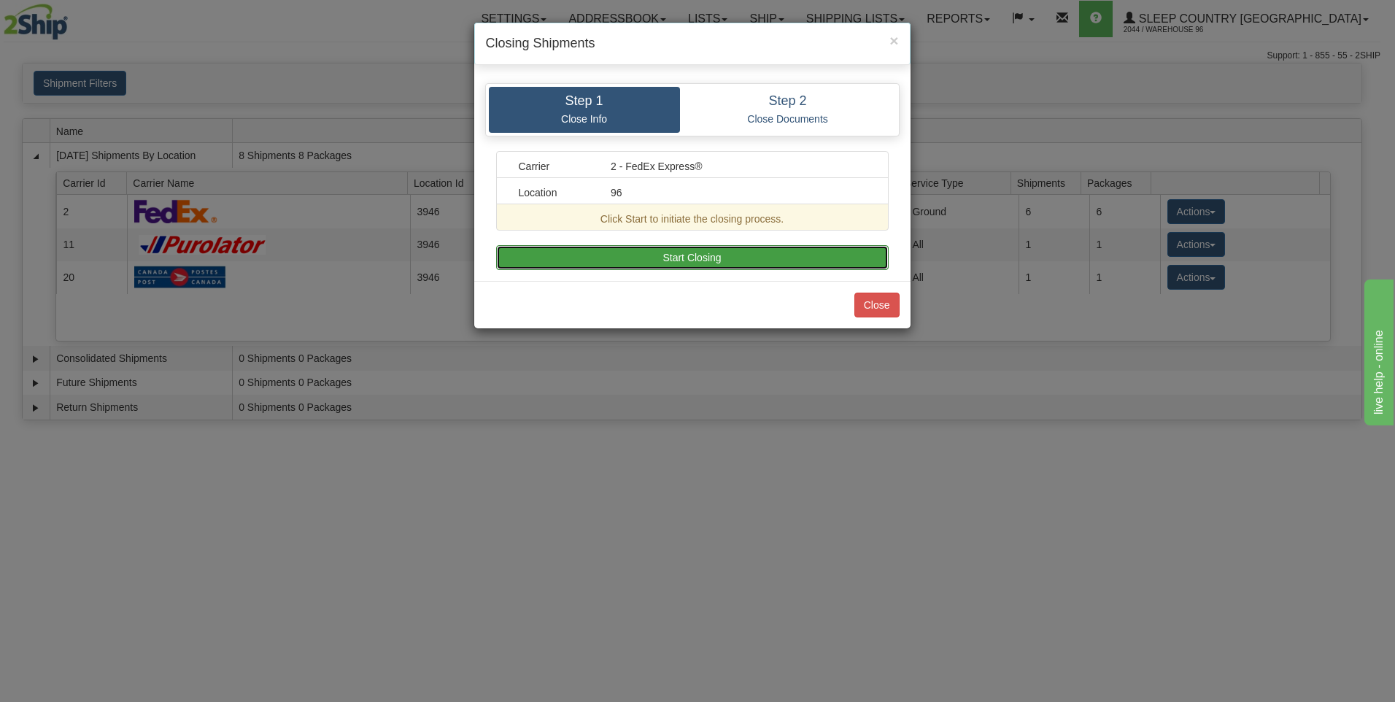
click at [689, 258] on button "Start Closing" at bounding box center [692, 257] width 393 height 25
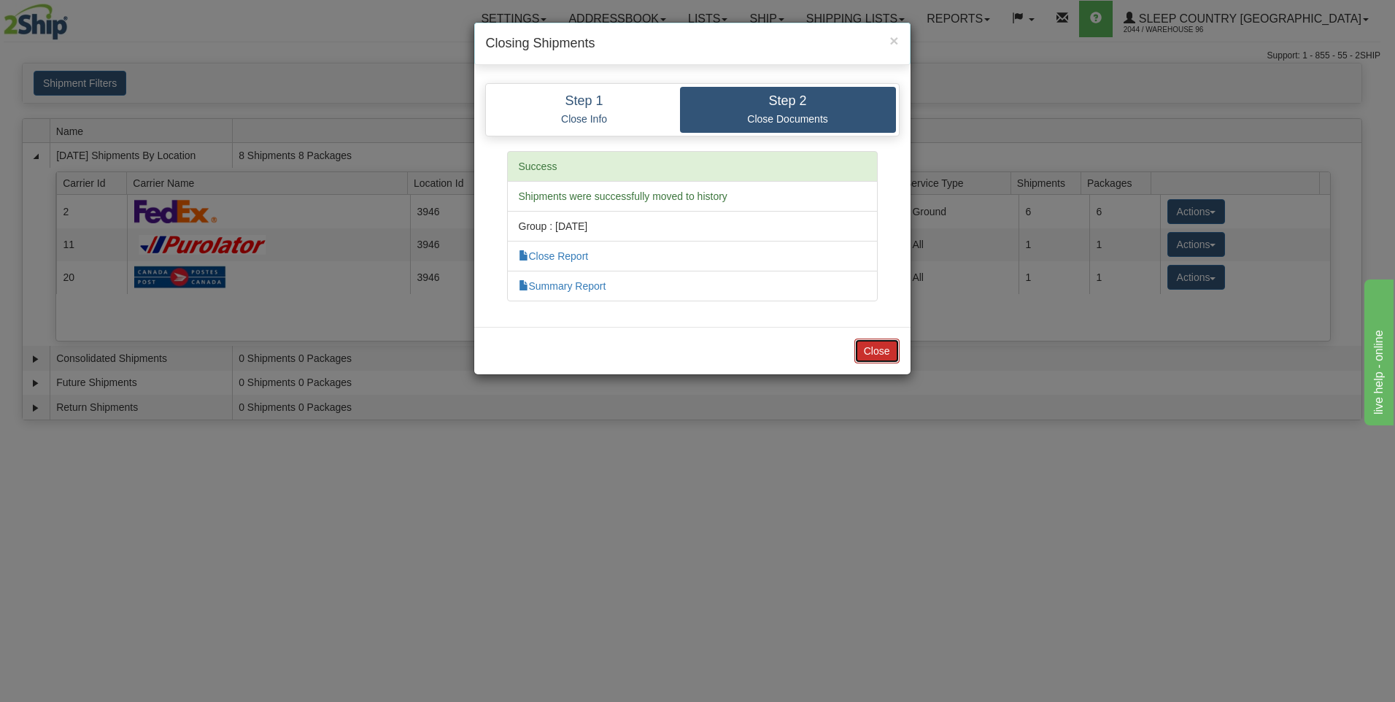
click at [863, 352] on button "Close" at bounding box center [877, 351] width 45 height 25
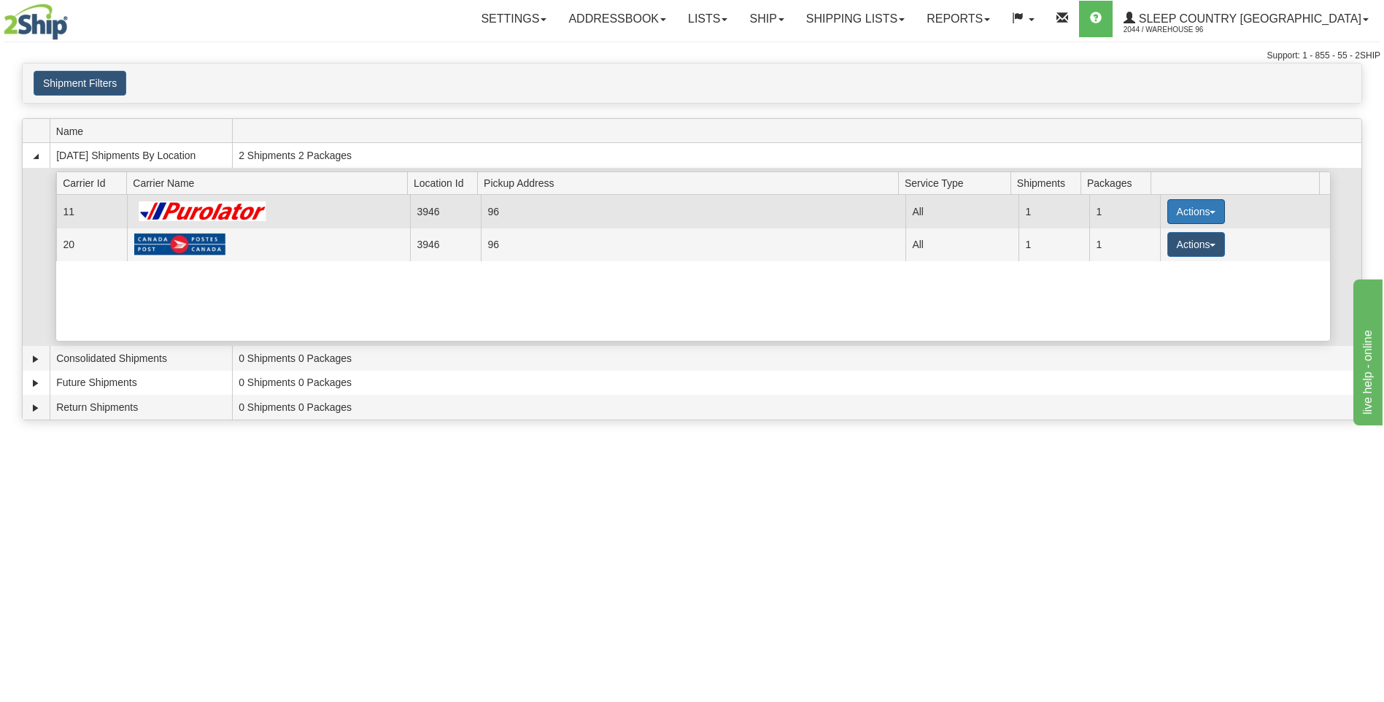
click at [1197, 209] on button "Actions" at bounding box center [1197, 211] width 58 height 25
click at [1154, 279] on span "Pickup" at bounding box center [1141, 276] width 39 height 10
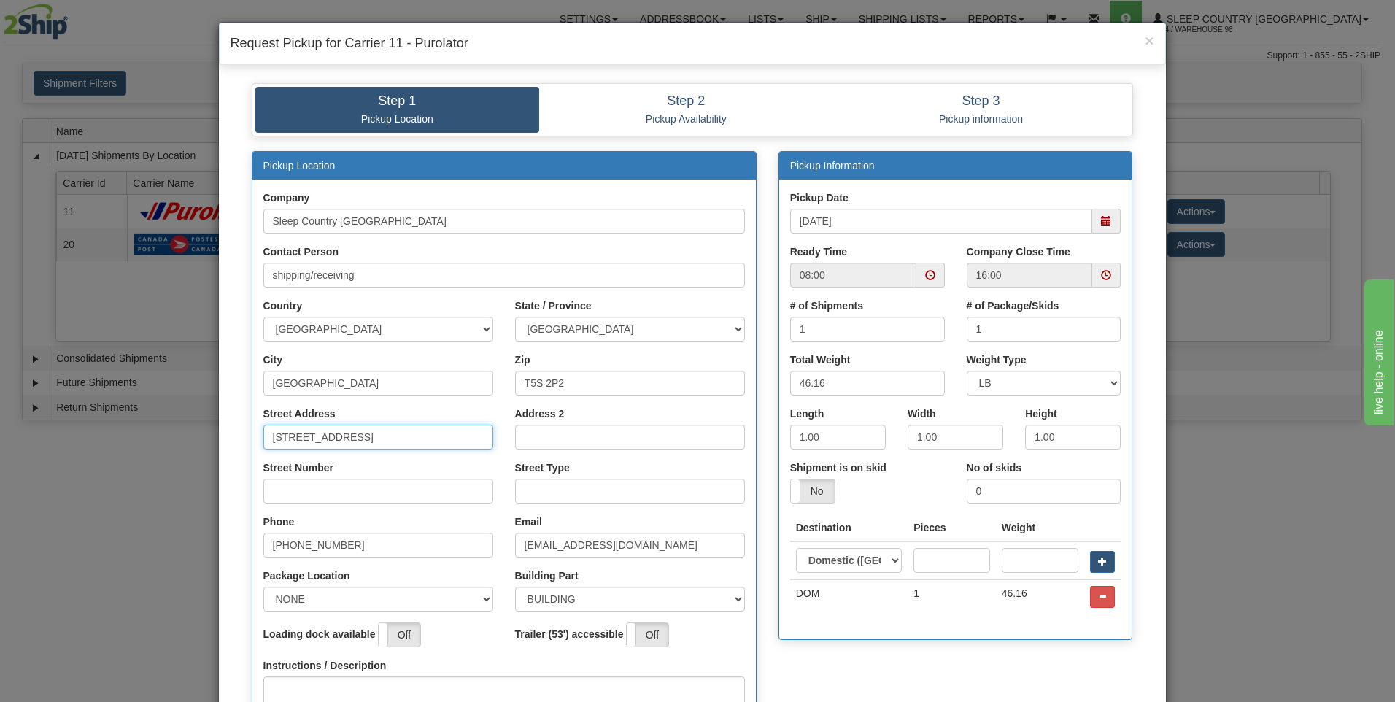
click at [402, 429] on input "[STREET_ADDRESS]" at bounding box center [378, 437] width 230 height 25
type input "18137"
type input "111"
type input "ave"
click at [471, 599] on select "NONE FRONT REAR SIDE" at bounding box center [378, 599] width 230 height 25
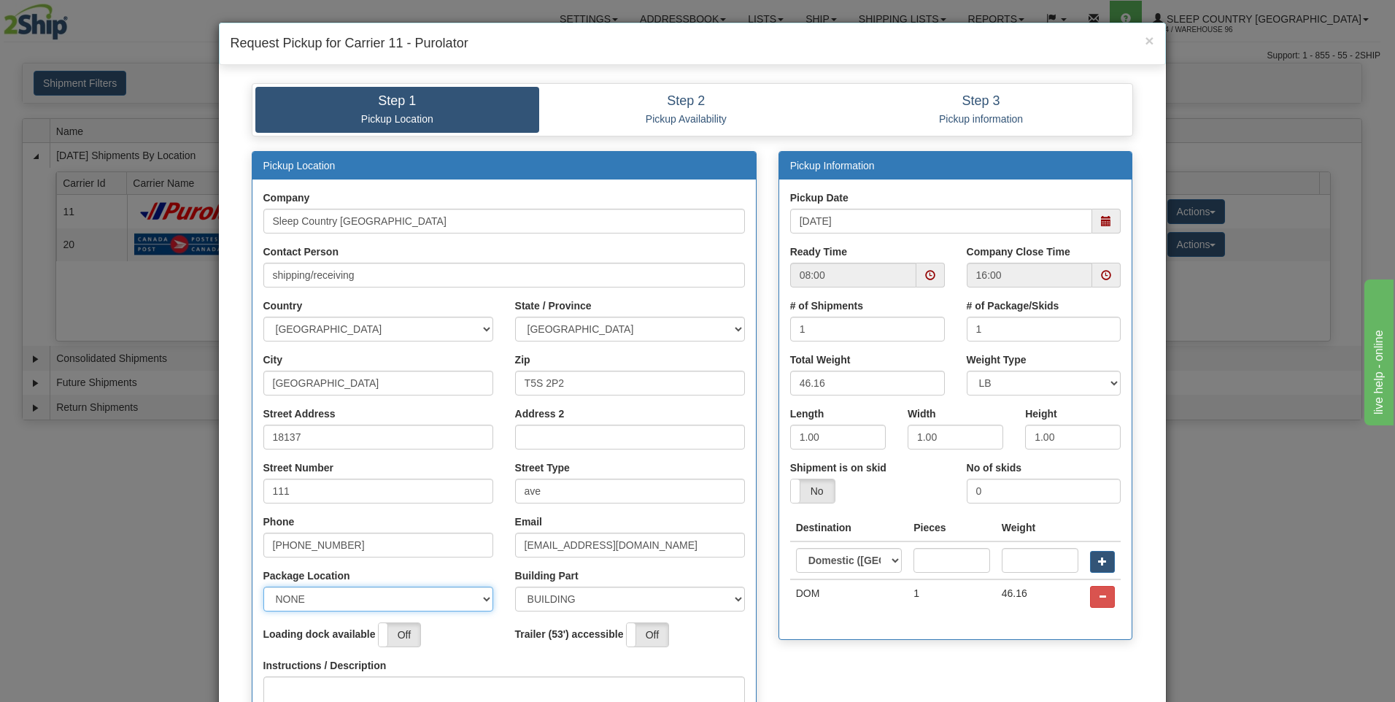
select select "2"
click at [263, 587] on select "NONE FRONT REAR SIDE" at bounding box center [378, 599] width 230 height 25
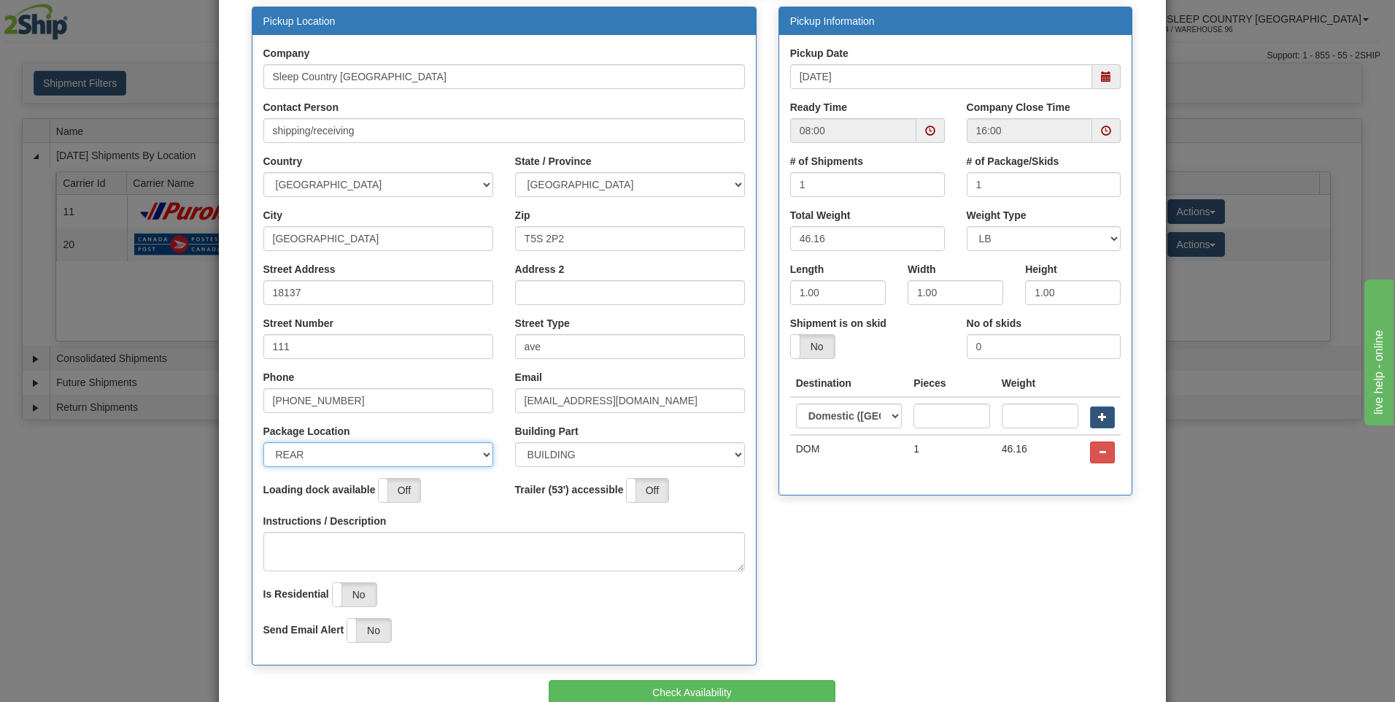
scroll to position [146, 0]
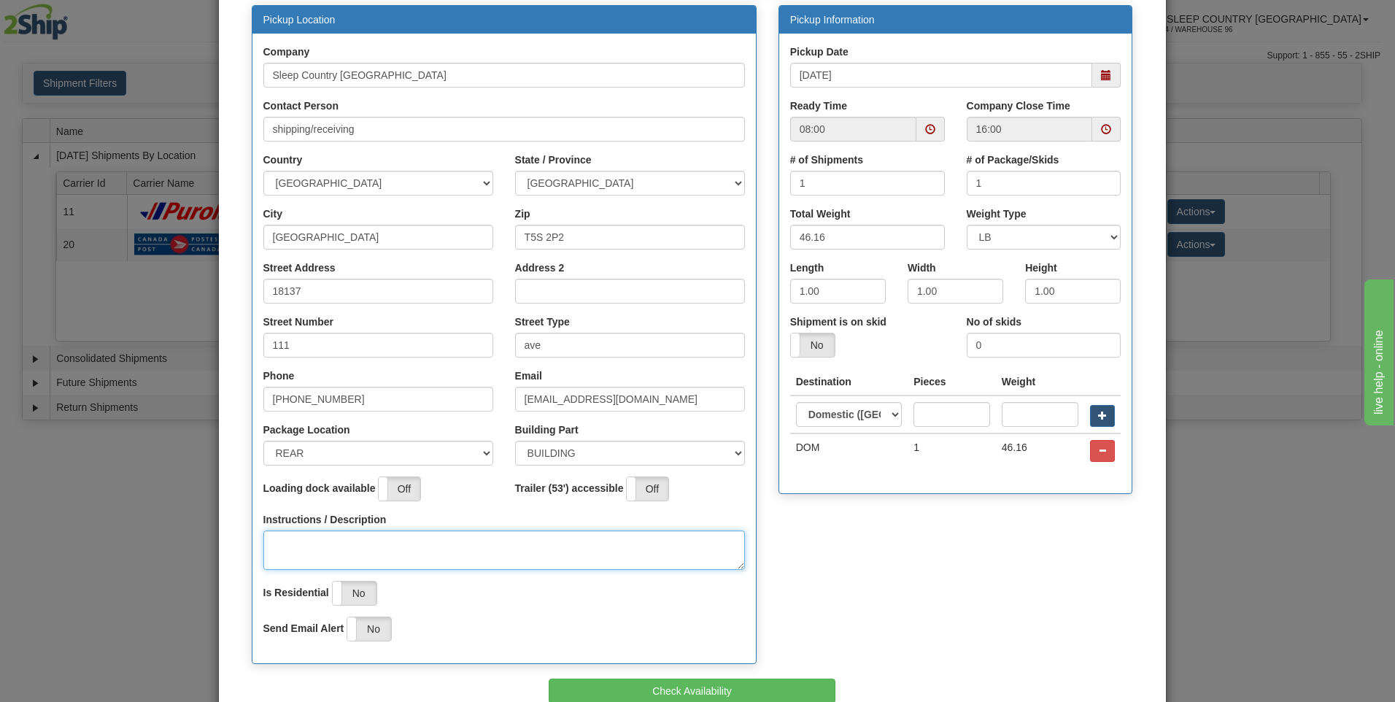
click at [289, 531] on textarea "Instructions / Description" at bounding box center [504, 550] width 482 height 39
click at [926, 130] on span at bounding box center [930, 129] width 10 height 10
type textarea "pick up at rear of buiilding"
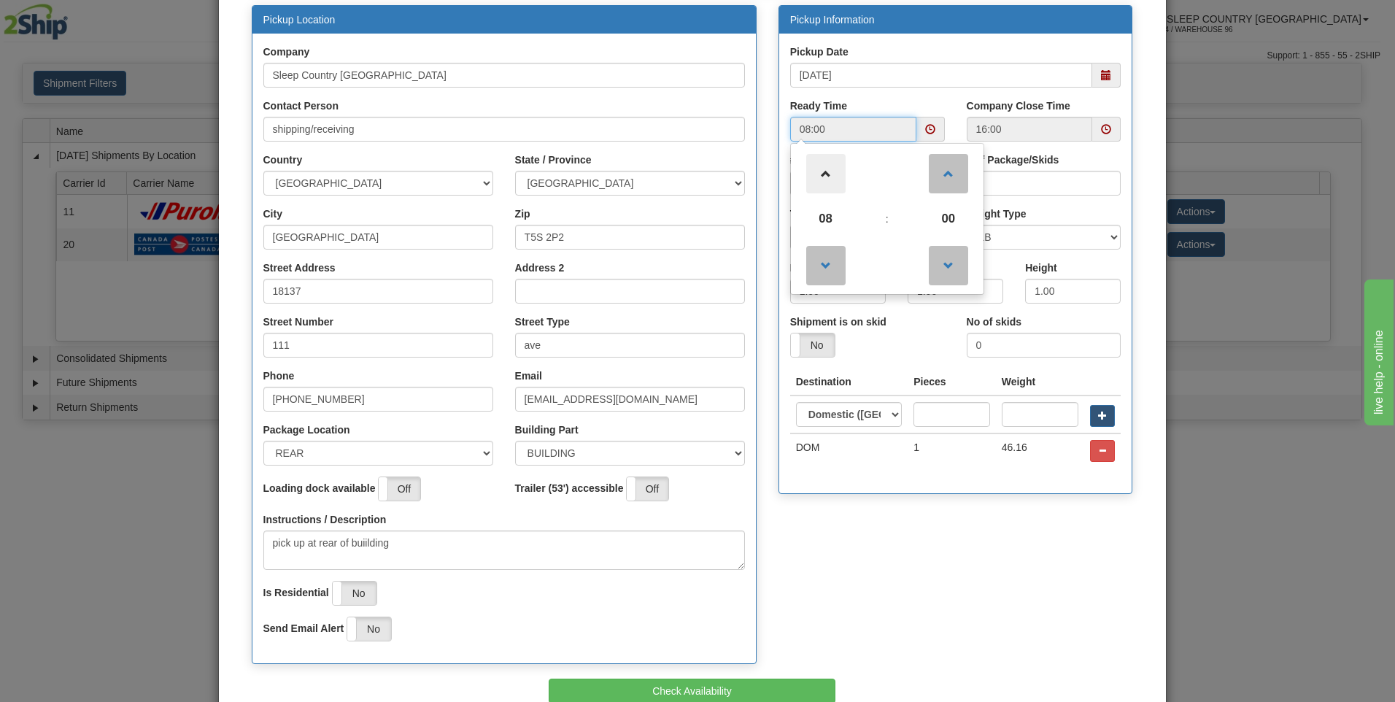
click at [822, 174] on span at bounding box center [825, 173] width 39 height 39
type input "12:00"
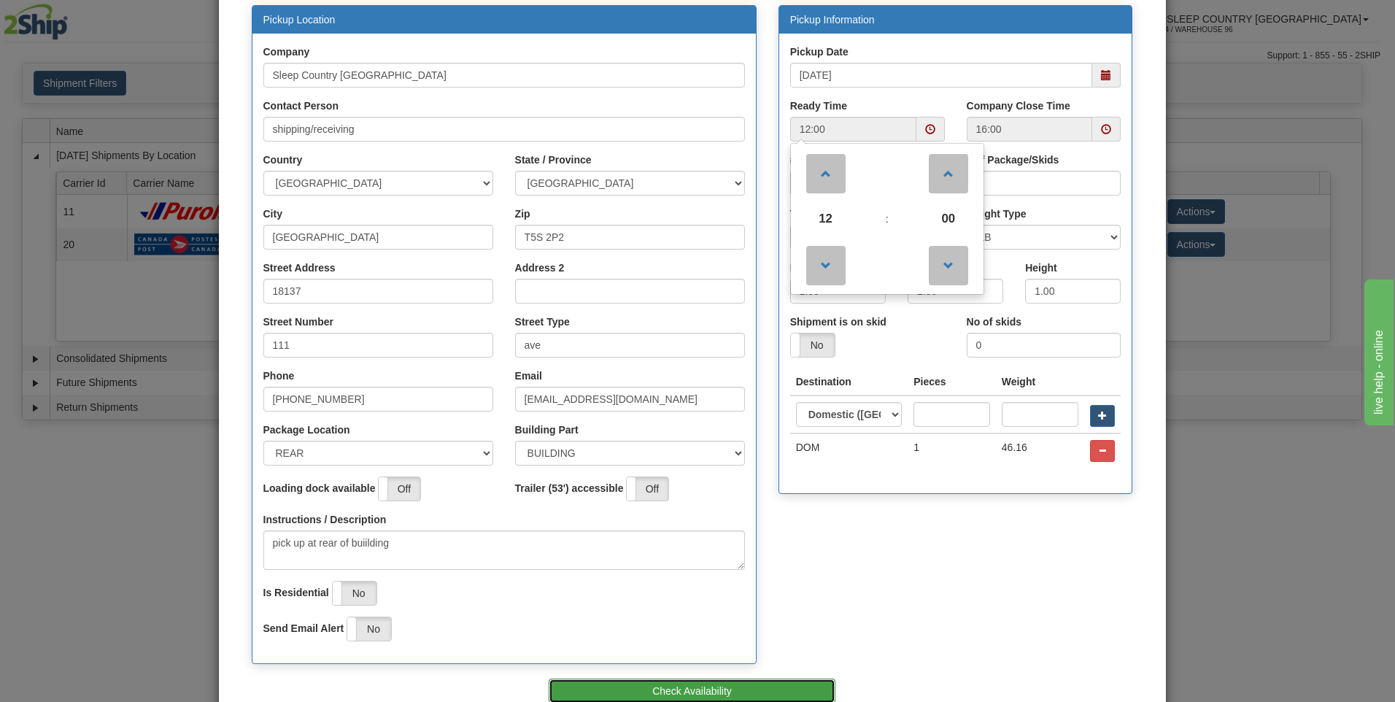
click at [625, 687] on button "Check Availability" at bounding box center [692, 691] width 287 height 25
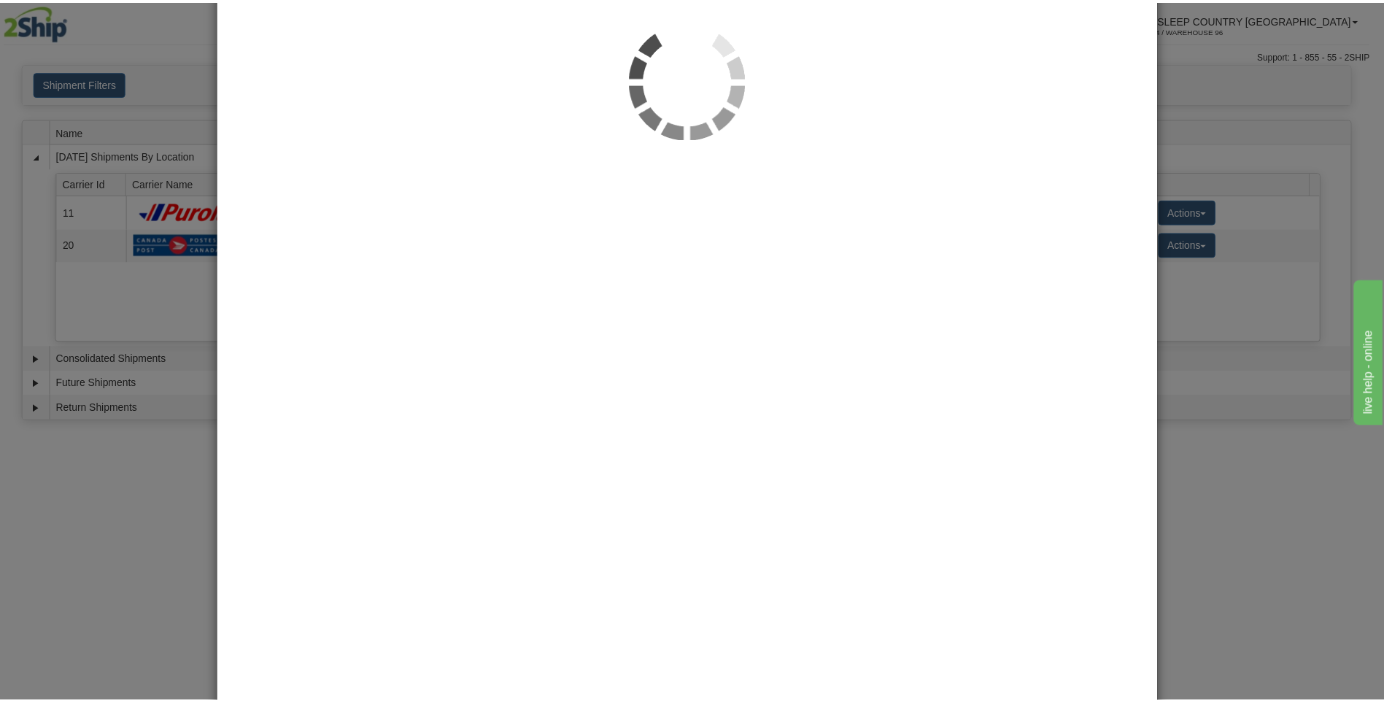
scroll to position [0, 0]
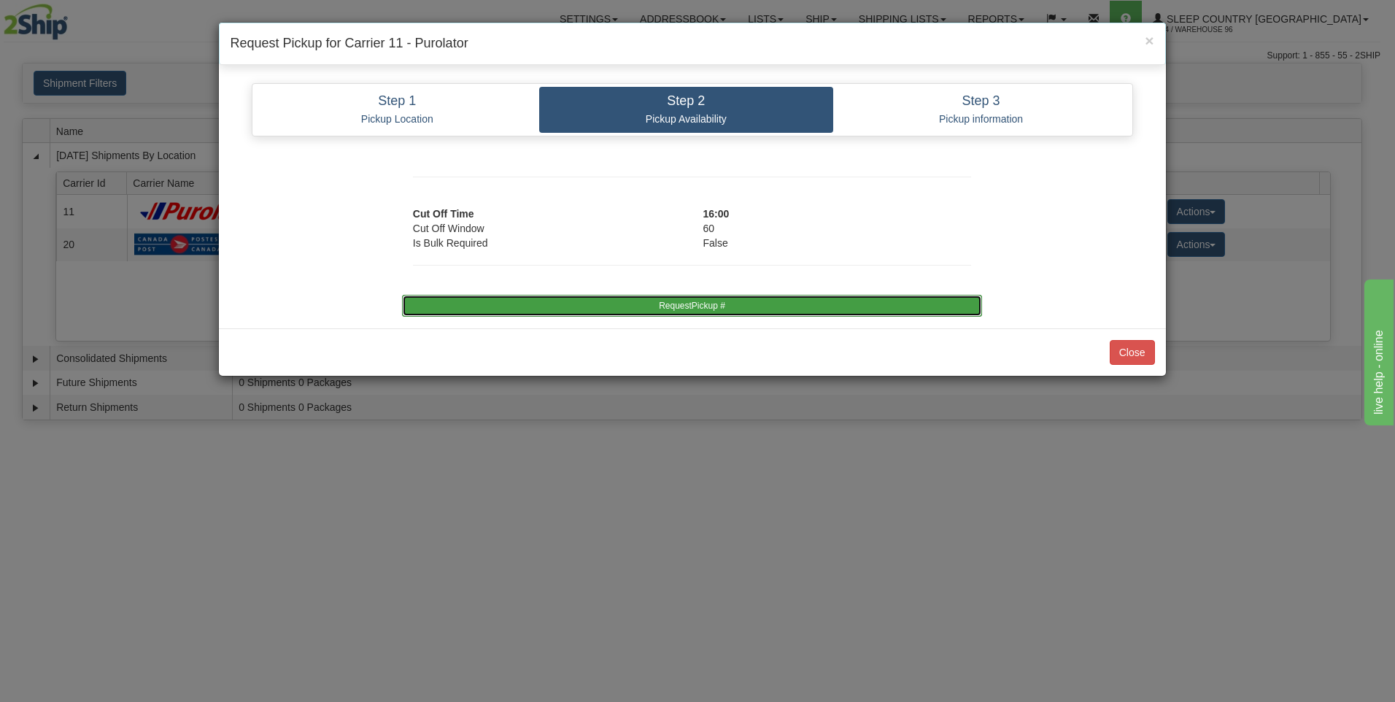
click at [666, 310] on button "RequestPickup #" at bounding box center [692, 306] width 580 height 22
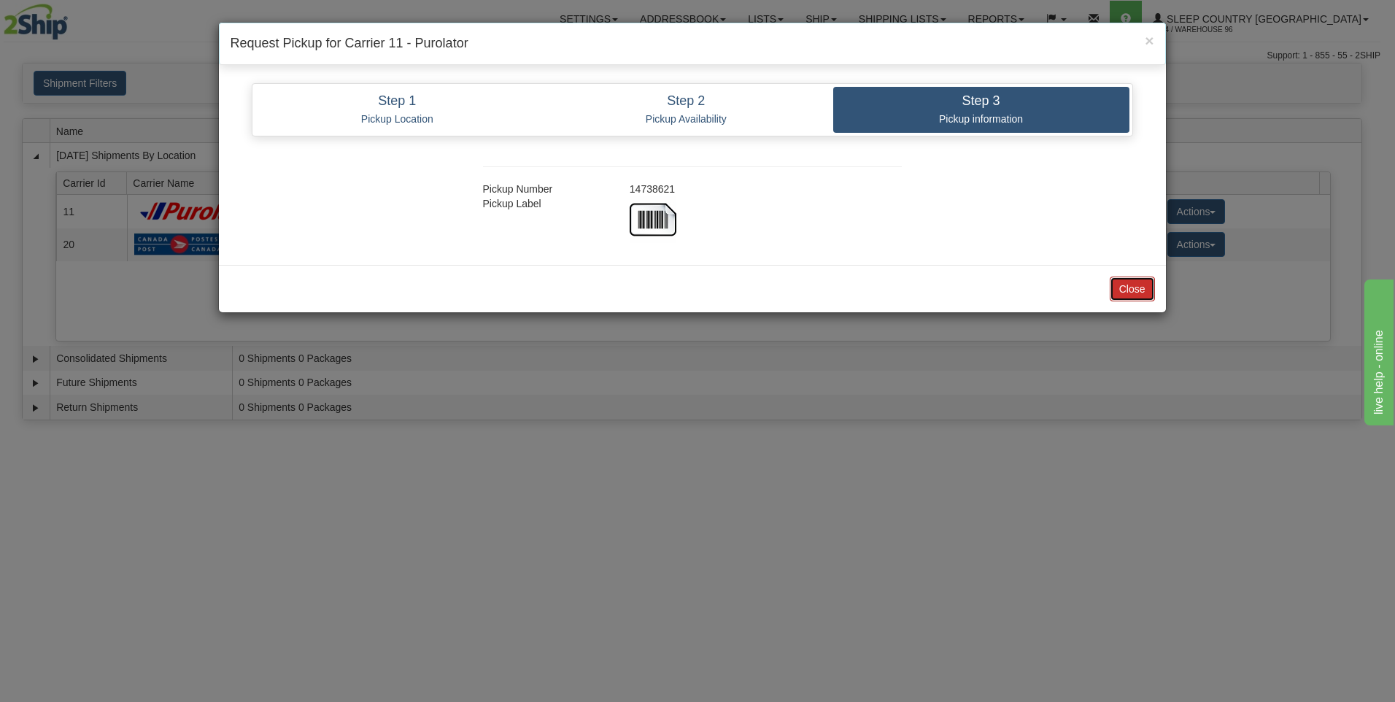
click at [1133, 282] on button "Close" at bounding box center [1132, 289] width 45 height 25
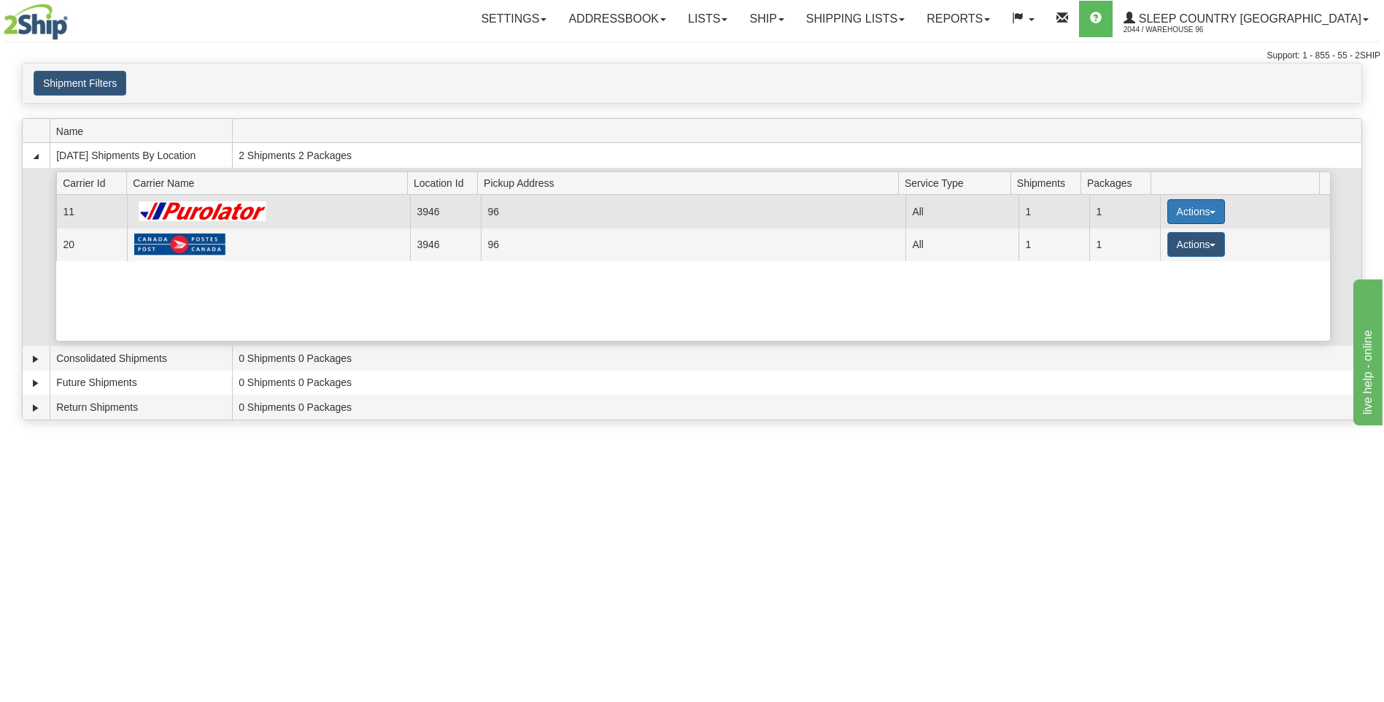
click at [1175, 210] on button "Actions" at bounding box center [1197, 211] width 58 height 25
click at [1149, 263] on span "Close" at bounding box center [1139, 257] width 34 height 10
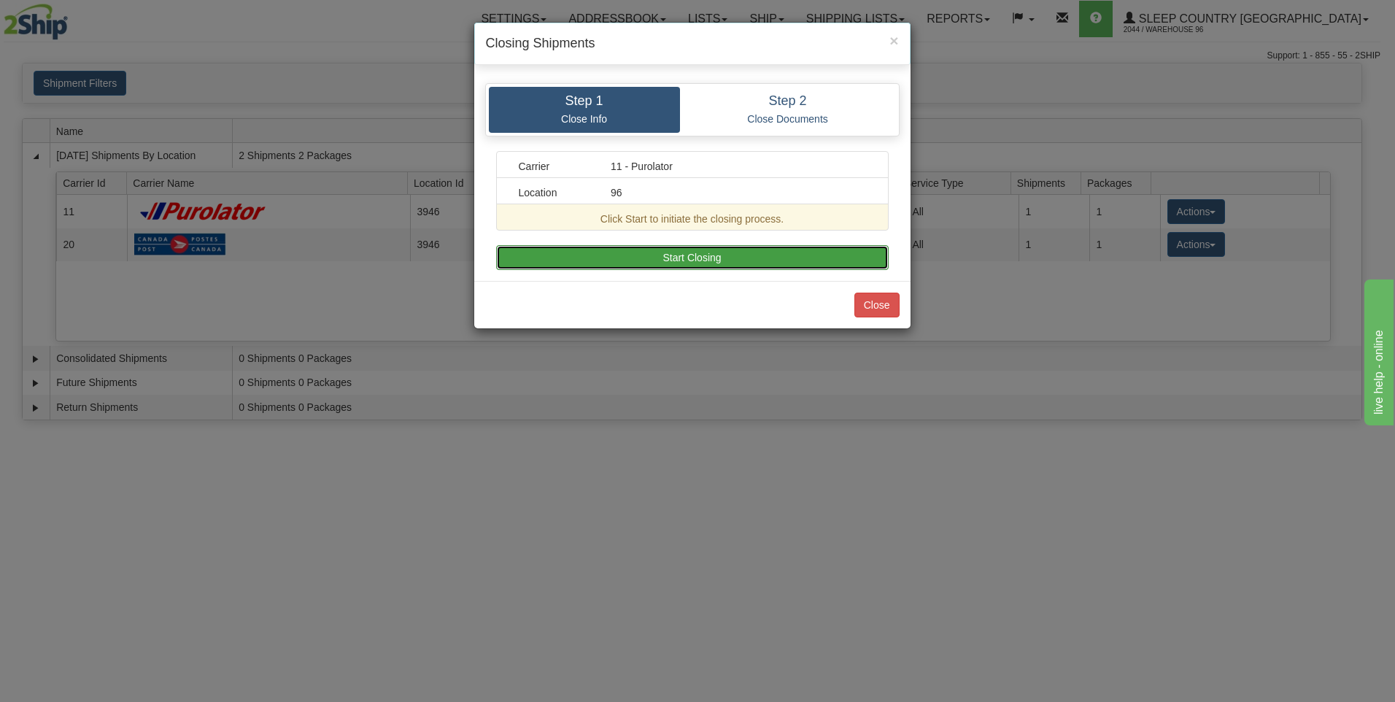
click at [799, 256] on button "Start Closing" at bounding box center [692, 257] width 393 height 25
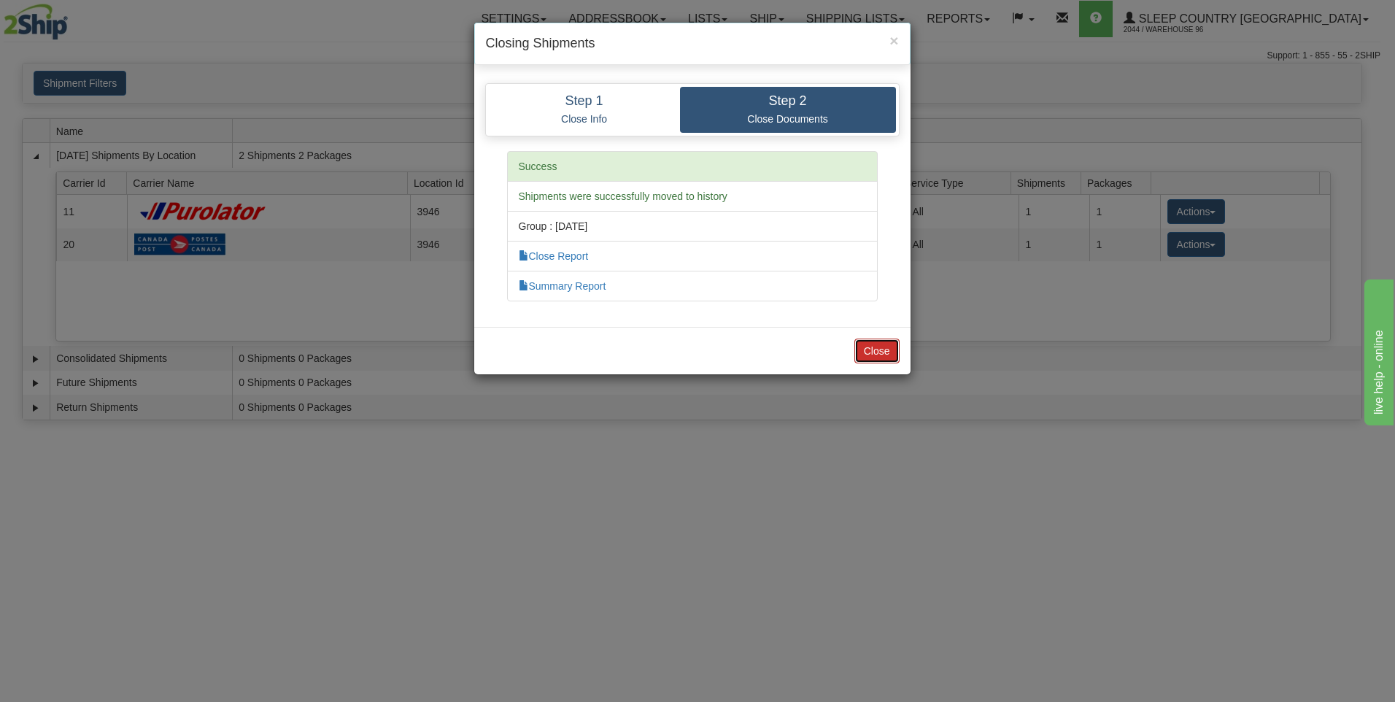
click at [866, 355] on button "Close" at bounding box center [877, 351] width 45 height 25
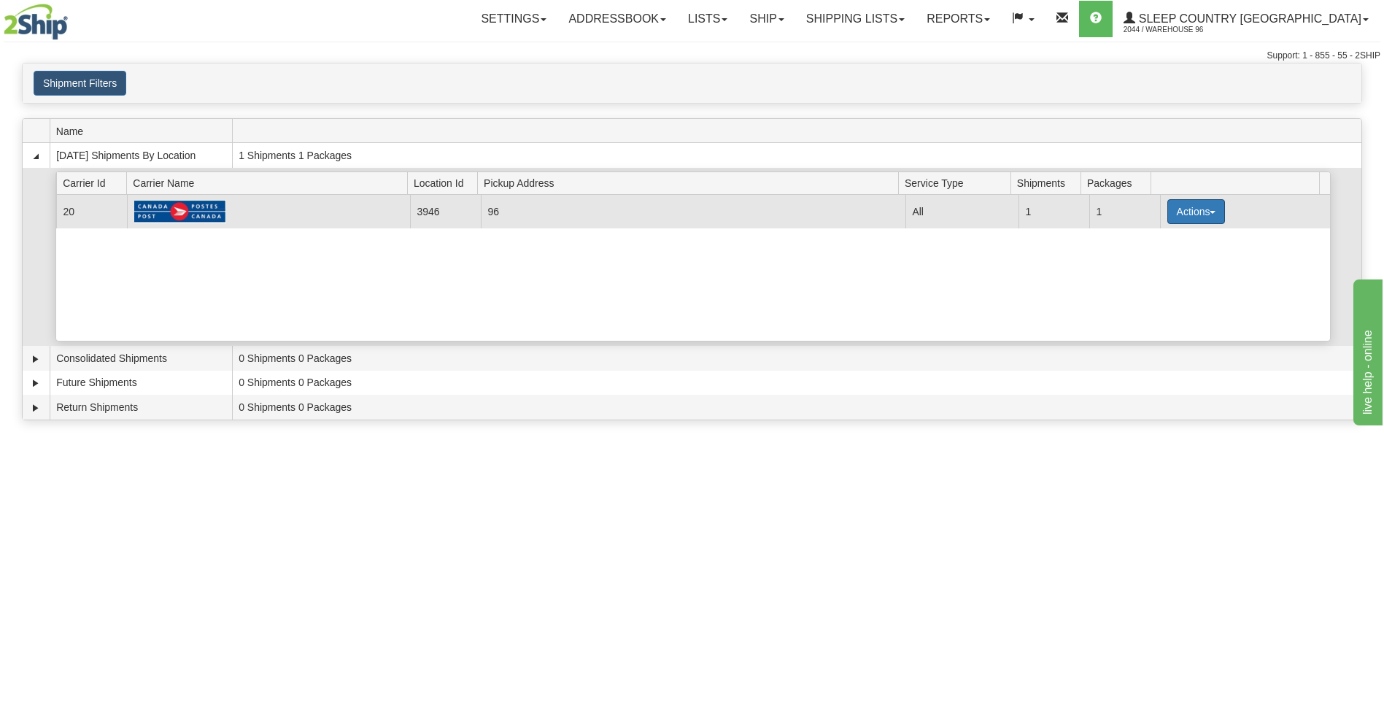
click at [1183, 212] on button "Actions" at bounding box center [1197, 211] width 58 height 25
click at [1151, 263] on span "Close" at bounding box center [1139, 257] width 34 height 10
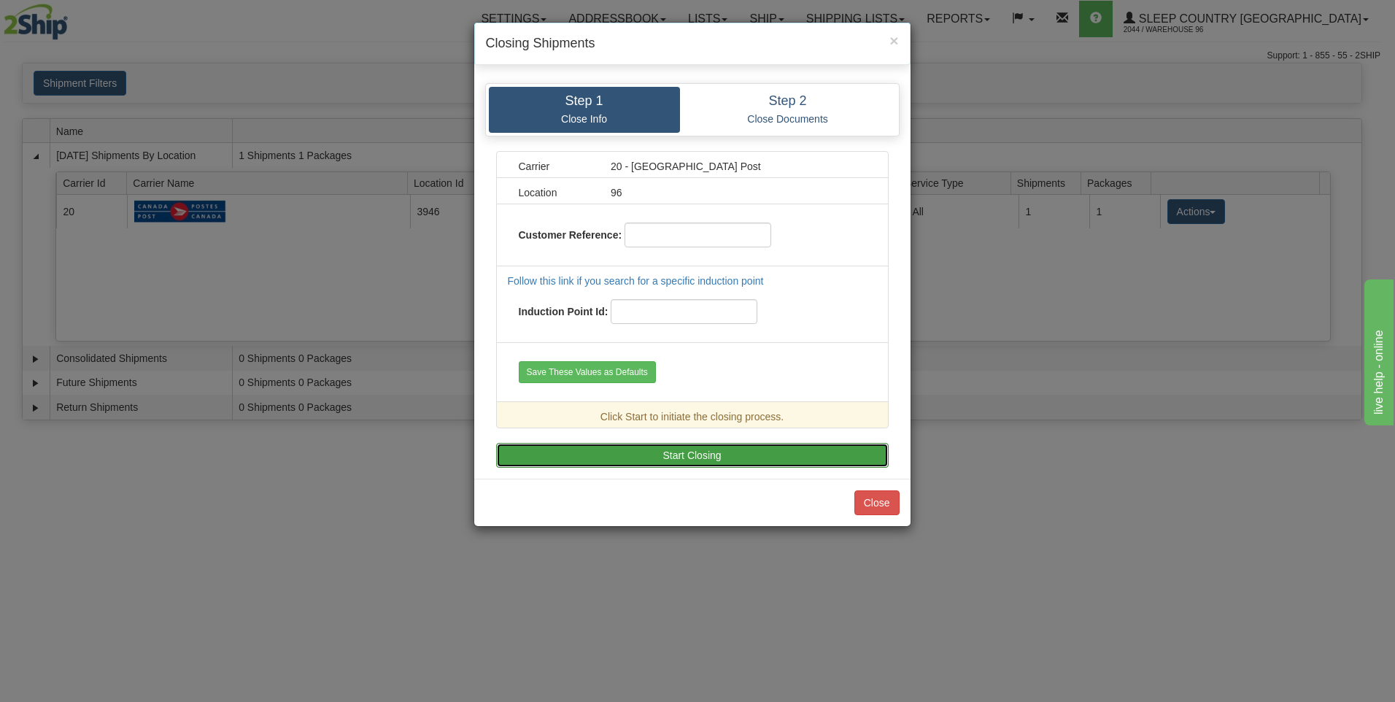
click at [707, 452] on button "Start Closing" at bounding box center [692, 455] width 393 height 25
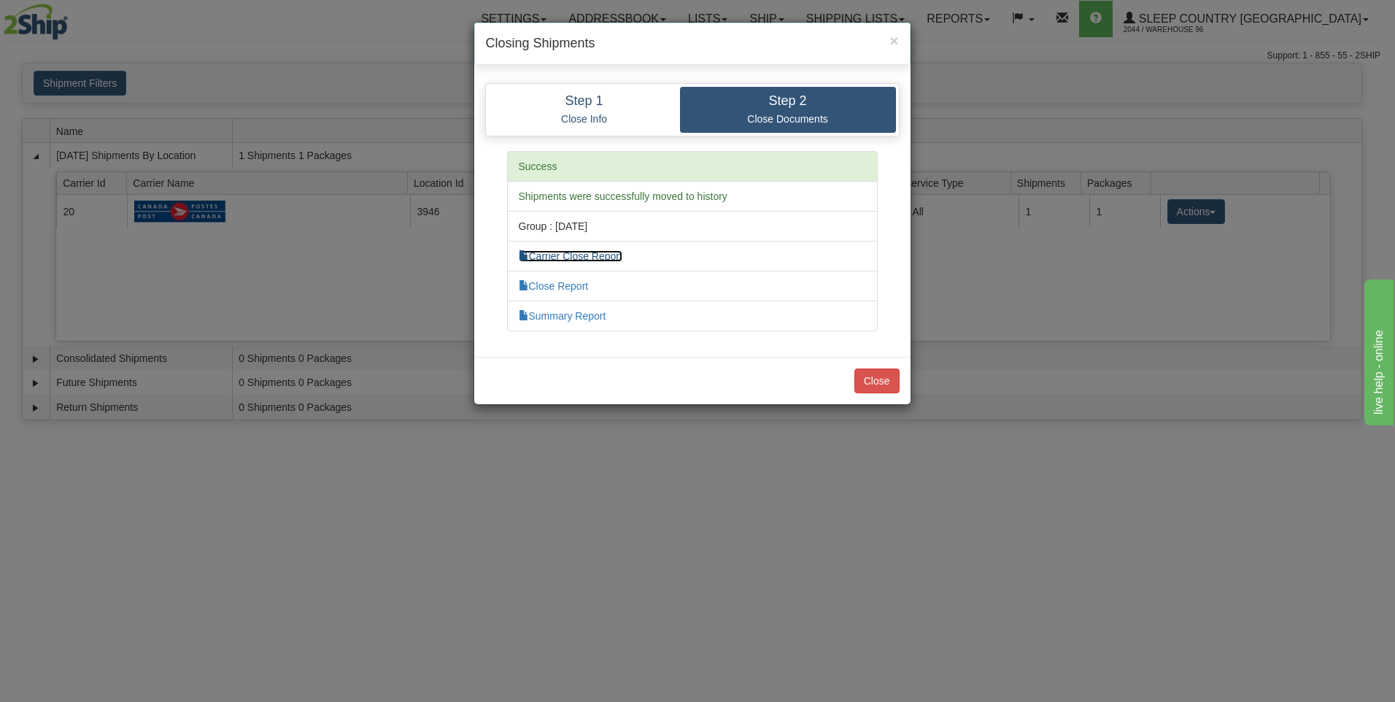
click at [567, 258] on link "Carrier Close Report" at bounding box center [571, 256] width 104 height 12
click at [574, 288] on link "Close Report" at bounding box center [554, 286] width 70 height 12
click at [558, 314] on link "Summary Report" at bounding box center [563, 316] width 88 height 12
click at [890, 375] on button "Close" at bounding box center [877, 381] width 45 height 25
